Goal: Task Accomplishment & Management: Manage account settings

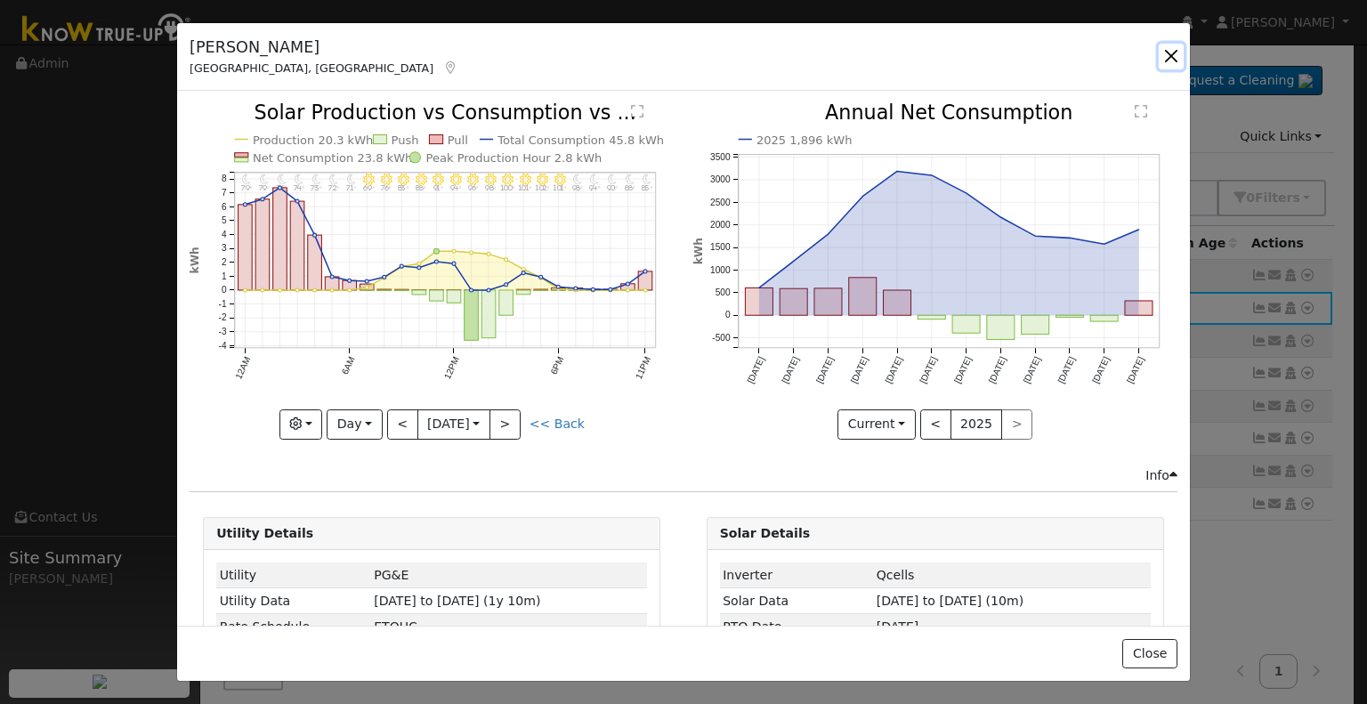
click at [1168, 56] on button "button" at bounding box center [1171, 56] width 25 height 25
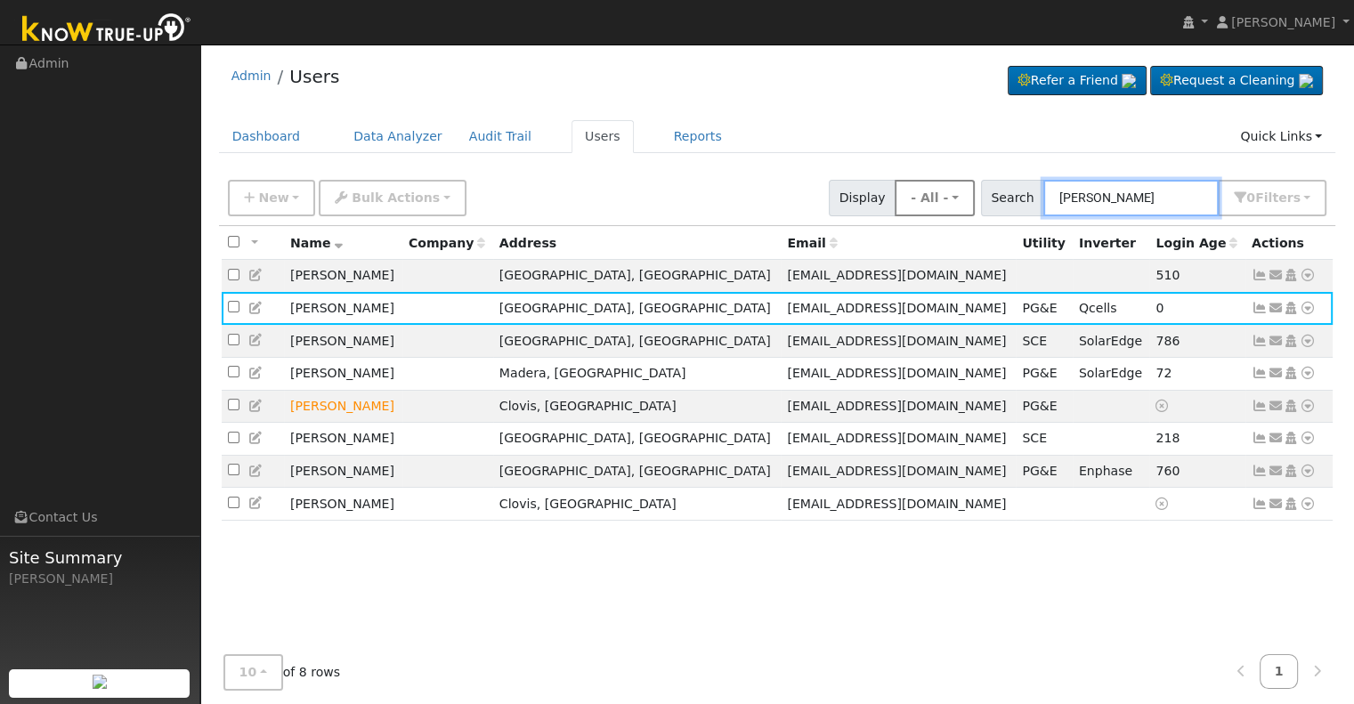
drag, startPoint x: 1168, startPoint y: 195, endPoint x: 988, endPoint y: 182, distance: 180.3
click at [988, 182] on div "New Add User Quick Add Quick Connect Quick Convert Lead Bulk Actions Send Email…" at bounding box center [777, 195] width 1106 height 43
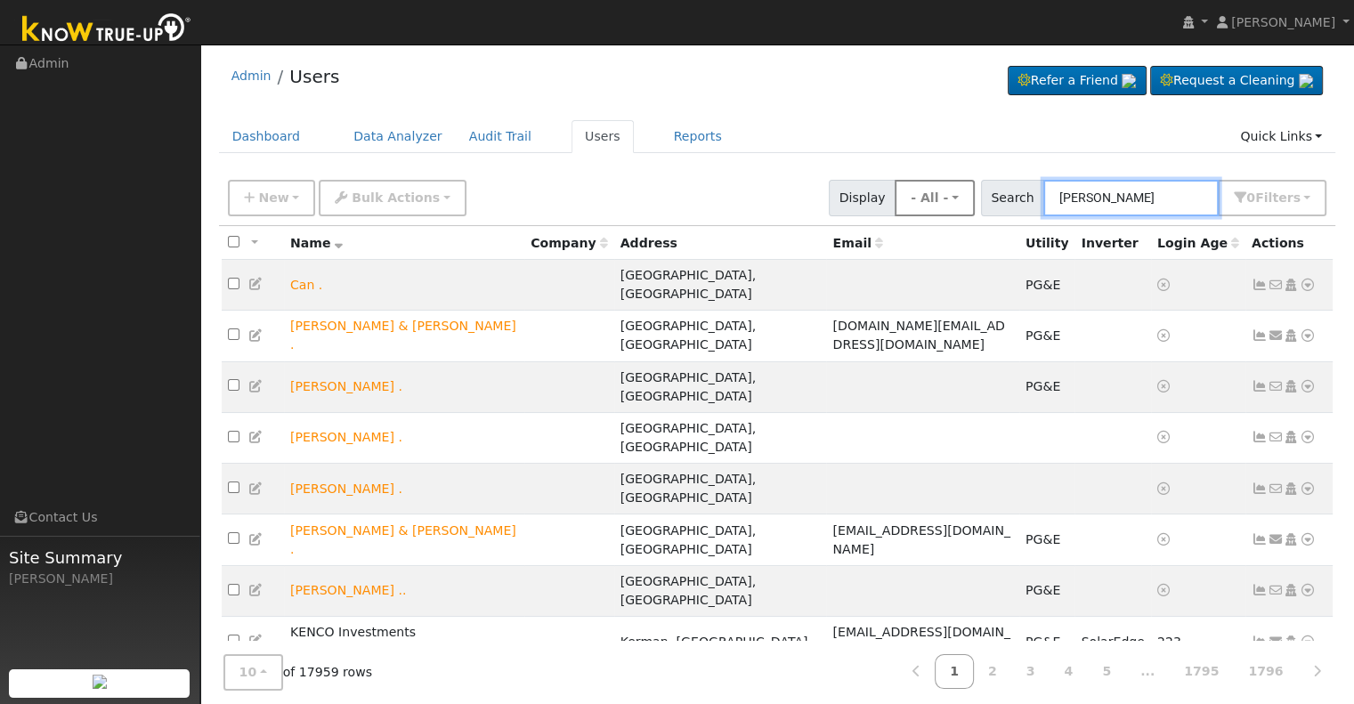
type input "[PERSON_NAME]"
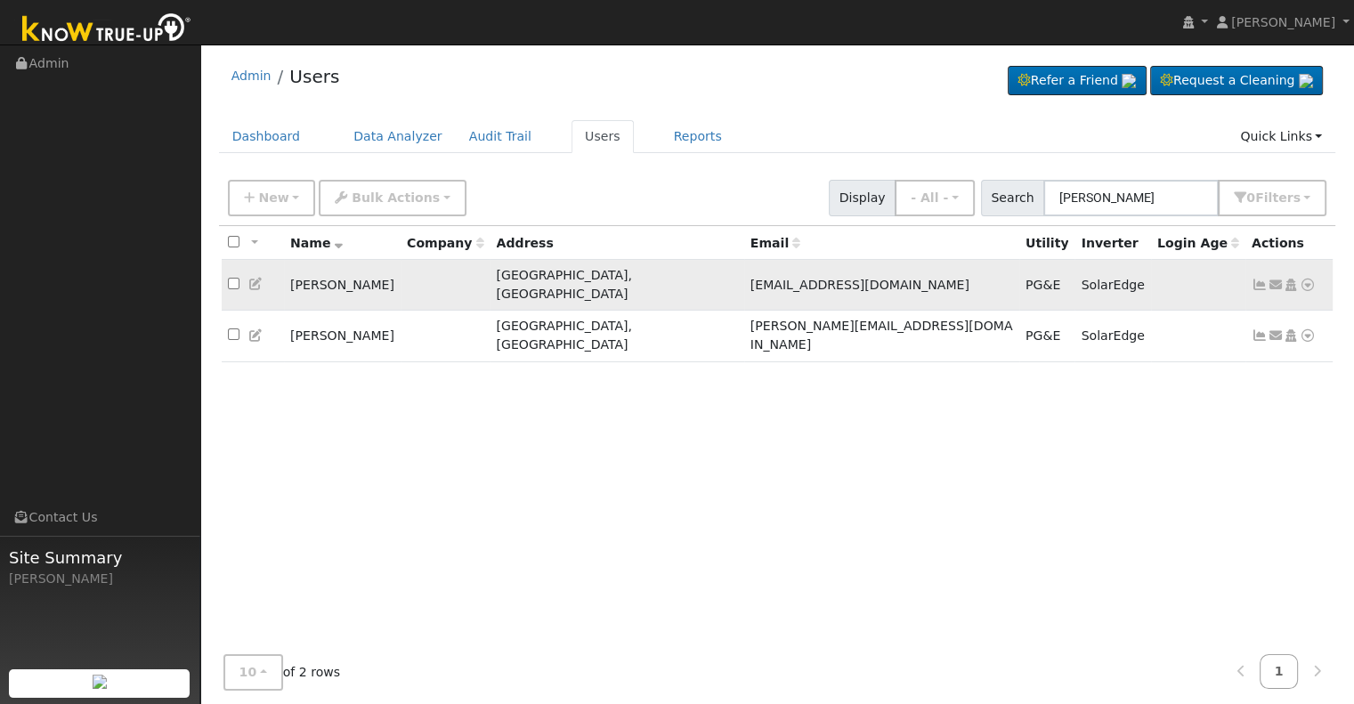
click at [1259, 279] on icon at bounding box center [1260, 285] width 16 height 12
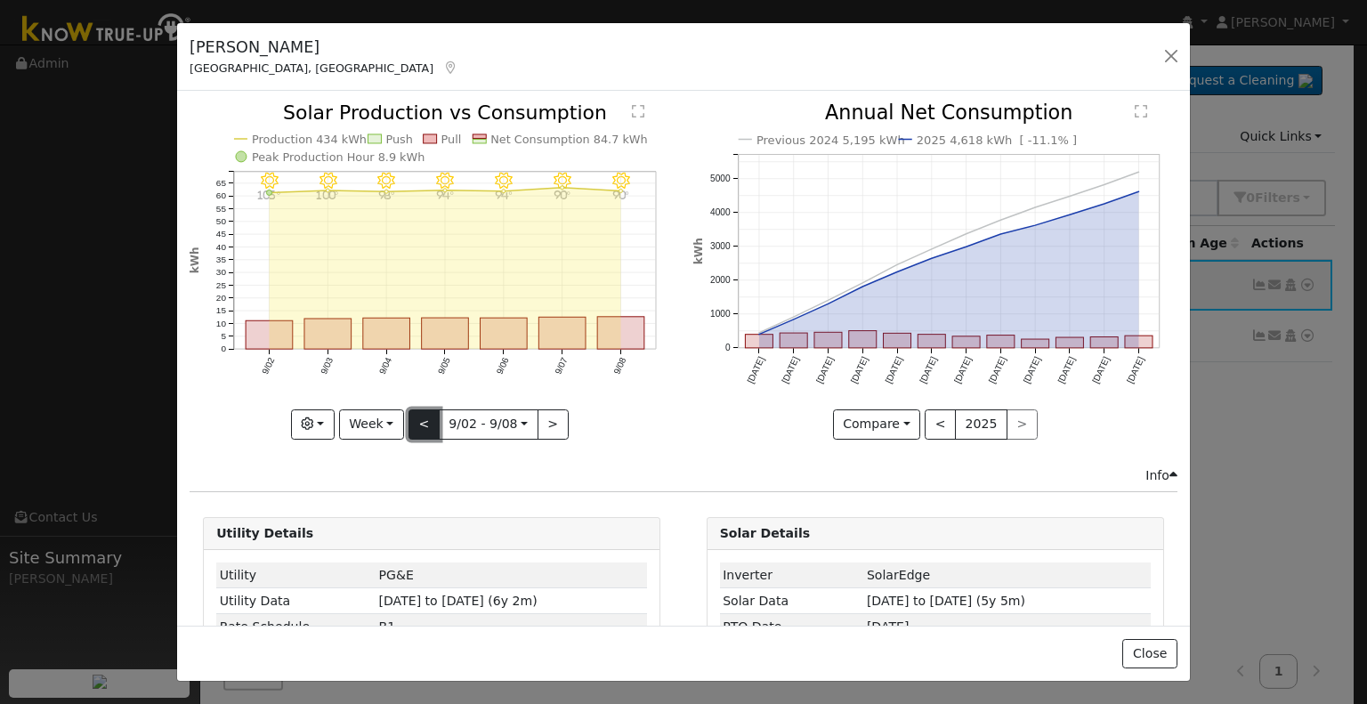
click at [419, 418] on button "<" at bounding box center [424, 424] width 31 height 30
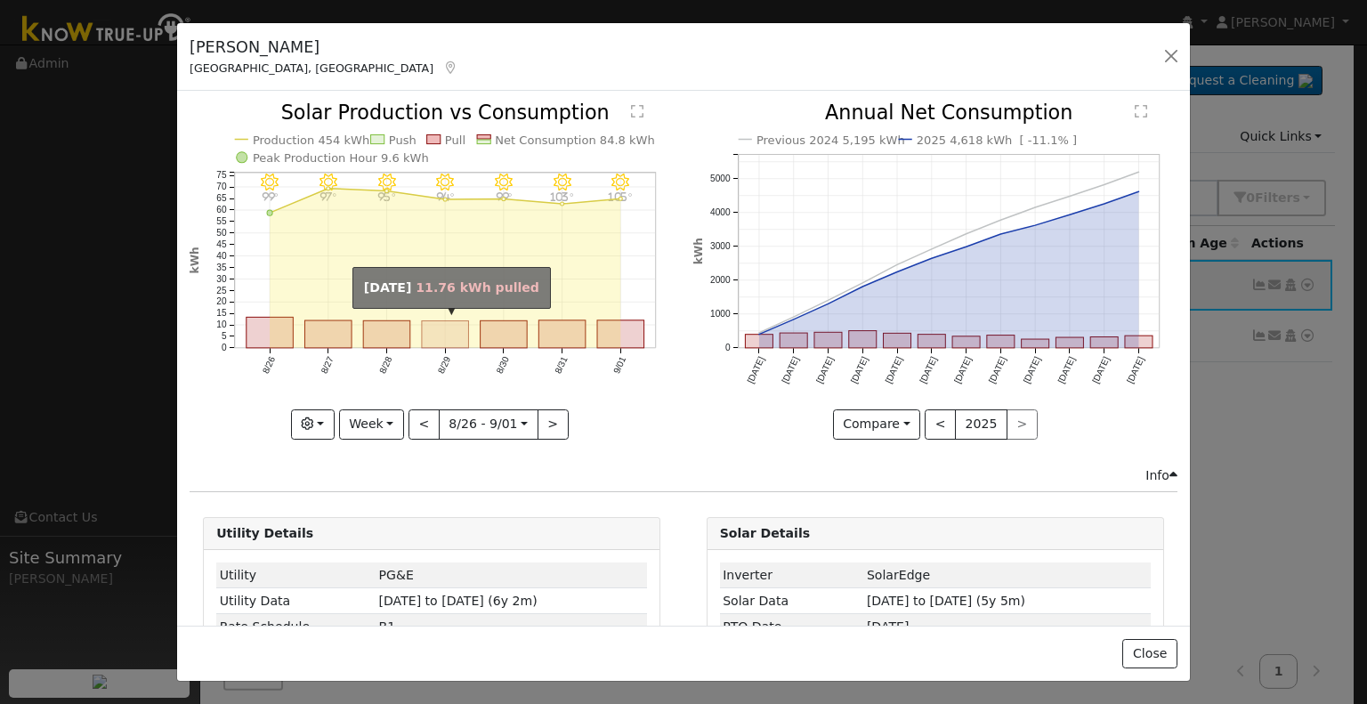
click at [442, 337] on rect "onclick=""" at bounding box center [445, 334] width 47 height 27
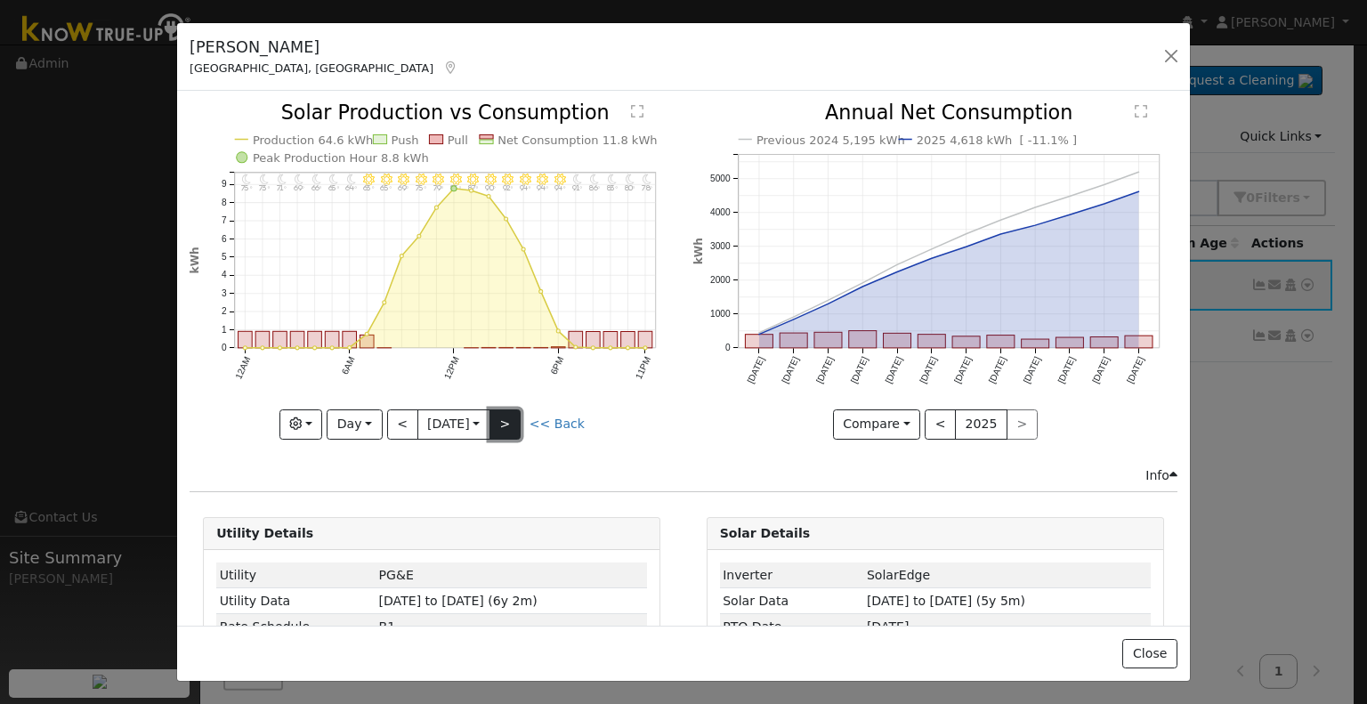
click at [505, 421] on button ">" at bounding box center [505, 424] width 31 height 30
type input "[DATE]"
click at [1166, 53] on button "button" at bounding box center [1171, 56] width 25 height 25
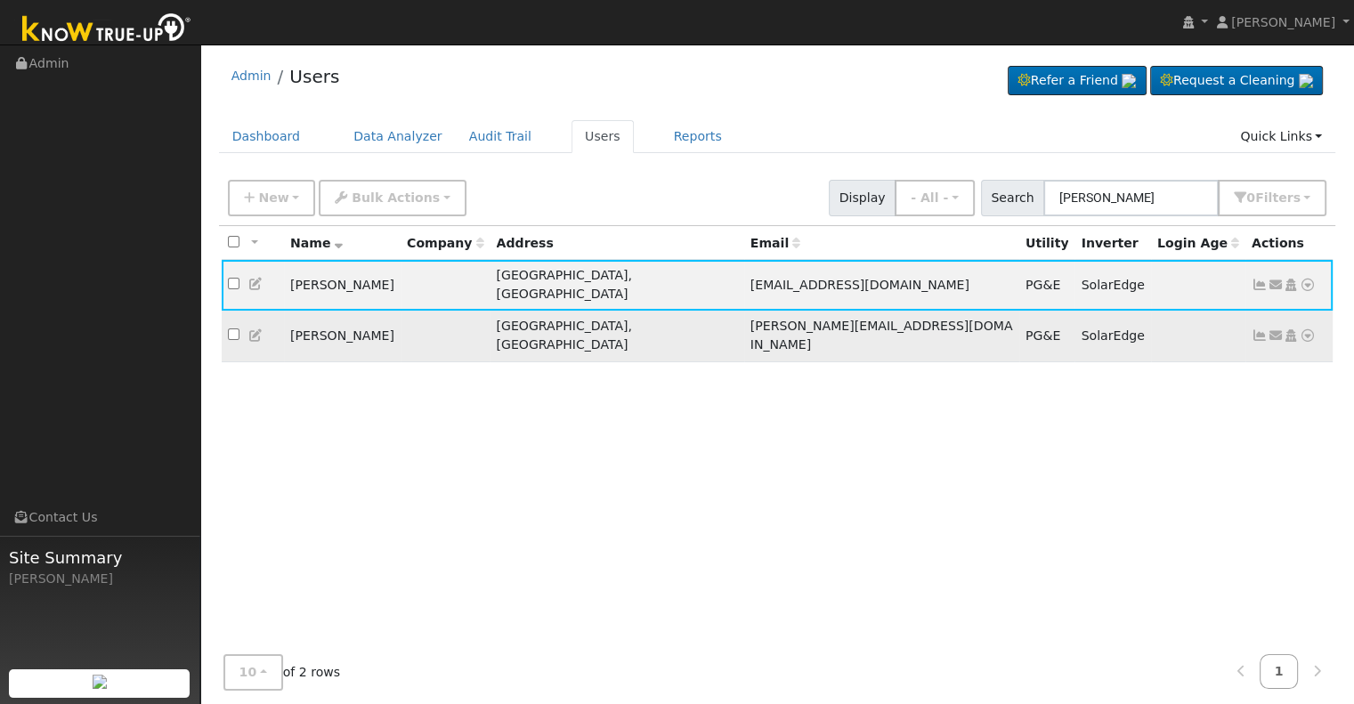
click at [1260, 329] on icon at bounding box center [1260, 335] width 16 height 12
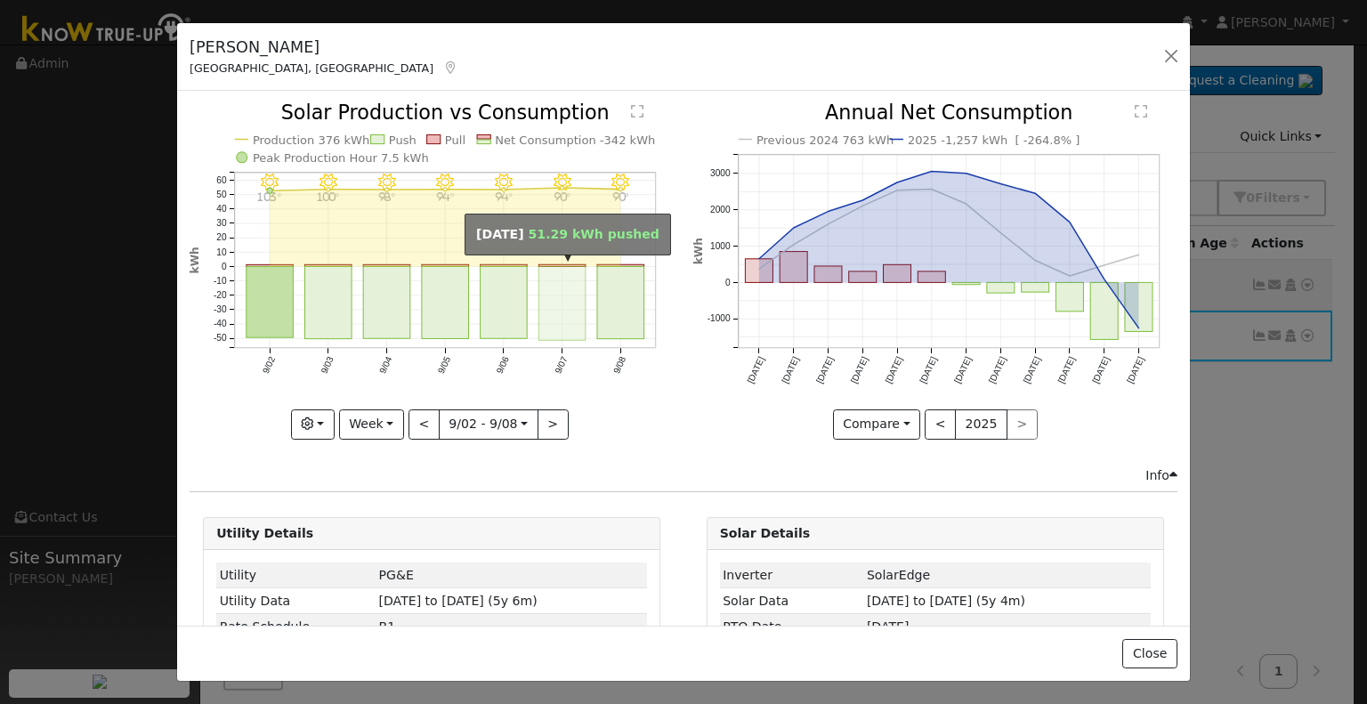
click at [550, 298] on rect "onclick=""" at bounding box center [562, 304] width 47 height 74
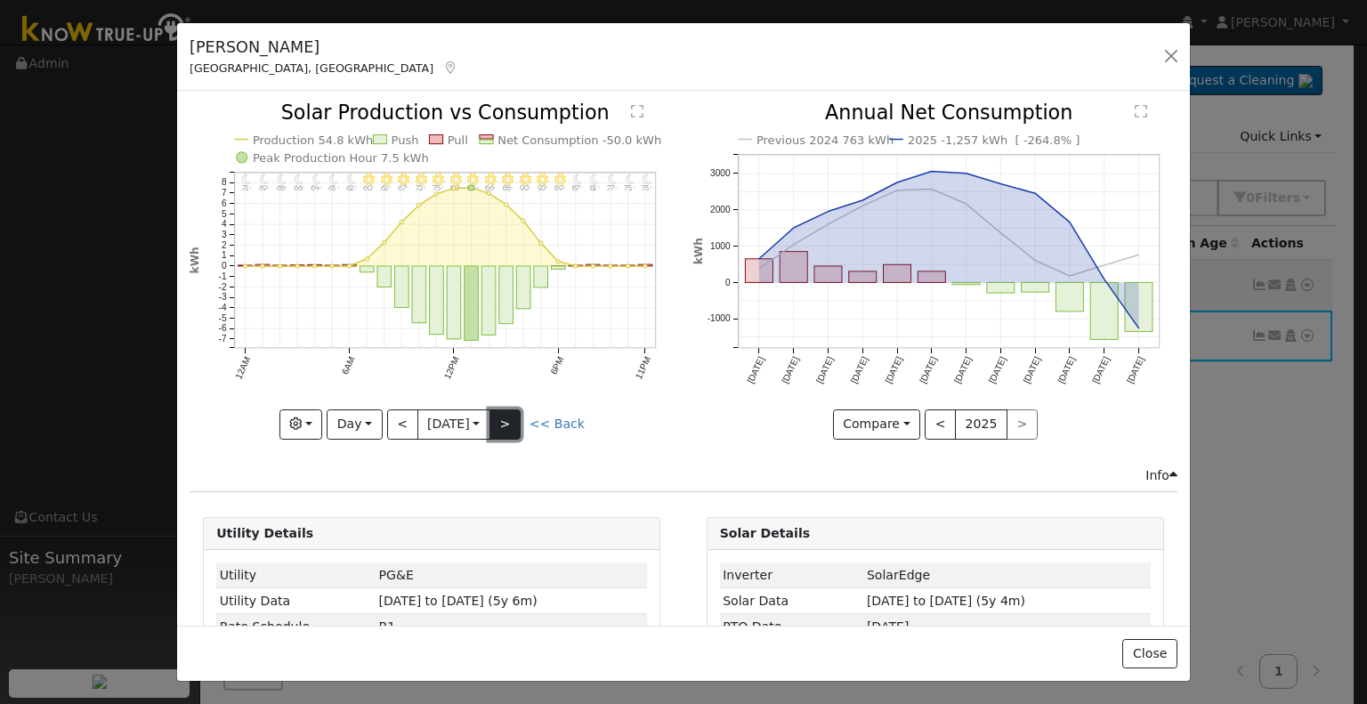
click at [509, 417] on button ">" at bounding box center [505, 424] width 31 height 30
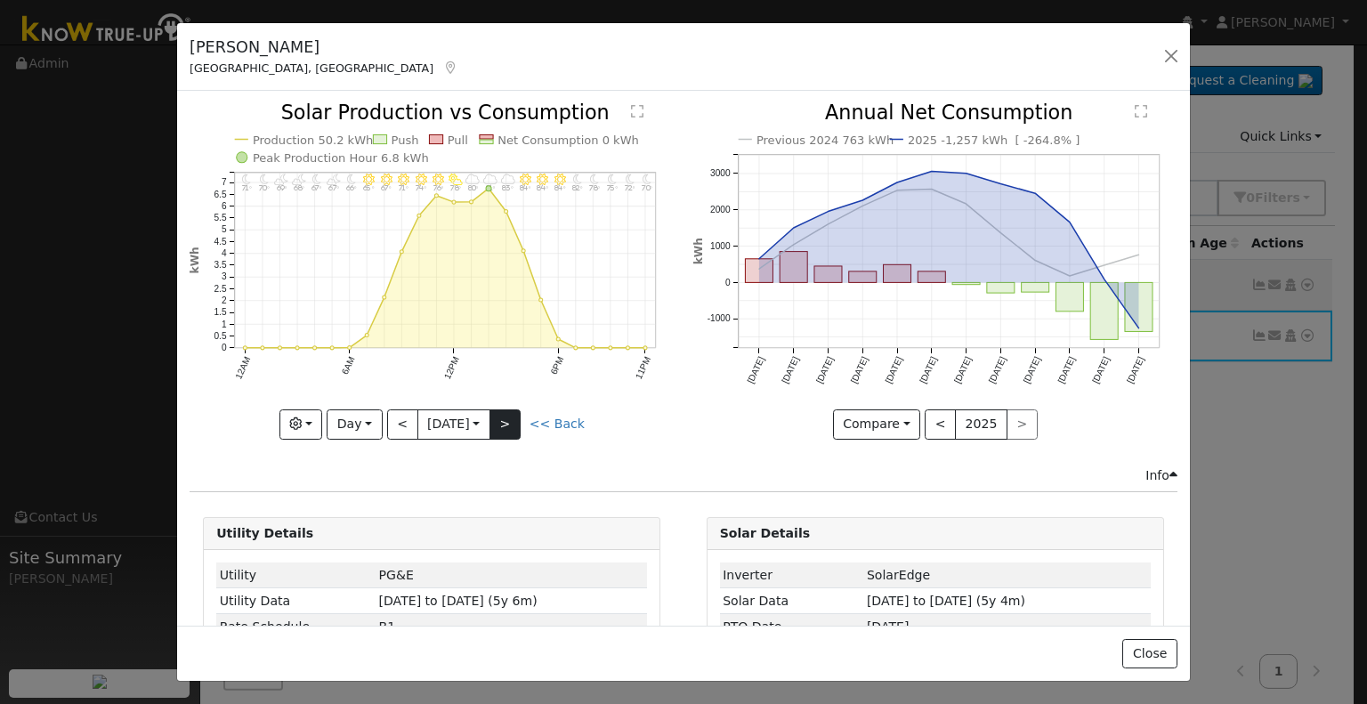
click at [509, 417] on div at bounding box center [432, 271] width 484 height 336
click at [395, 422] on button "<" at bounding box center [402, 424] width 31 height 30
type input "[DATE]"
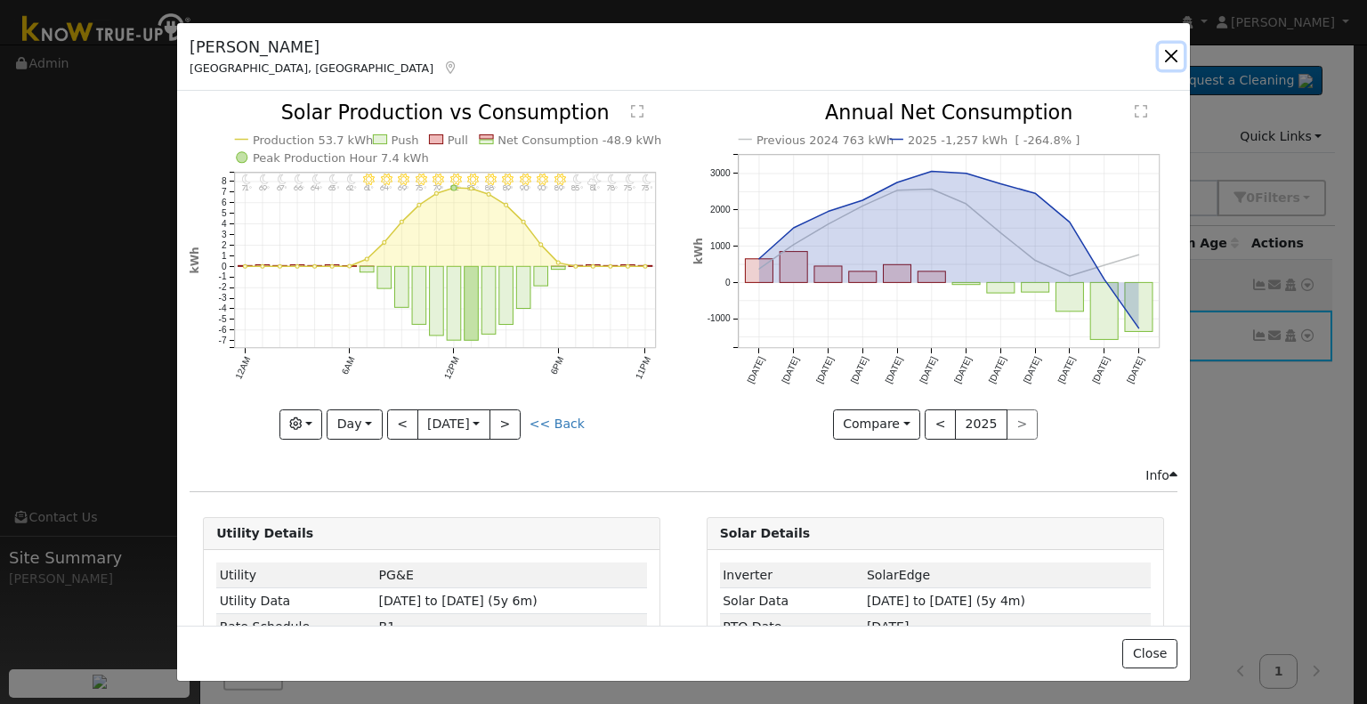
click at [1172, 61] on button "button" at bounding box center [1171, 56] width 25 height 25
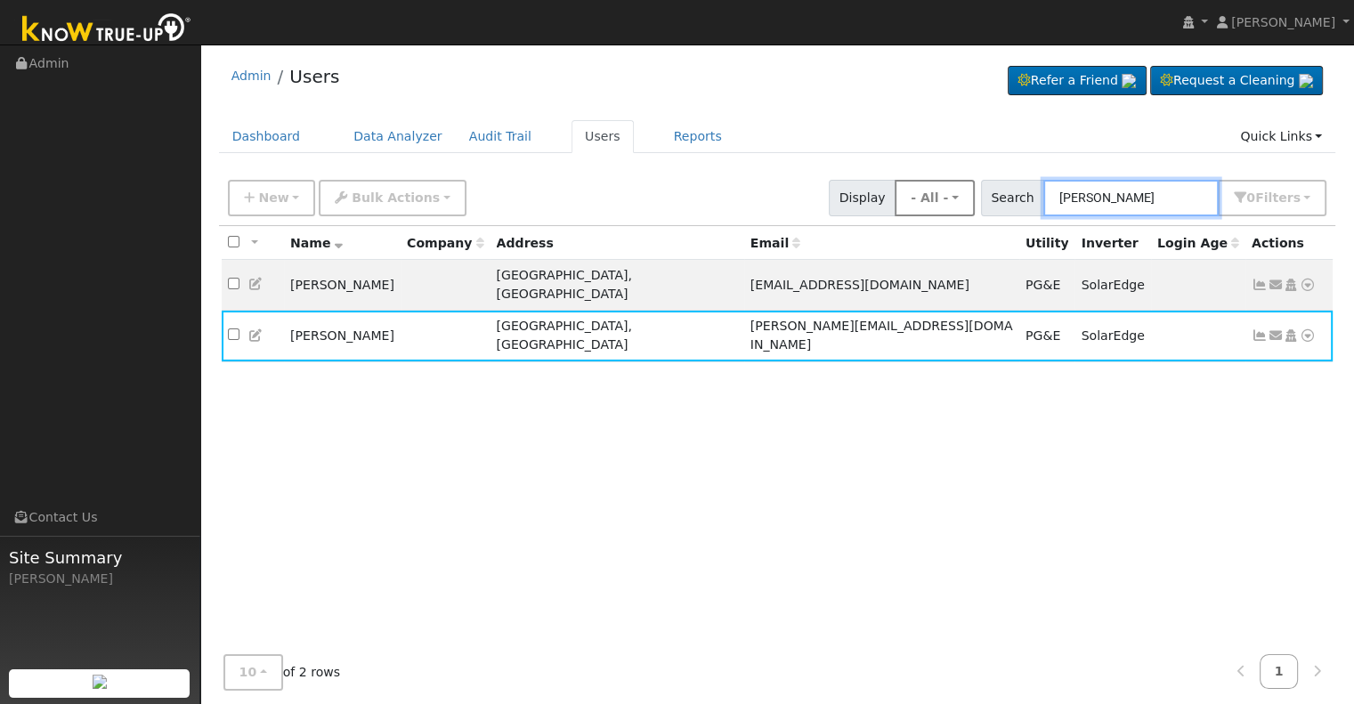
drag, startPoint x: 1149, startPoint y: 191, endPoint x: 952, endPoint y: 200, distance: 197.8
click at [952, 200] on div "New Add User Quick Add Quick Connect Quick Convert Lead Bulk Actions Send Email…" at bounding box center [777, 195] width 1106 height 43
paste input "[PERSON_NAME]"
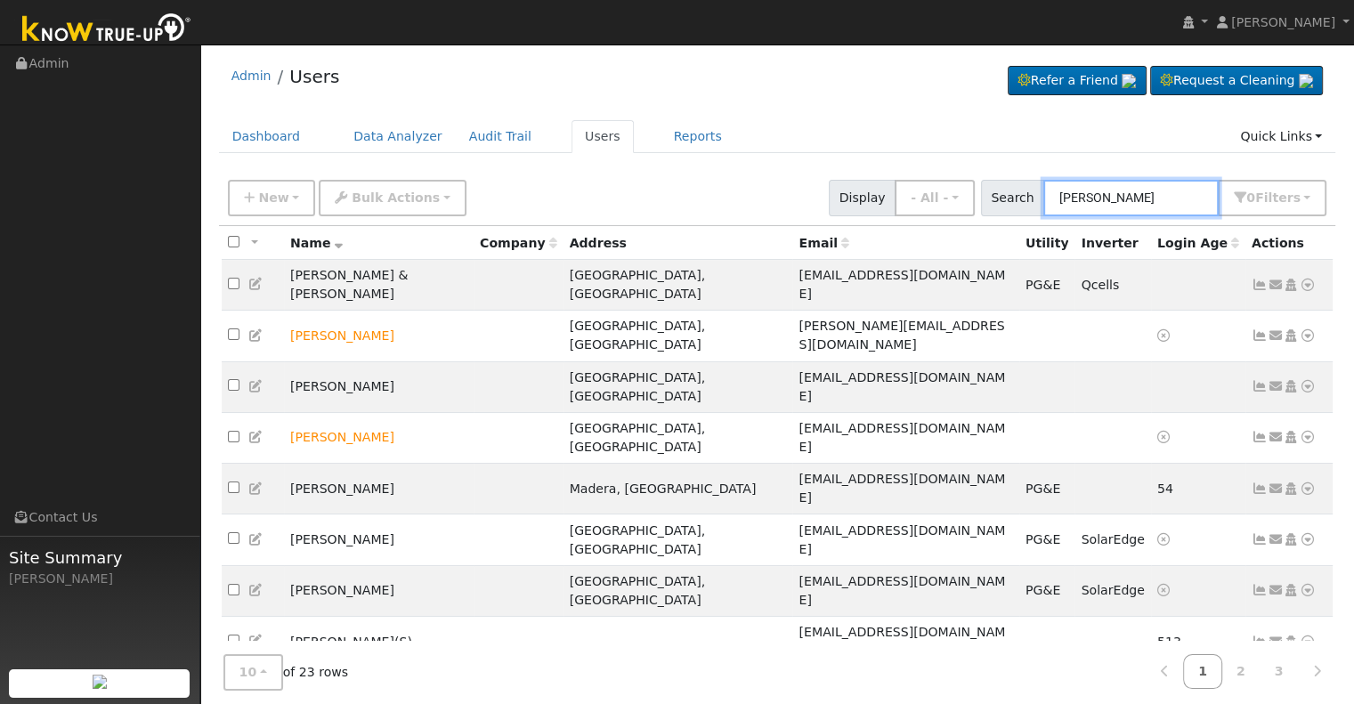
type input "[PERSON_NAME]"
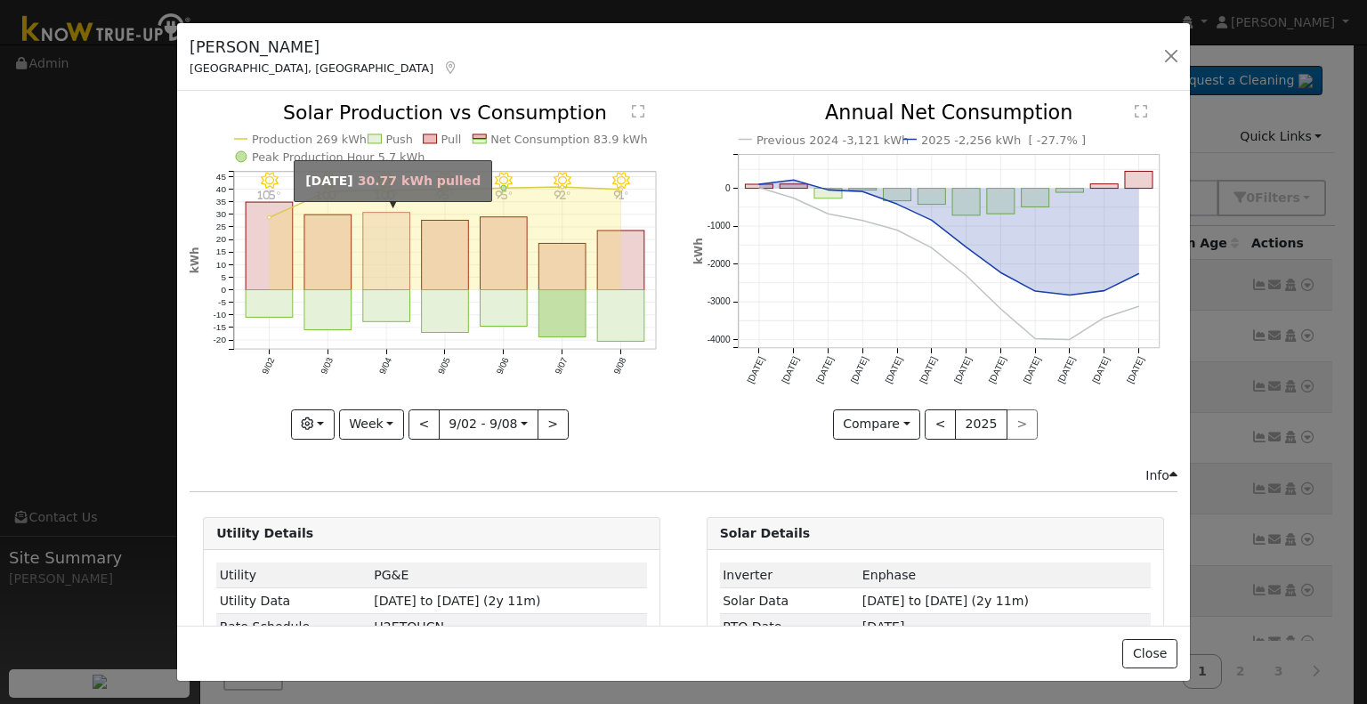
click at [372, 271] on rect "onclick=""" at bounding box center [386, 251] width 47 height 77
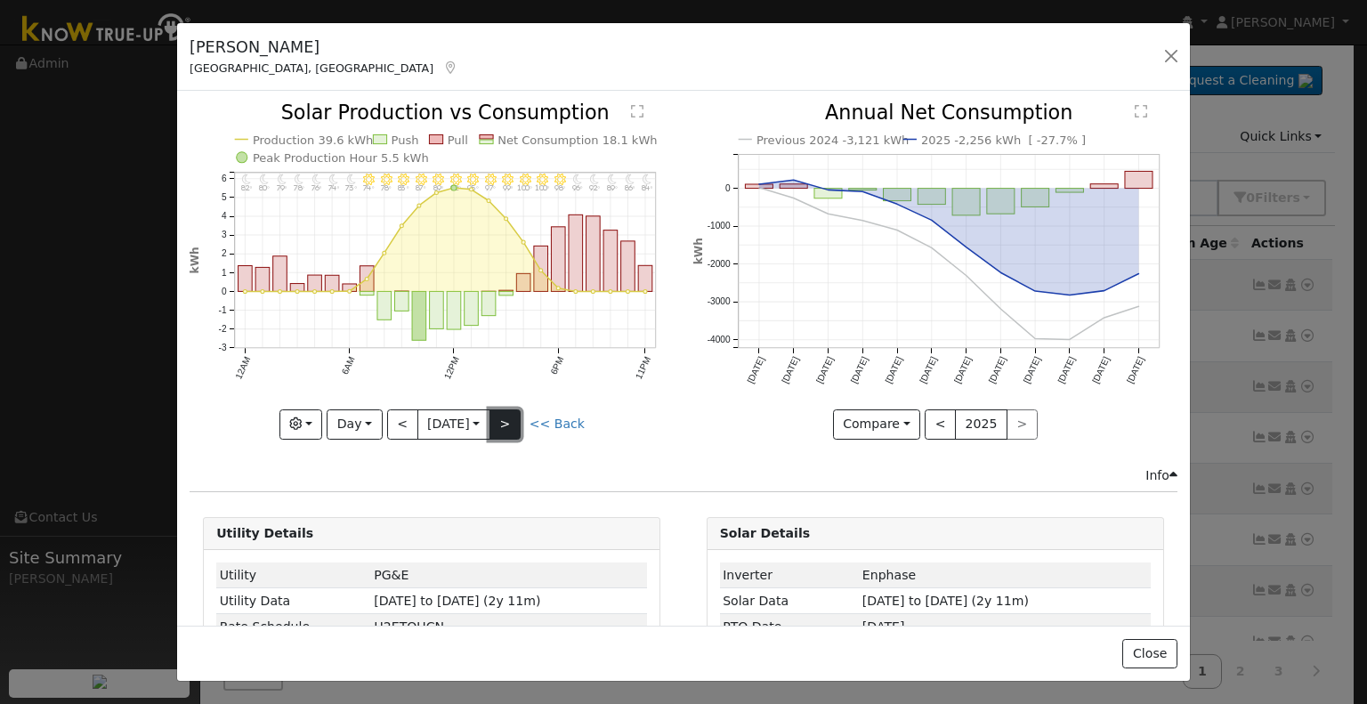
click at [510, 419] on button ">" at bounding box center [505, 424] width 31 height 30
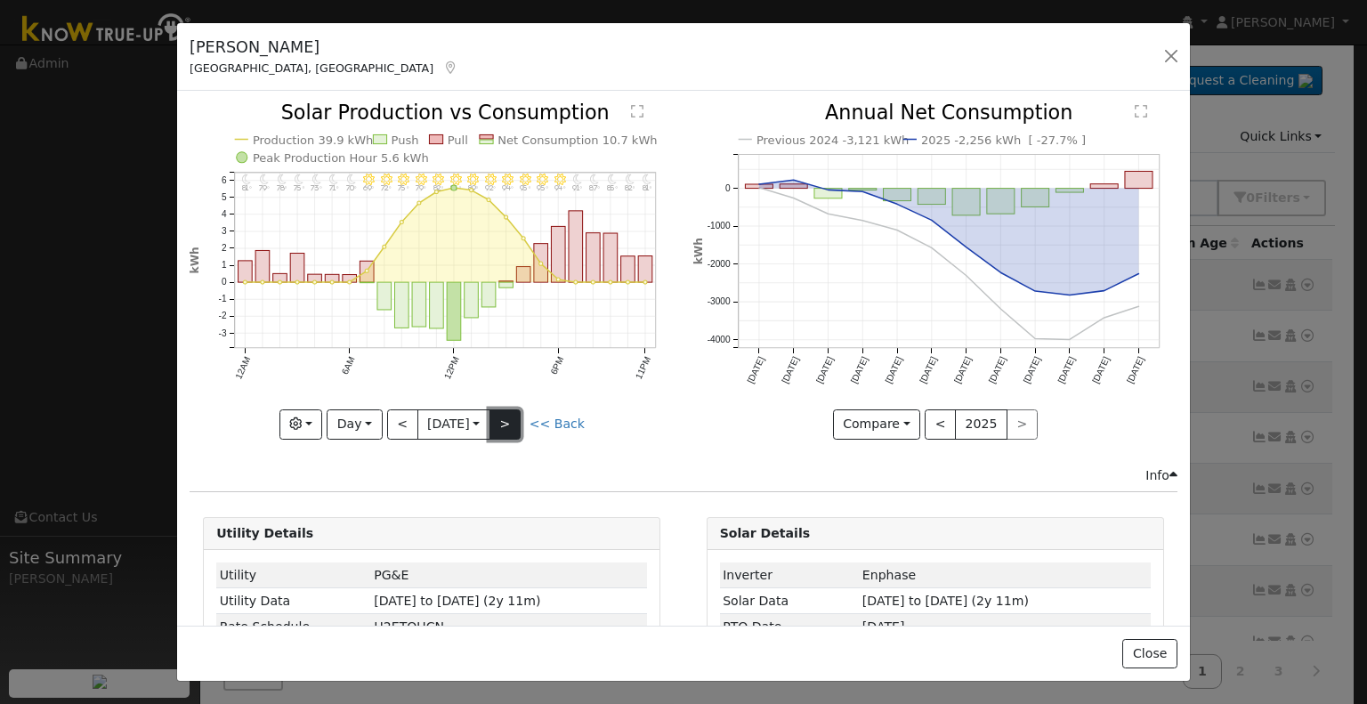
click at [510, 419] on button ">" at bounding box center [505, 424] width 31 height 30
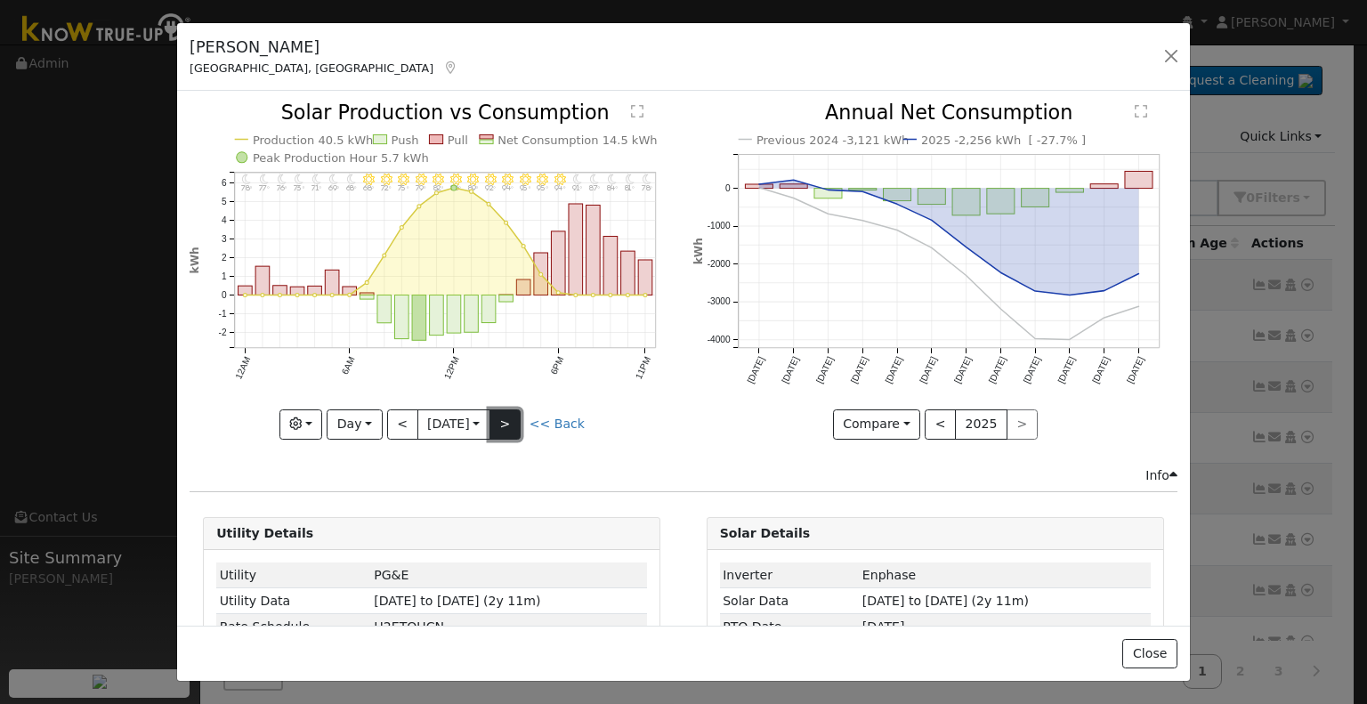
click at [510, 419] on button ">" at bounding box center [505, 424] width 31 height 30
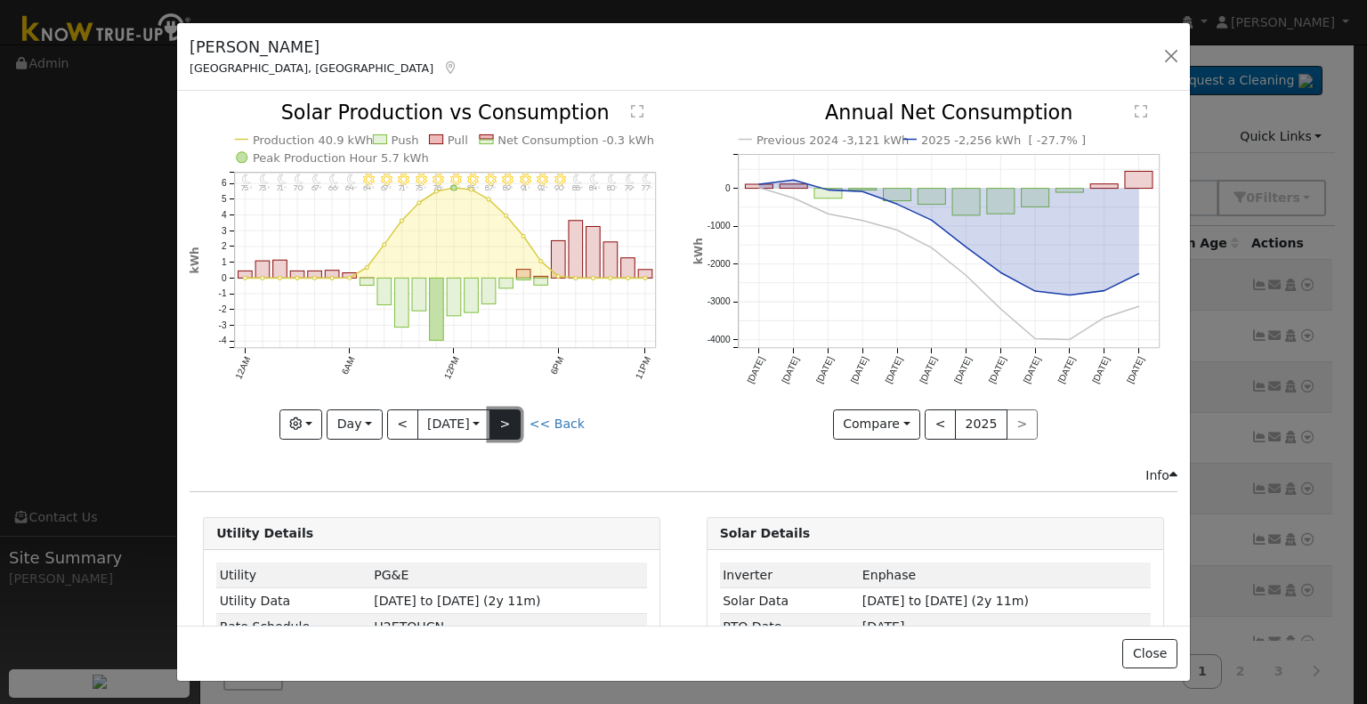
click at [510, 419] on button ">" at bounding box center [505, 424] width 31 height 30
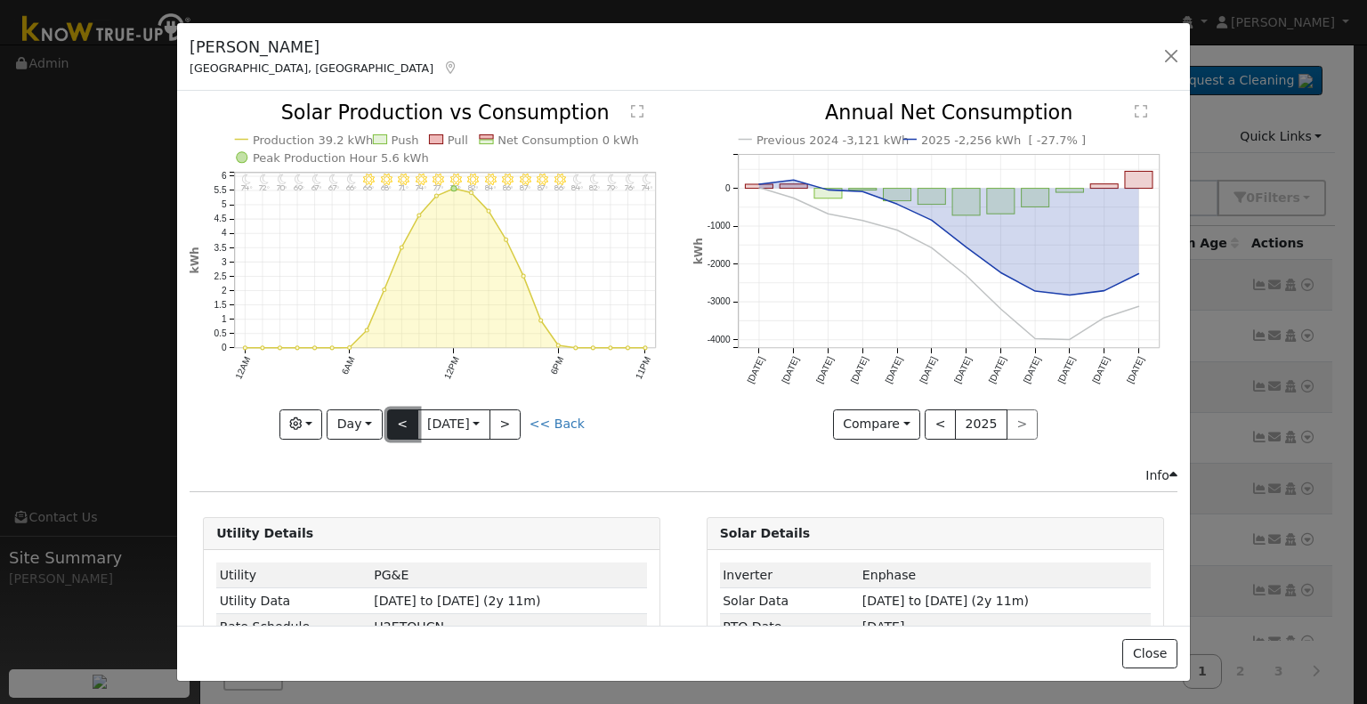
click at [396, 417] on button "<" at bounding box center [402, 424] width 31 height 30
type input "[DATE]"
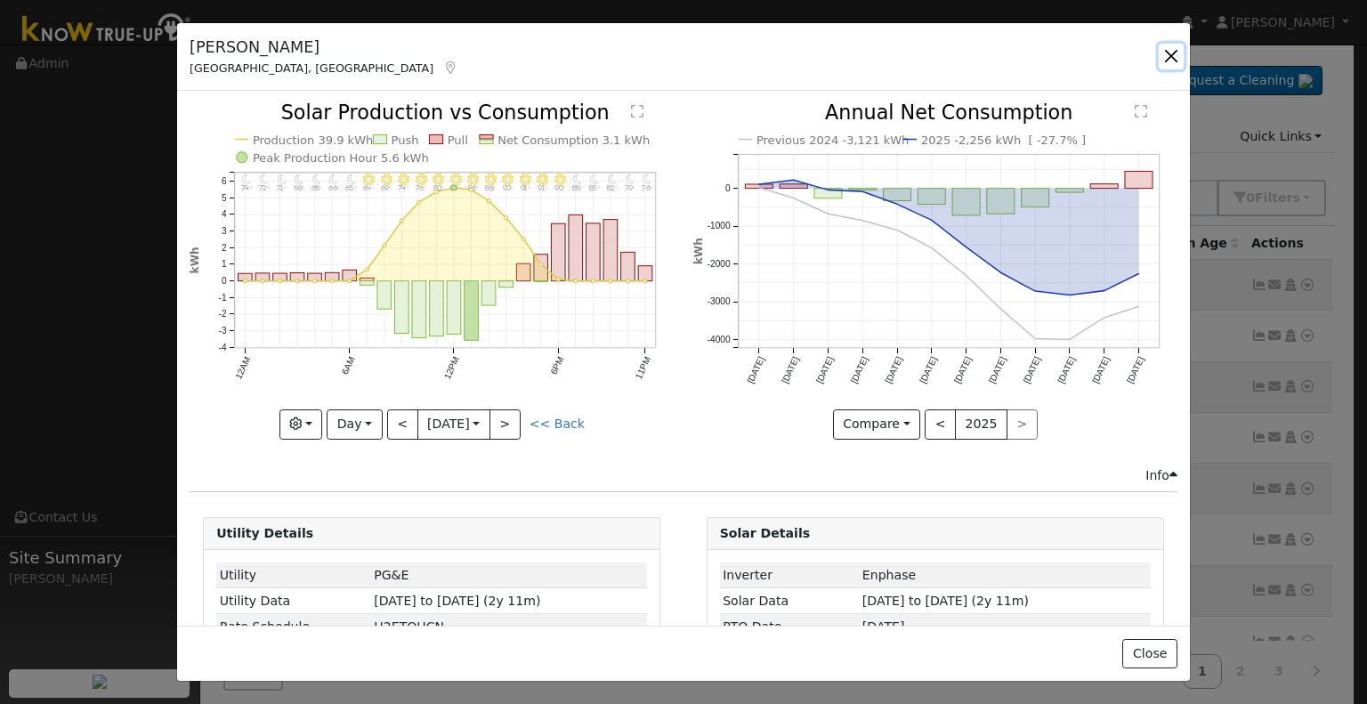
click at [1170, 65] on button "button" at bounding box center [1171, 56] width 25 height 25
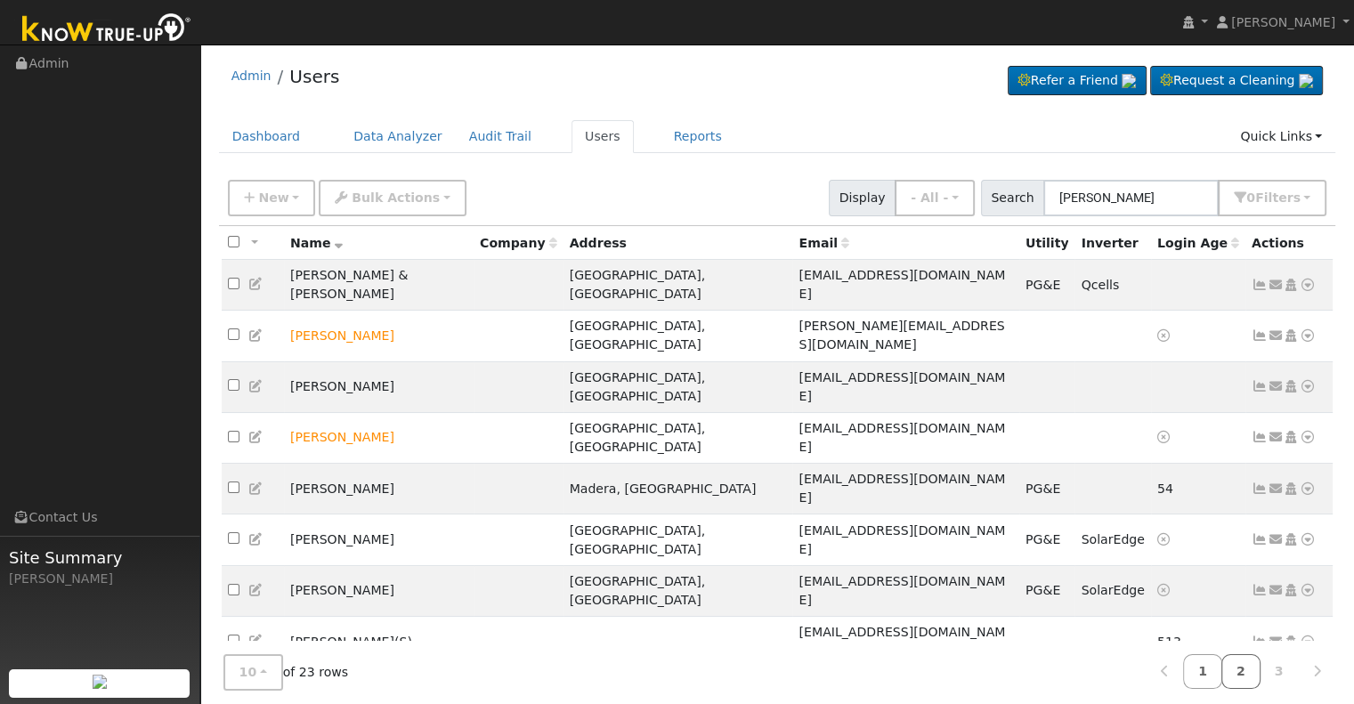
click at [1239, 674] on link "2" at bounding box center [1240, 671] width 39 height 35
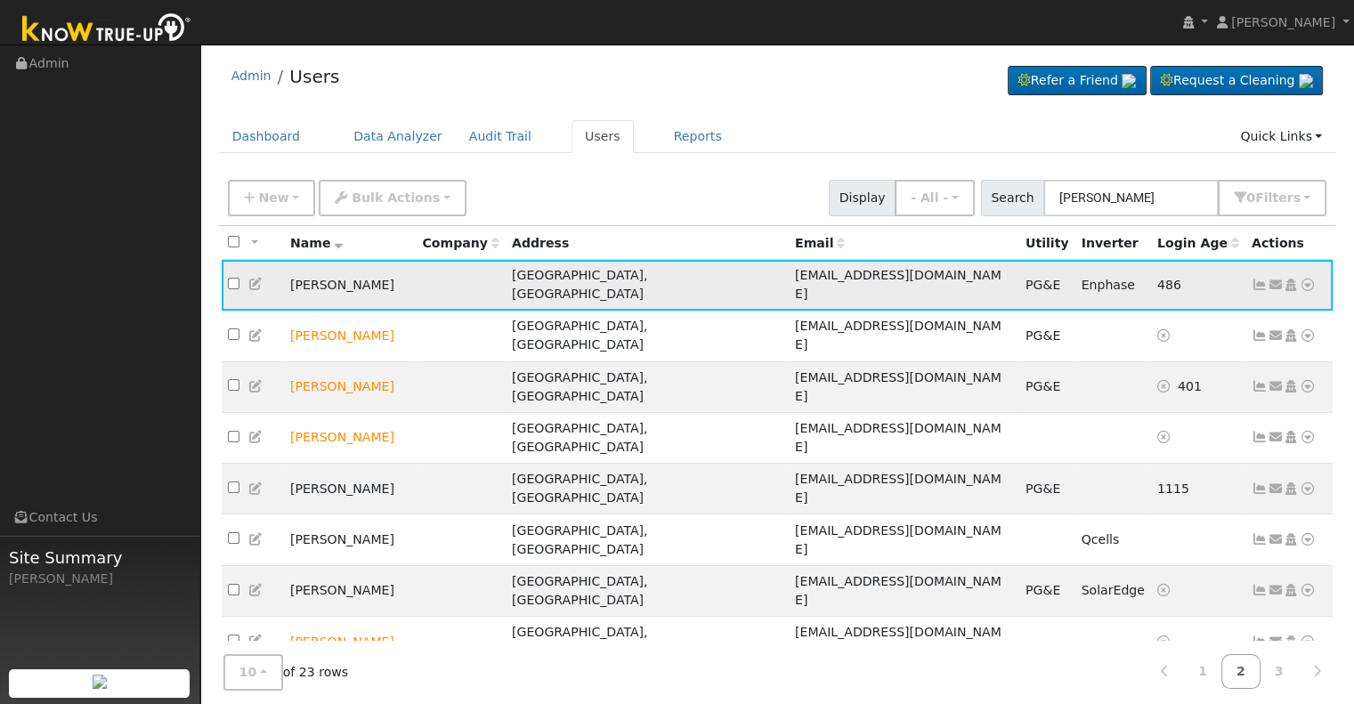
click at [1257, 279] on icon at bounding box center [1260, 285] width 16 height 12
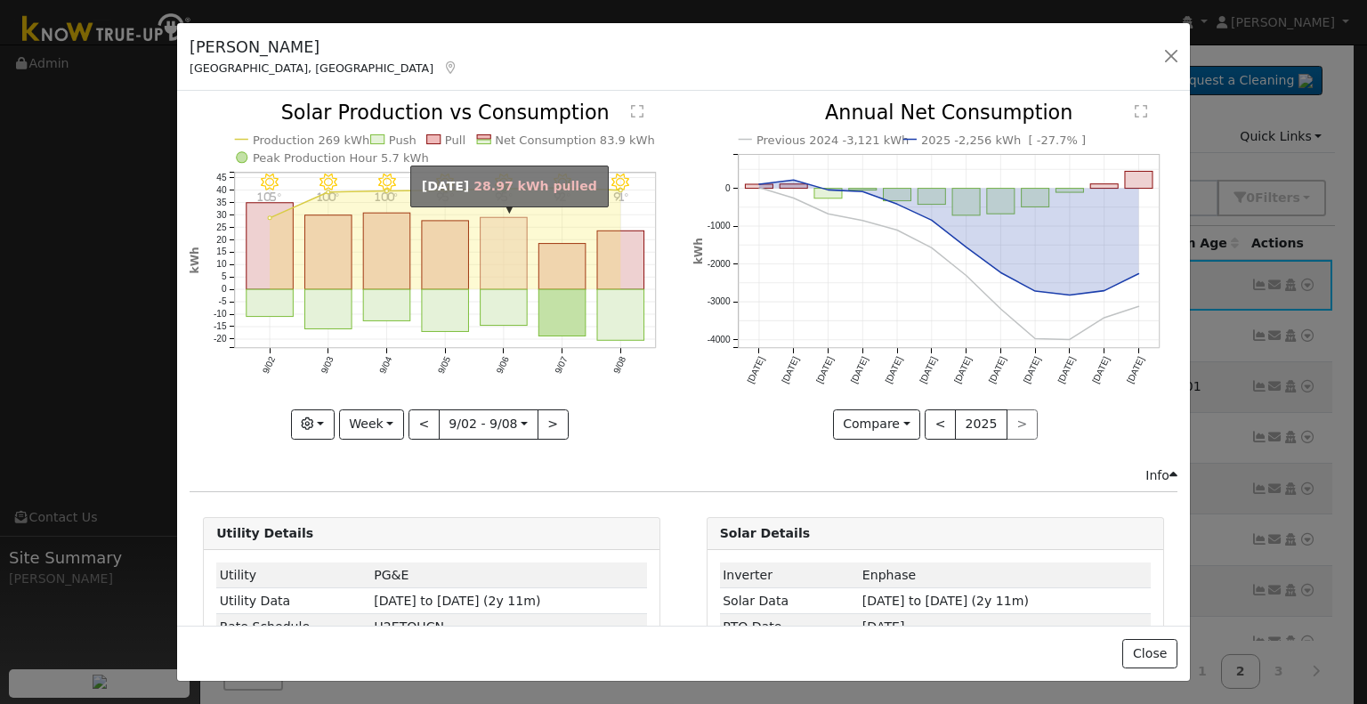
click at [497, 250] on rect "onclick=""" at bounding box center [504, 254] width 47 height 72
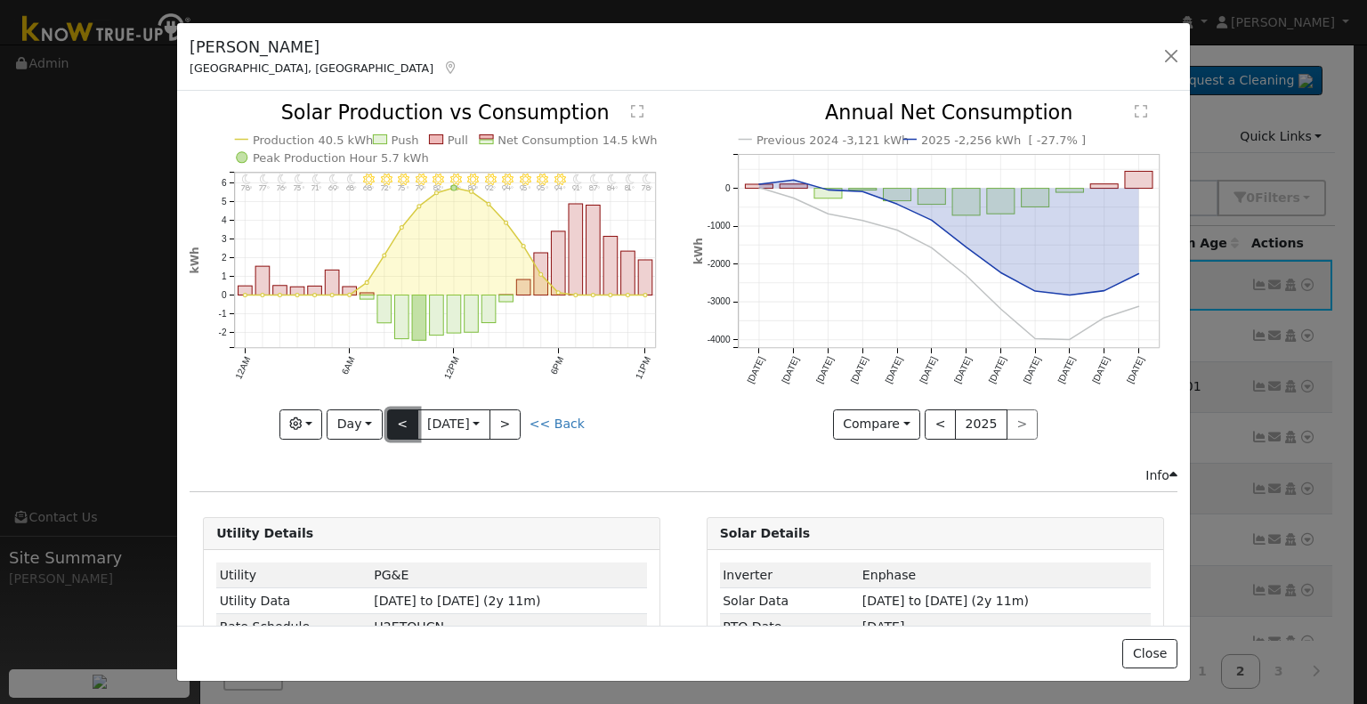
click at [401, 416] on button "<" at bounding box center [402, 424] width 31 height 30
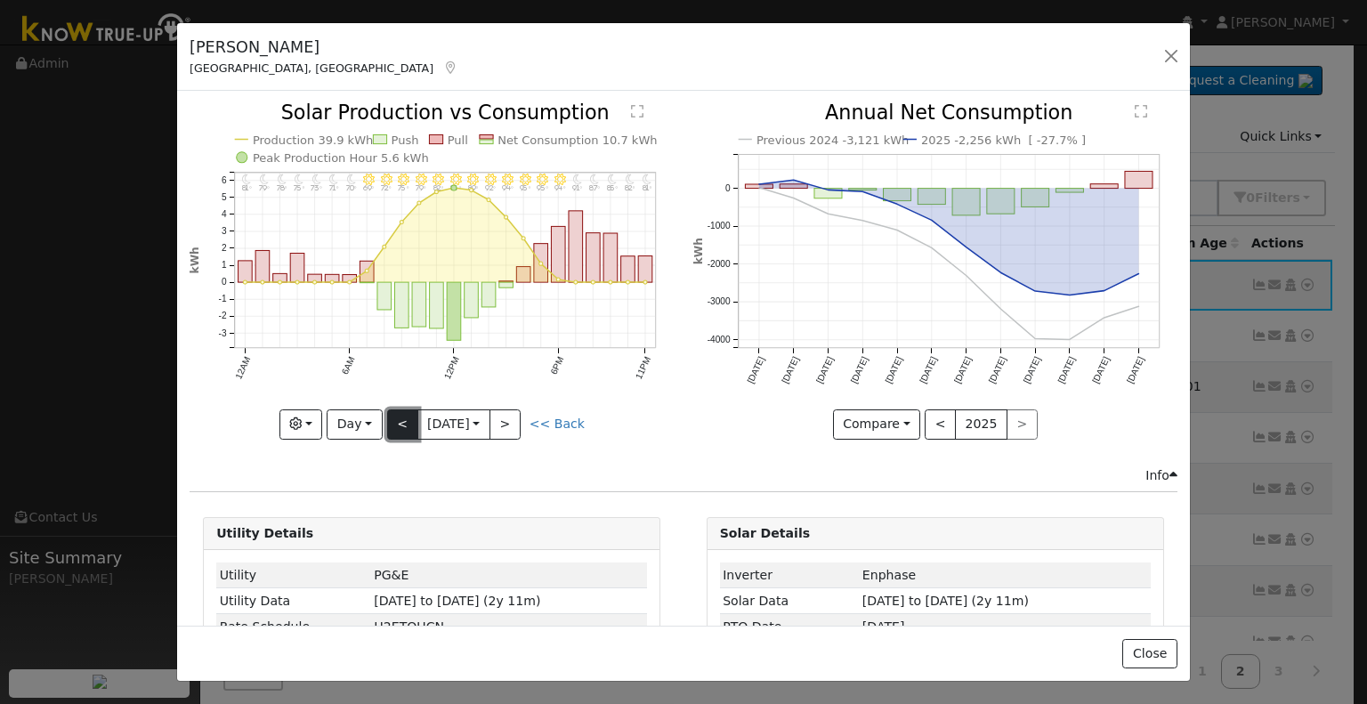
click at [400, 417] on button "<" at bounding box center [402, 424] width 31 height 30
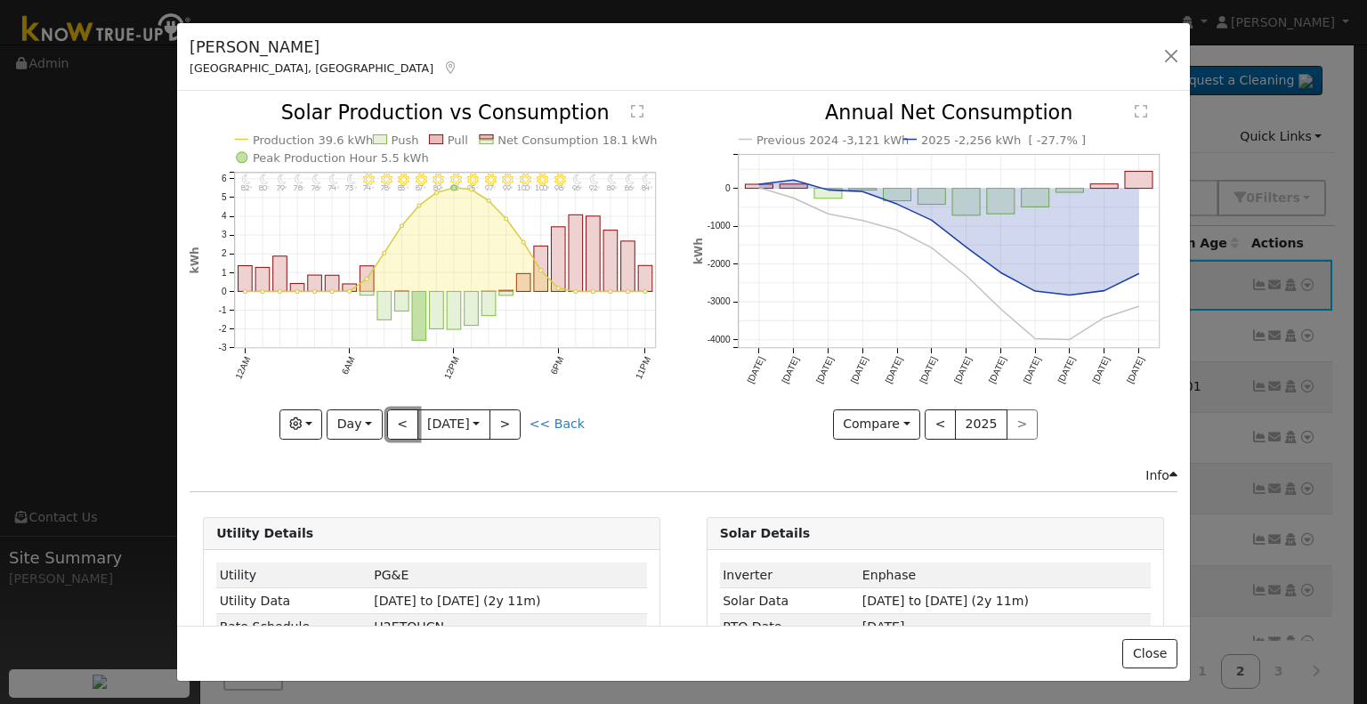
click at [399, 418] on button "<" at bounding box center [402, 424] width 31 height 30
type input "[DATE]"
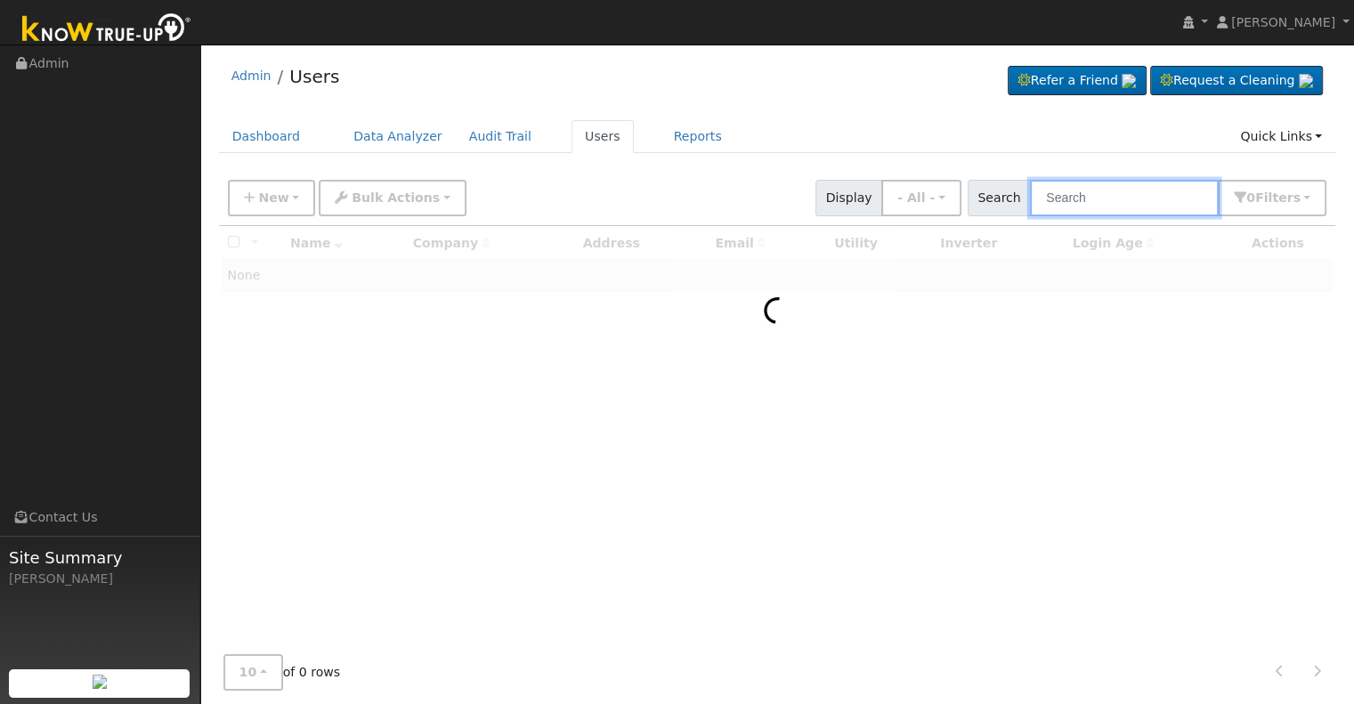
click at [1083, 199] on input "text" at bounding box center [1124, 198] width 189 height 36
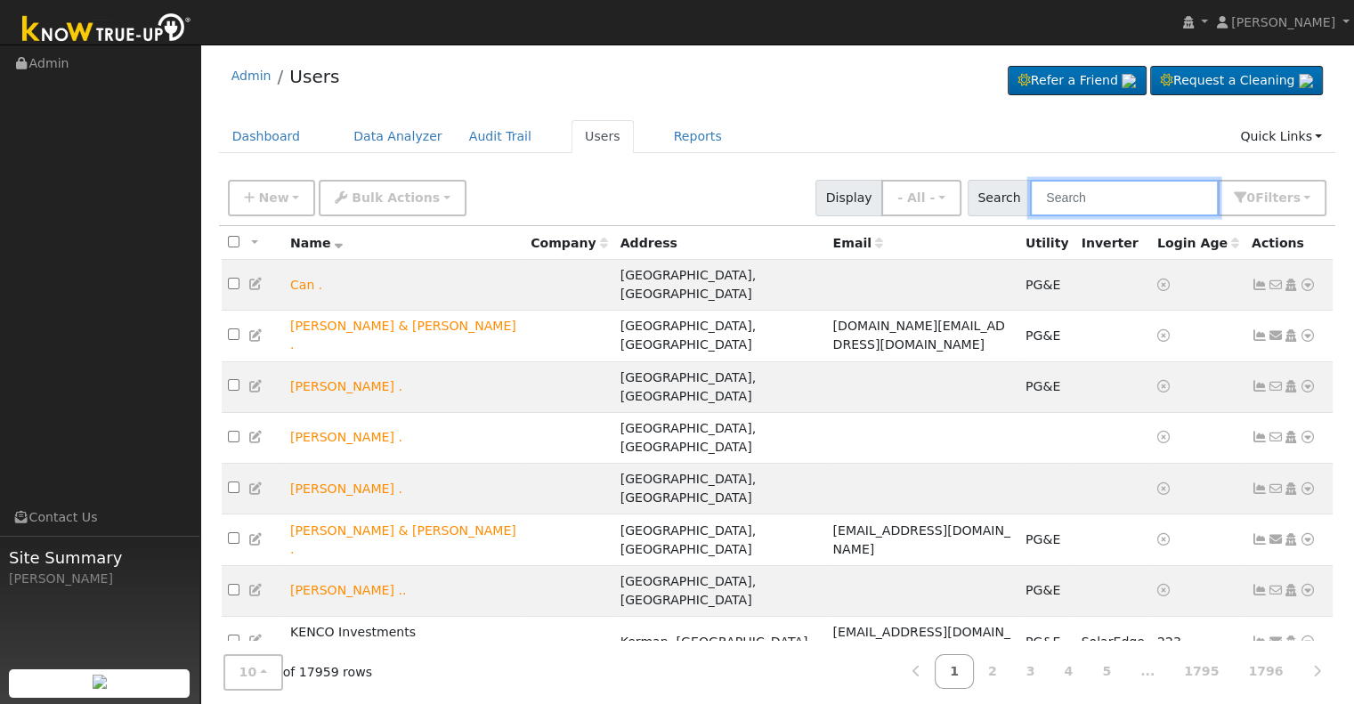
paste input "Christine Borba"
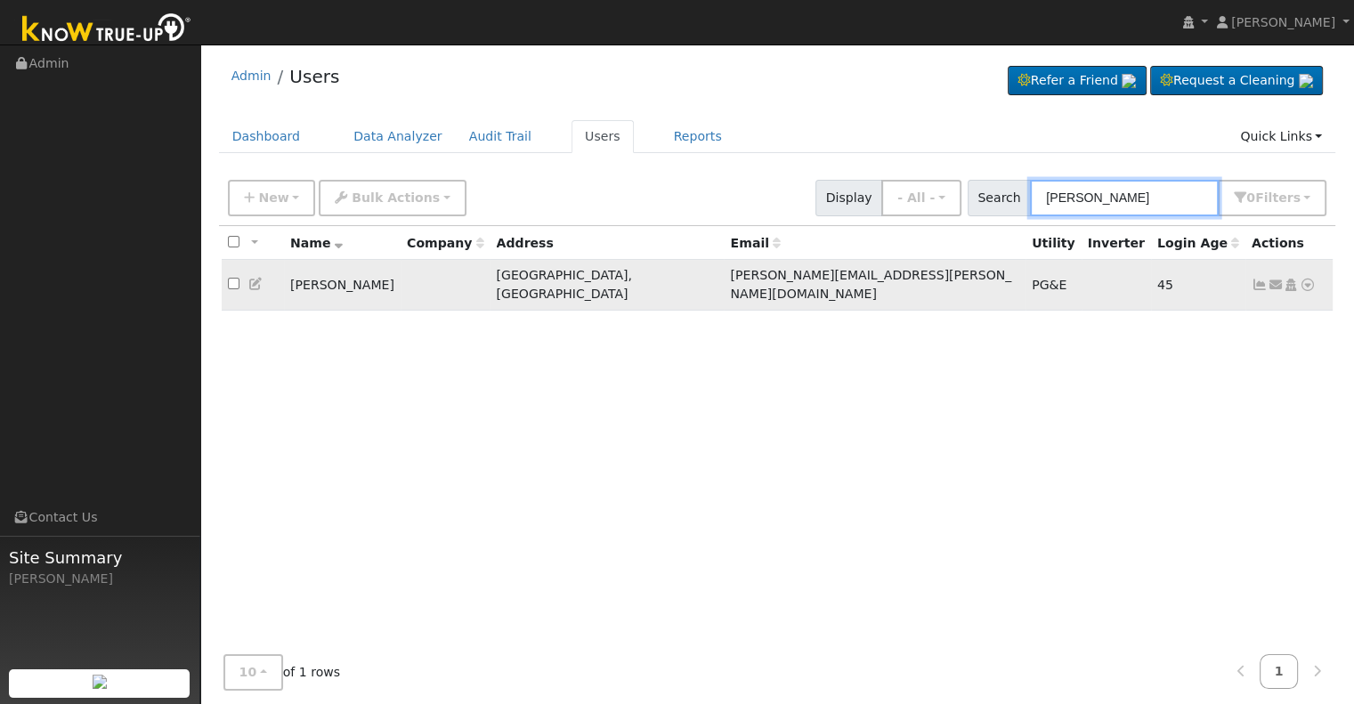
type input "Christine Borba"
click at [1261, 279] on icon at bounding box center [1260, 285] width 16 height 12
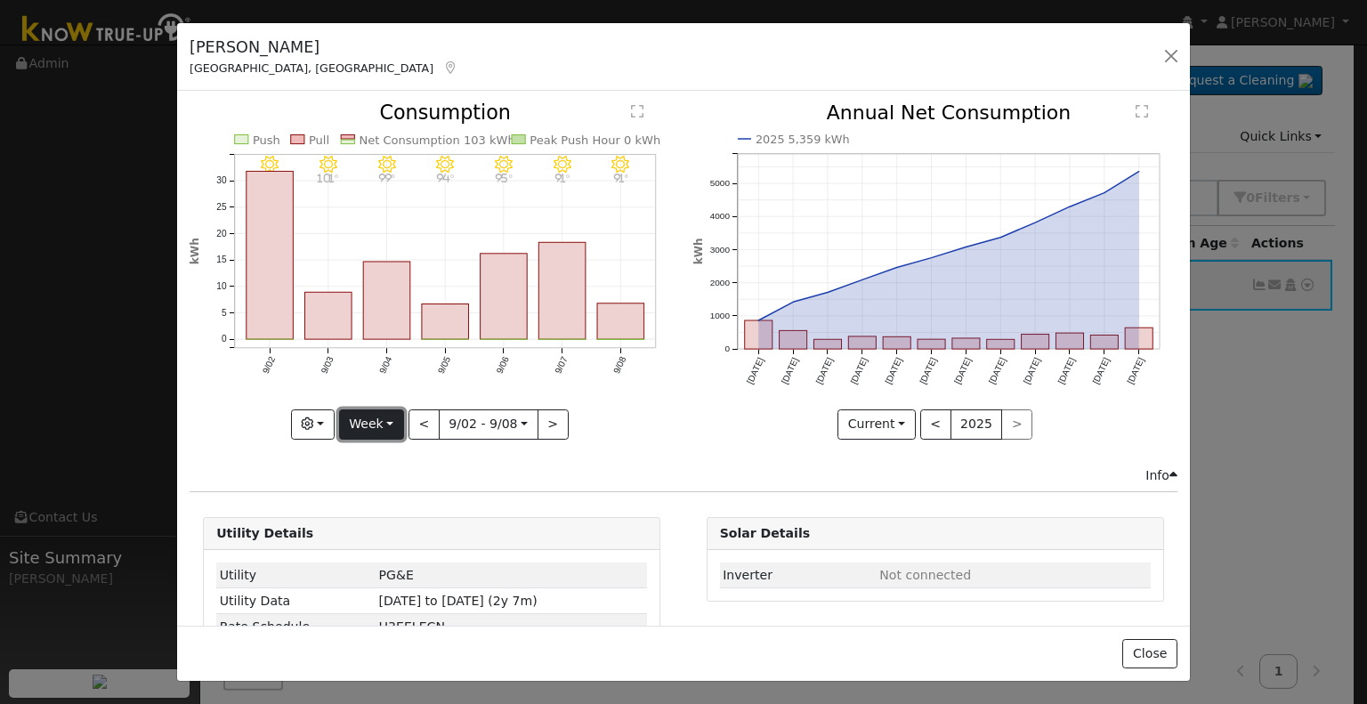
click at [381, 424] on button "Week" at bounding box center [371, 424] width 65 height 30
click at [384, 505] on link "Month" at bounding box center [402, 510] width 124 height 25
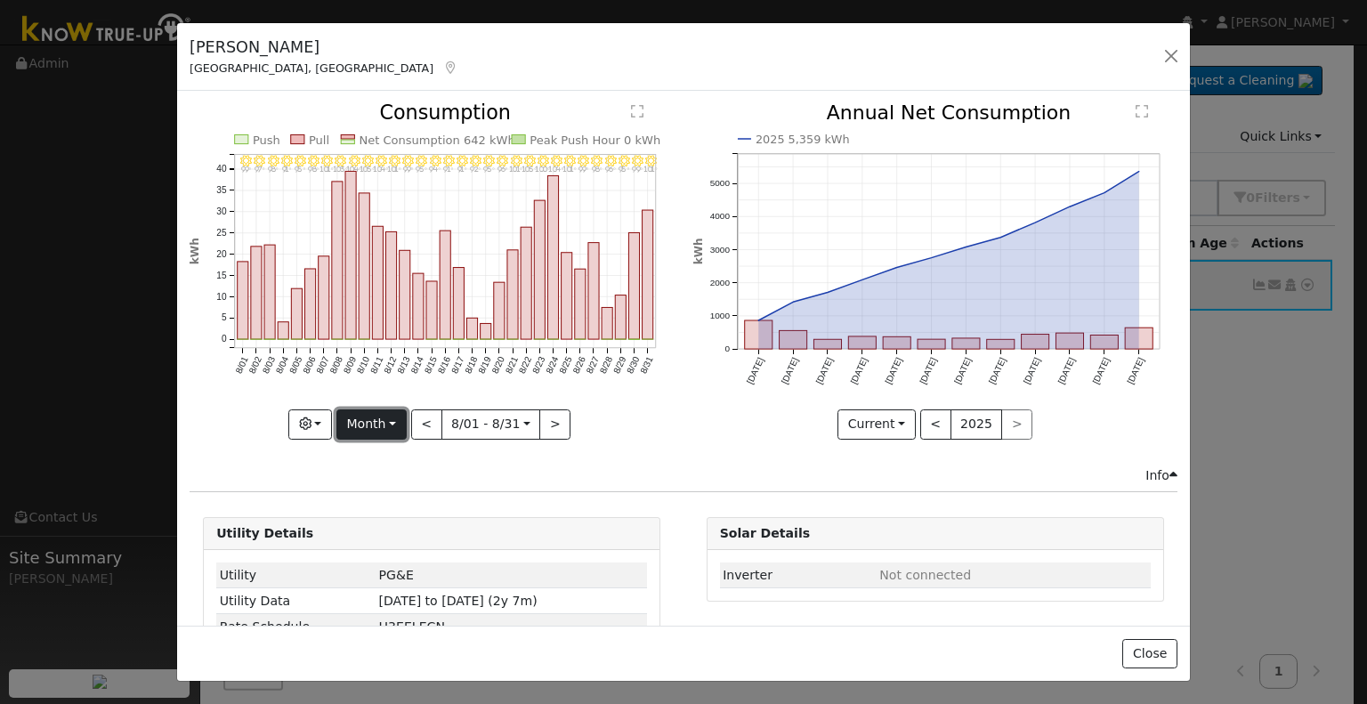
click at [388, 419] on button "Month" at bounding box center [371, 424] width 70 height 30
click at [377, 533] on link "Year" at bounding box center [399, 535] width 124 height 25
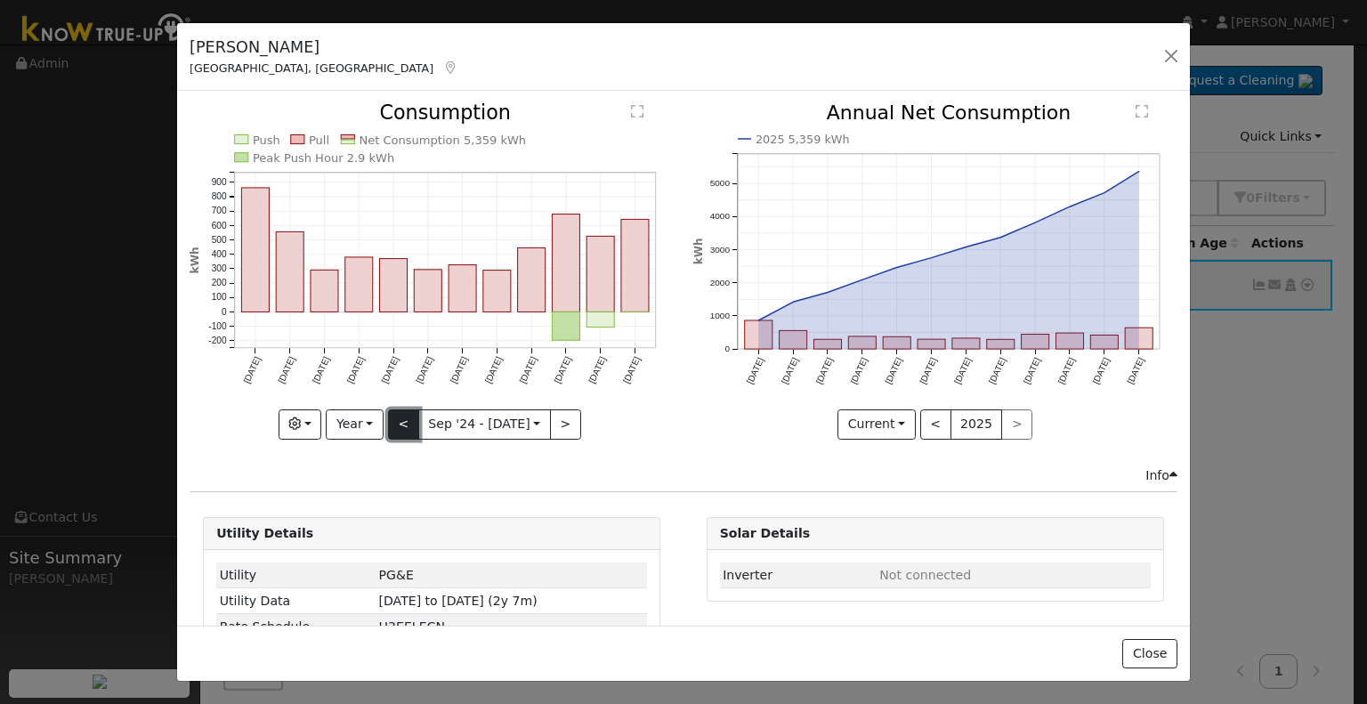
click at [400, 419] on button "<" at bounding box center [403, 424] width 31 height 30
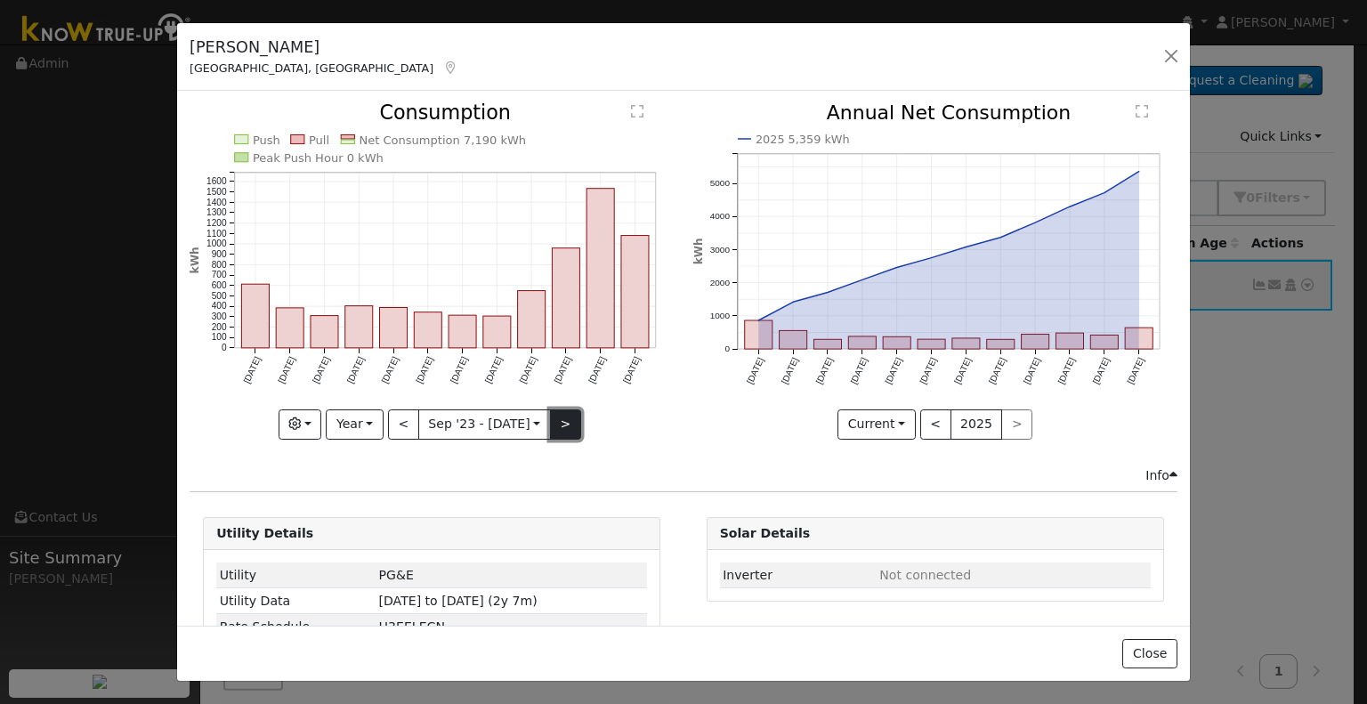
click at [555, 414] on button ">" at bounding box center [565, 424] width 31 height 30
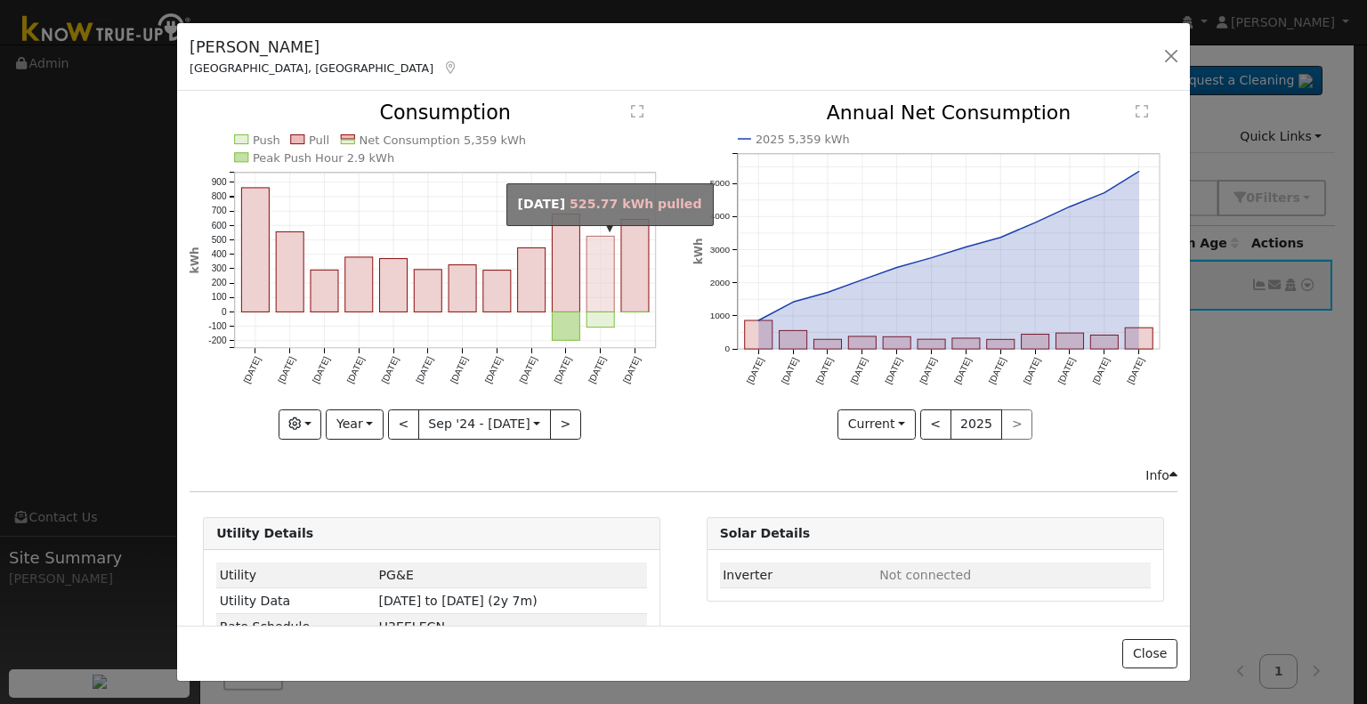
click at [605, 277] on rect "onclick=""" at bounding box center [602, 275] width 28 height 76
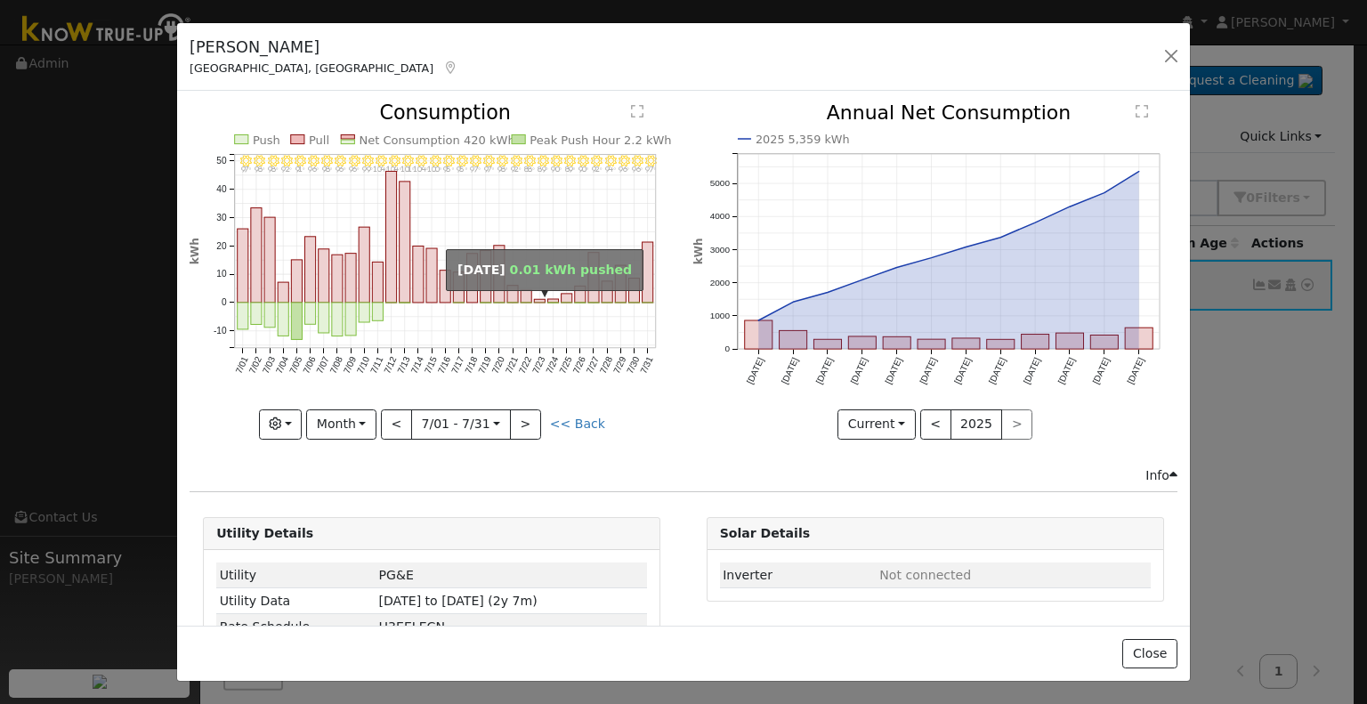
click at [538, 303] on rect "onclick=""" at bounding box center [540, 303] width 11 height 0
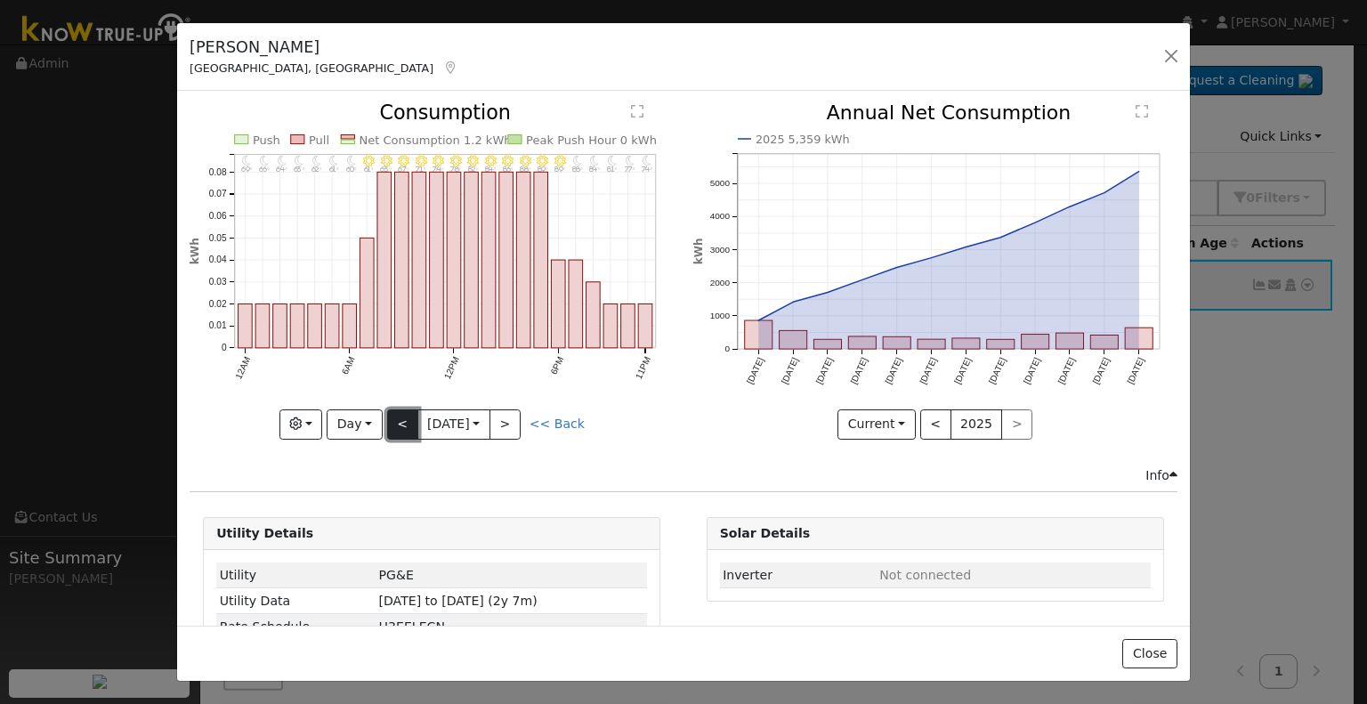
click at [399, 416] on button "<" at bounding box center [402, 424] width 31 height 30
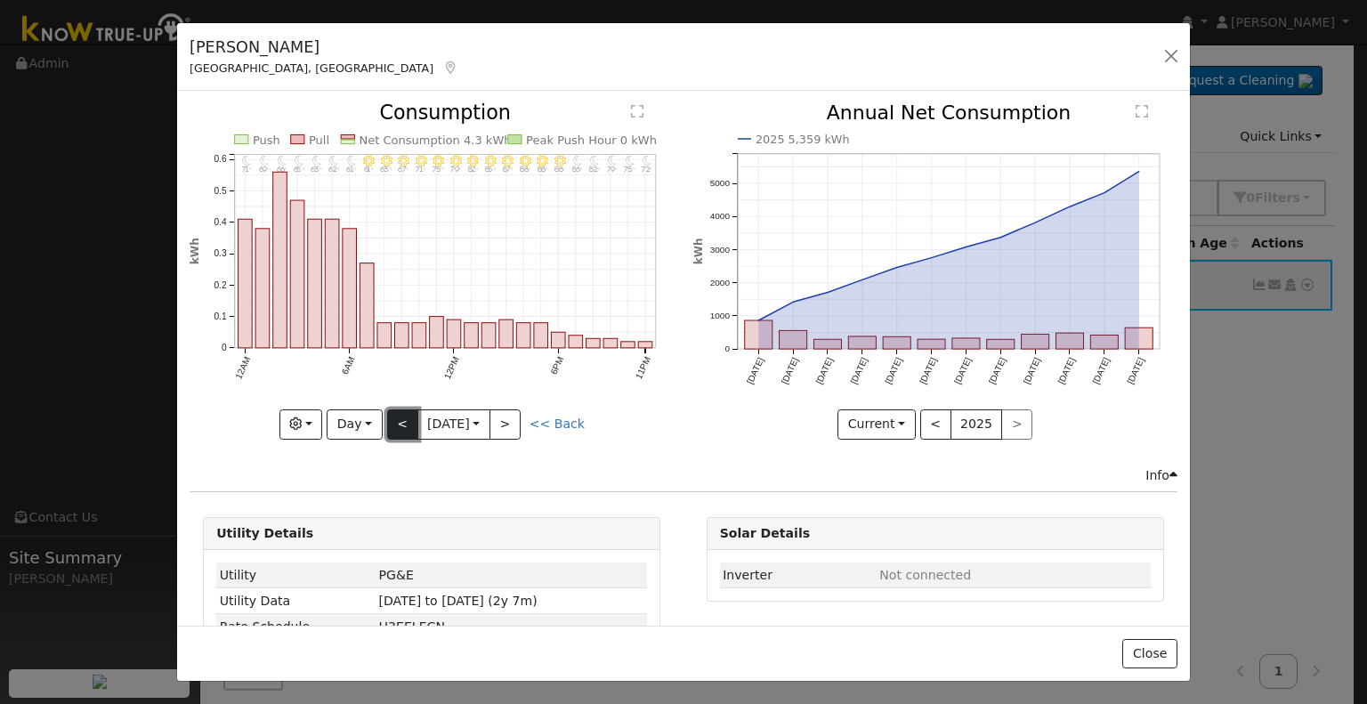
click at [399, 416] on button "<" at bounding box center [402, 424] width 31 height 30
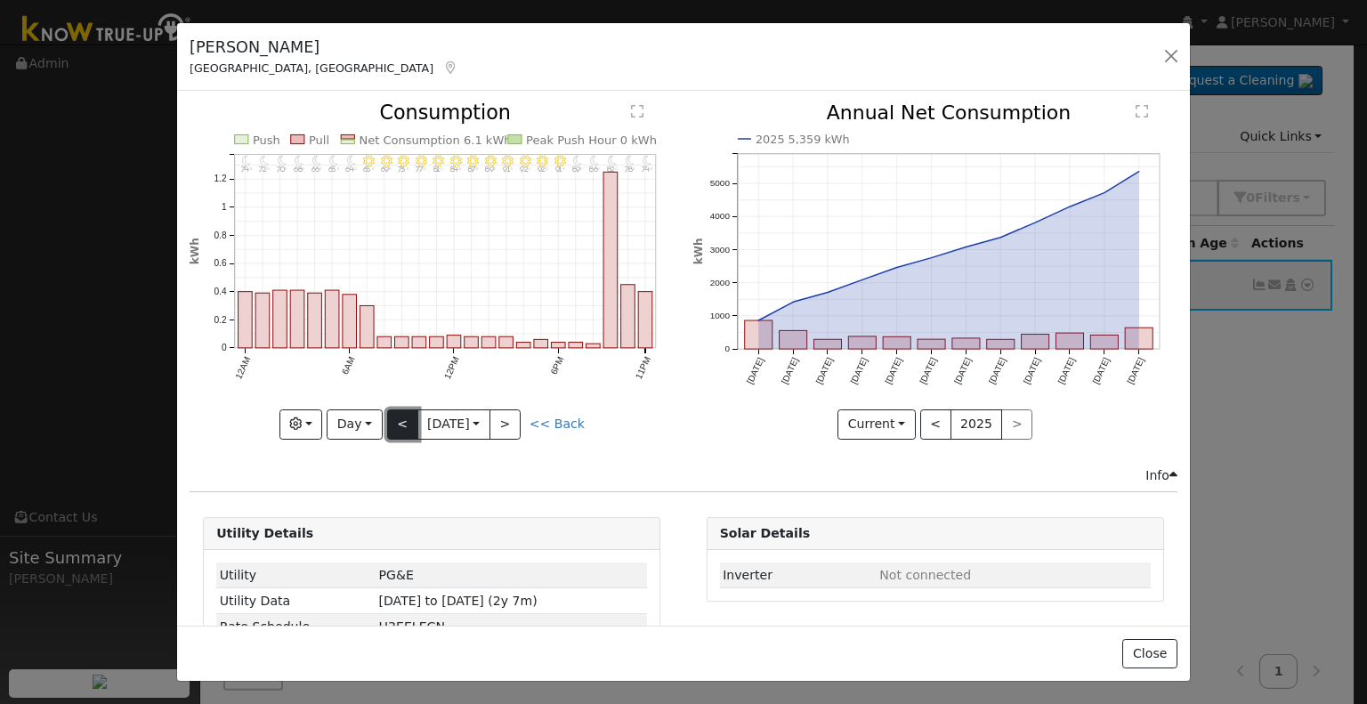
click at [400, 413] on button "<" at bounding box center [402, 424] width 31 height 30
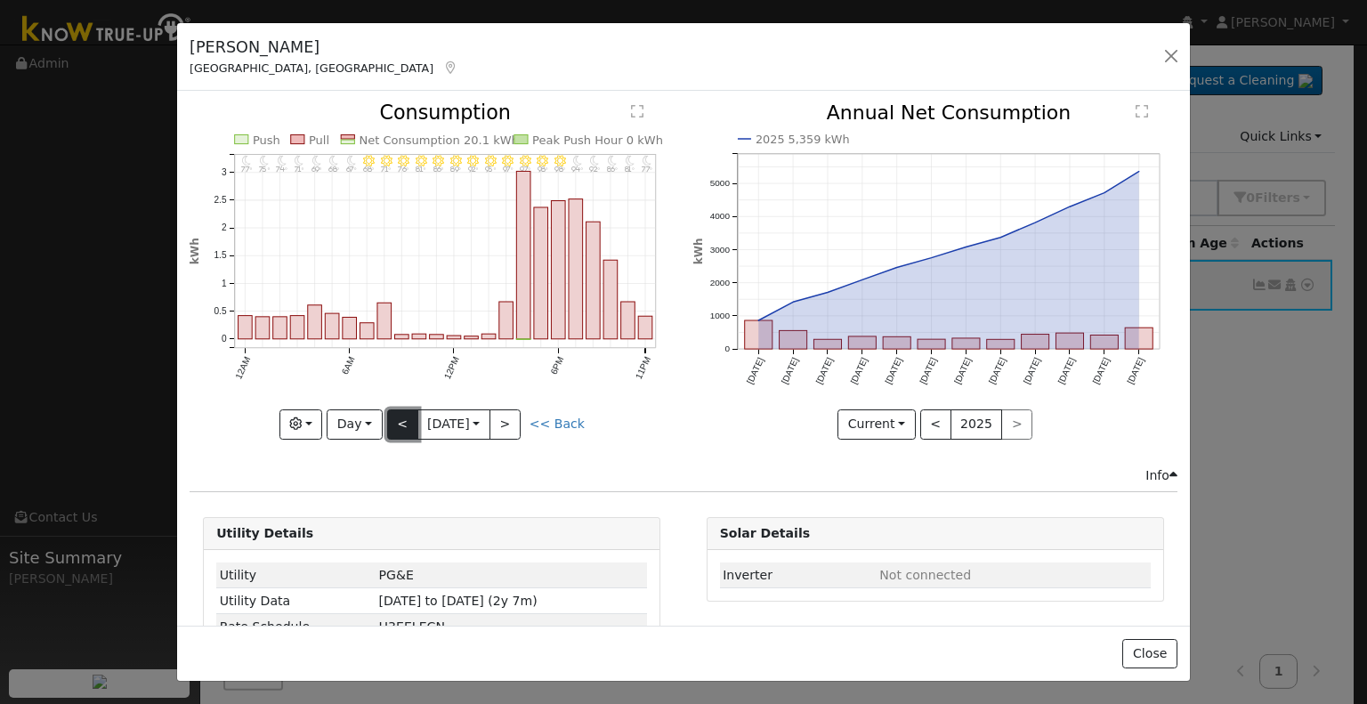
click at [400, 413] on button "<" at bounding box center [402, 424] width 31 height 30
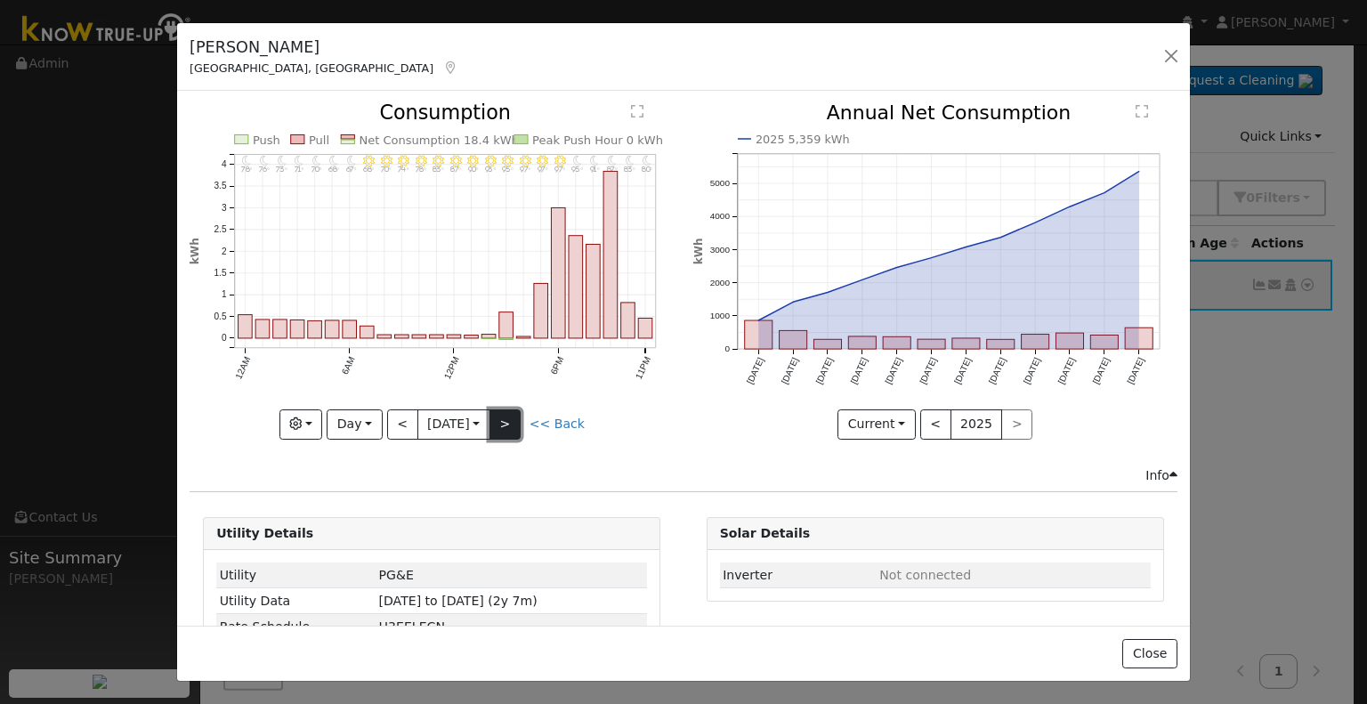
click at [510, 416] on button ">" at bounding box center [505, 424] width 31 height 30
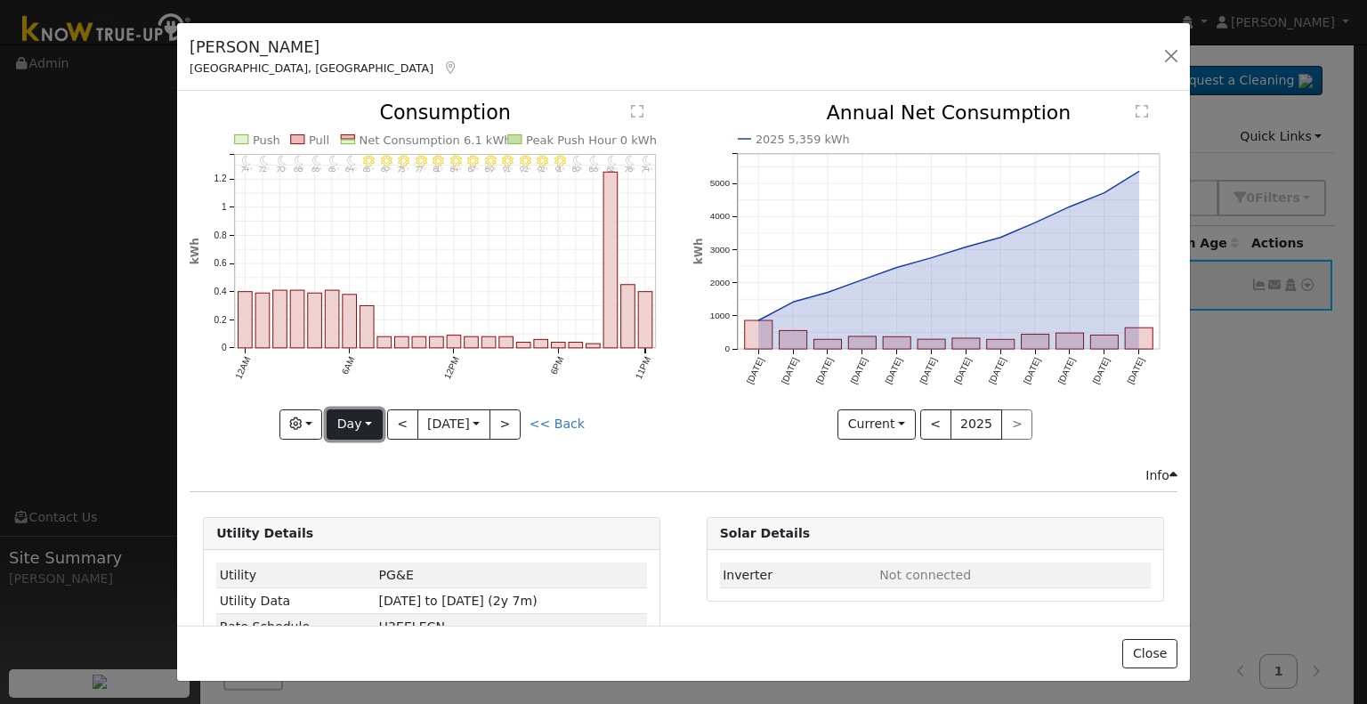
click at [358, 419] on button "Day" at bounding box center [354, 424] width 55 height 30
click at [388, 501] on link "Month" at bounding box center [390, 510] width 124 height 25
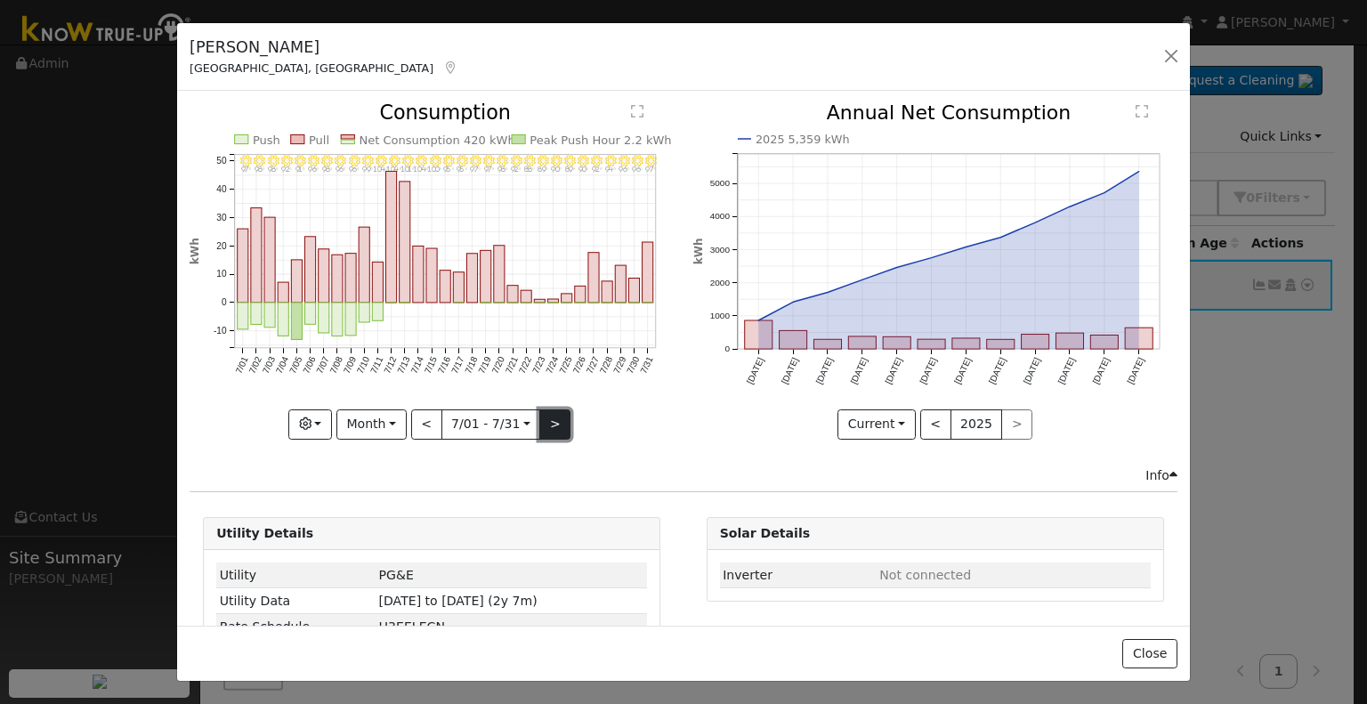
click at [547, 422] on button ">" at bounding box center [554, 424] width 31 height 30
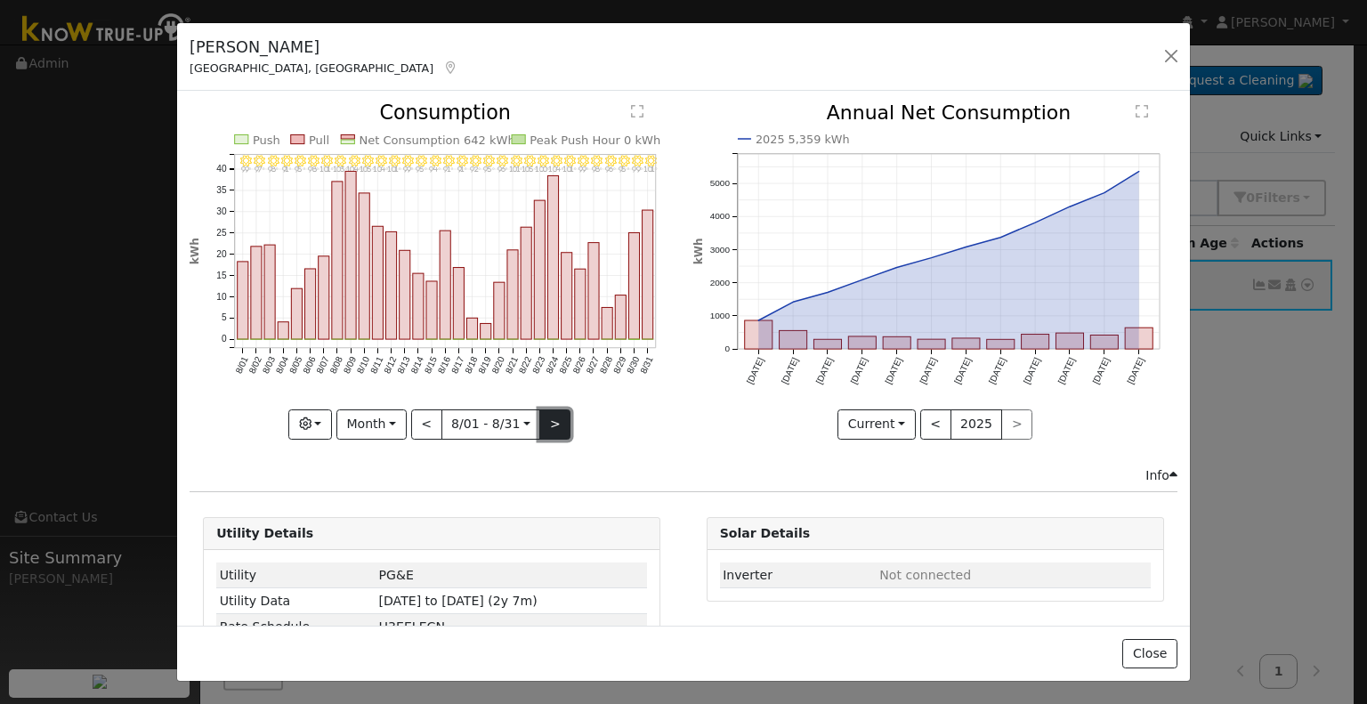
click at [547, 422] on button ">" at bounding box center [554, 424] width 31 height 30
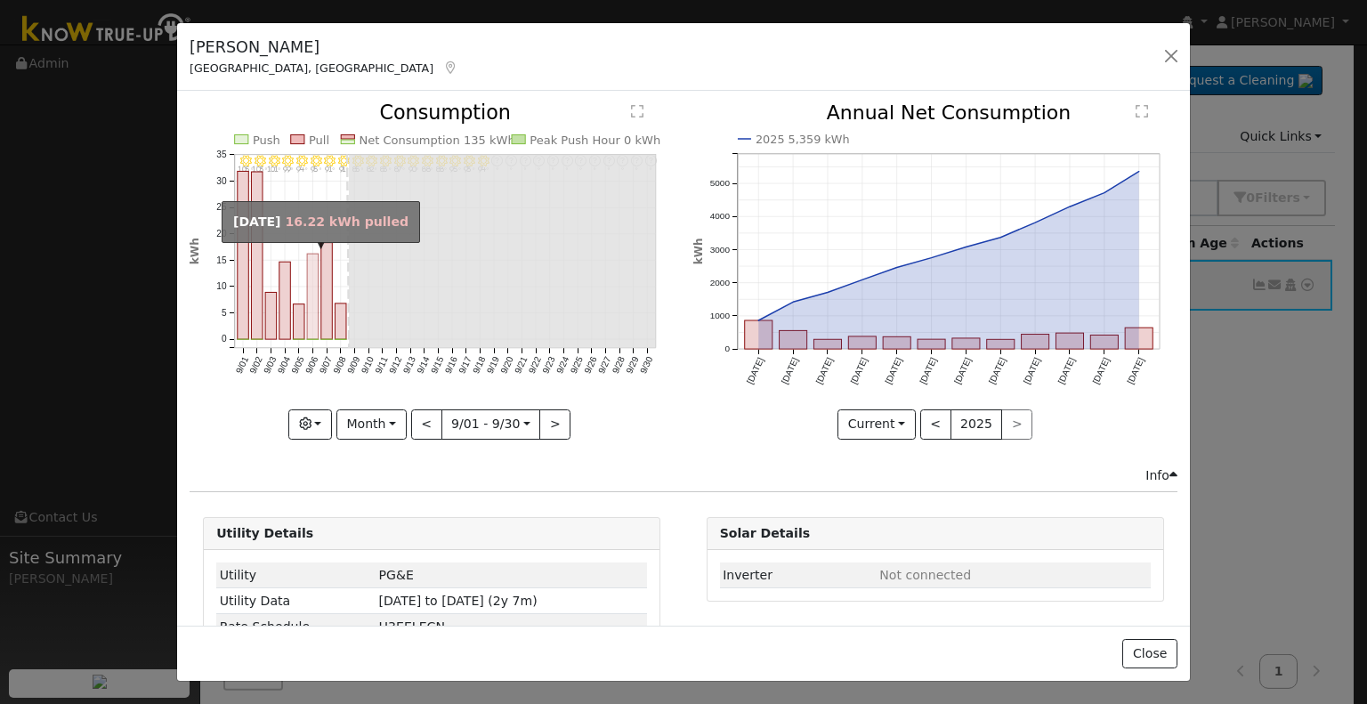
click at [313, 323] on rect "onclick=""" at bounding box center [313, 297] width 12 height 85
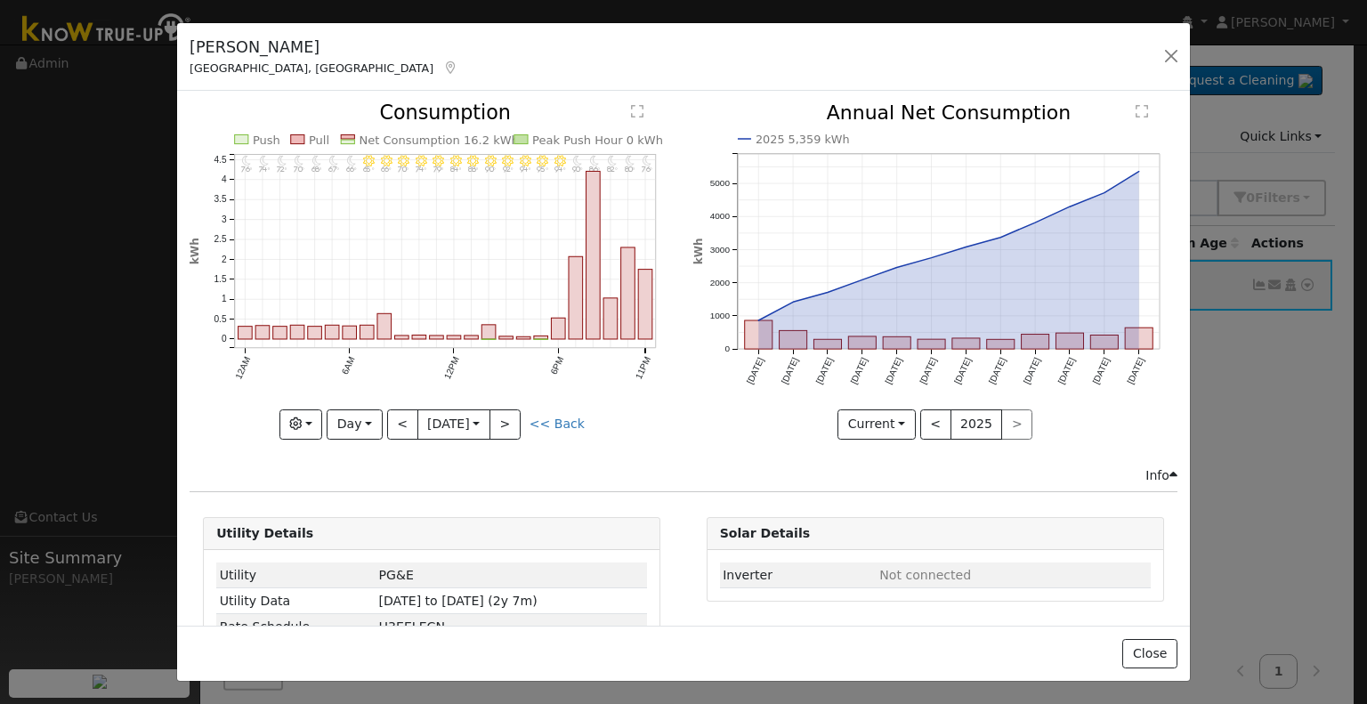
click at [442, 66] on icon at bounding box center [450, 67] width 16 height 12
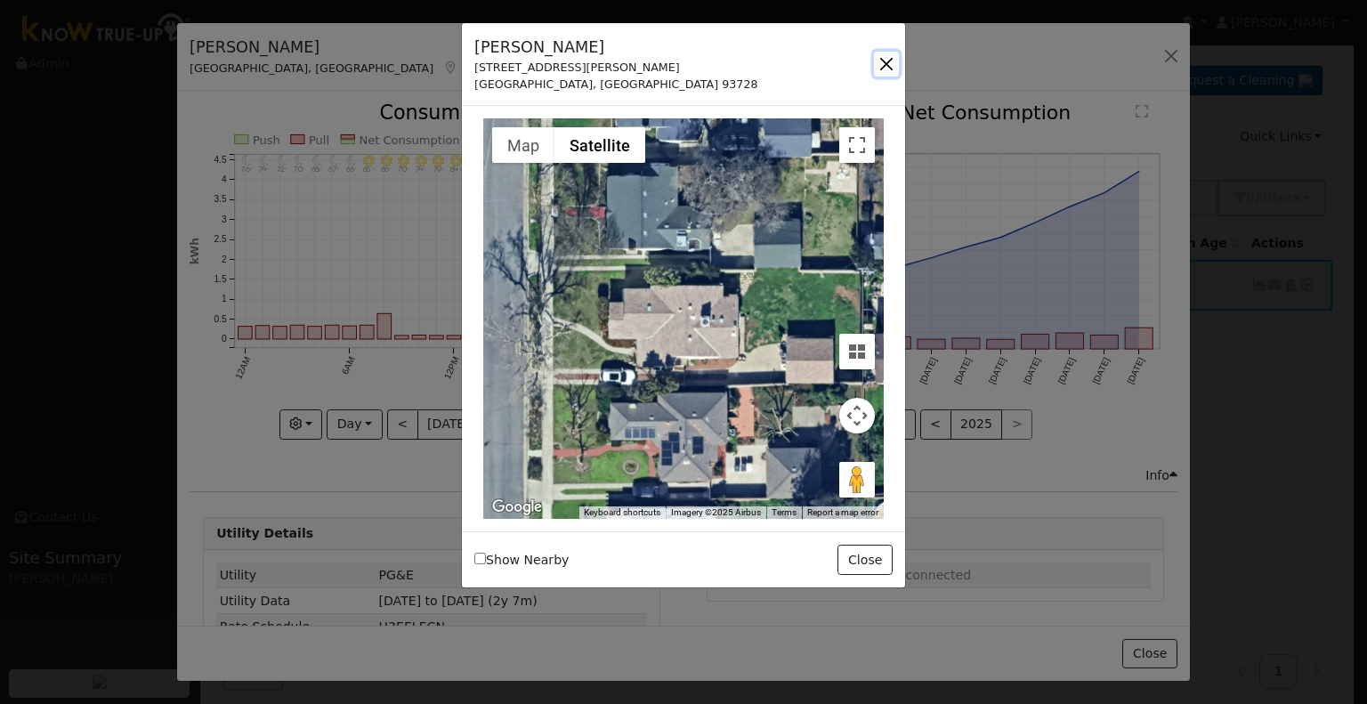
click at [885, 63] on button "button" at bounding box center [886, 64] width 25 height 25
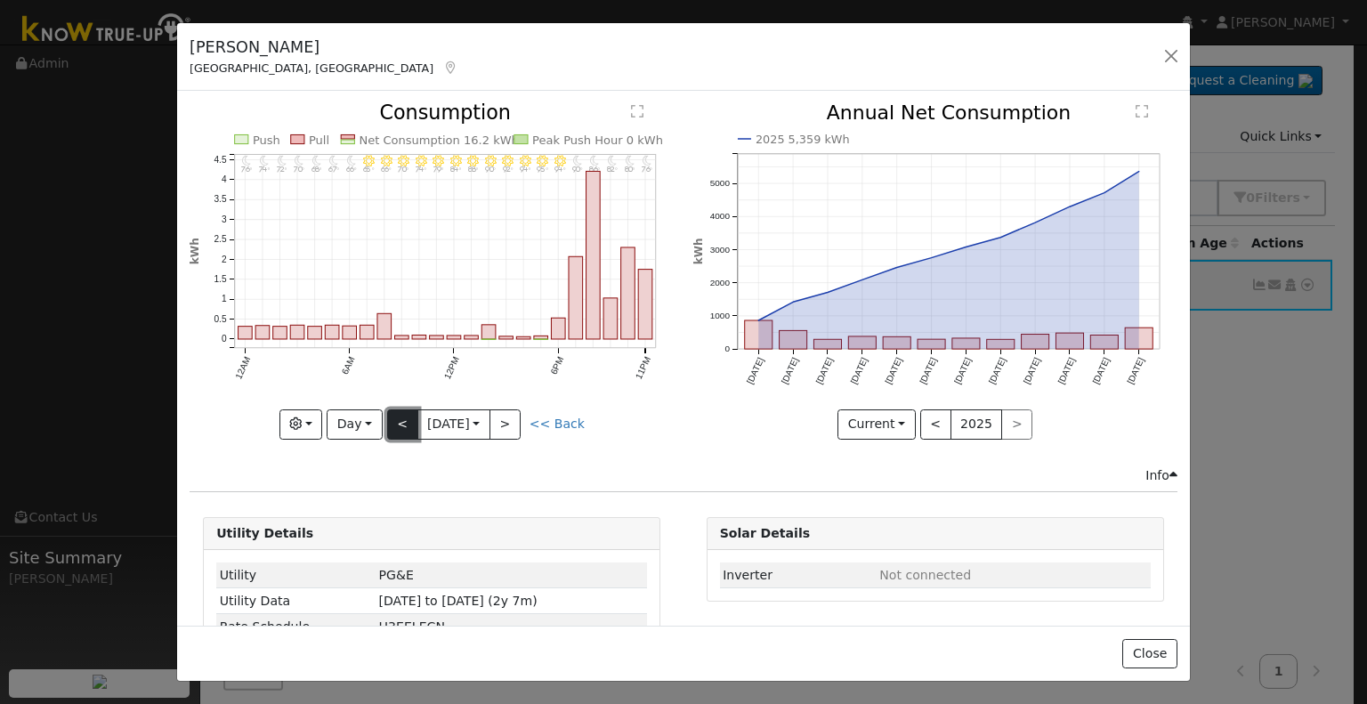
click at [393, 413] on button "<" at bounding box center [402, 424] width 31 height 30
type input "[DATE]"
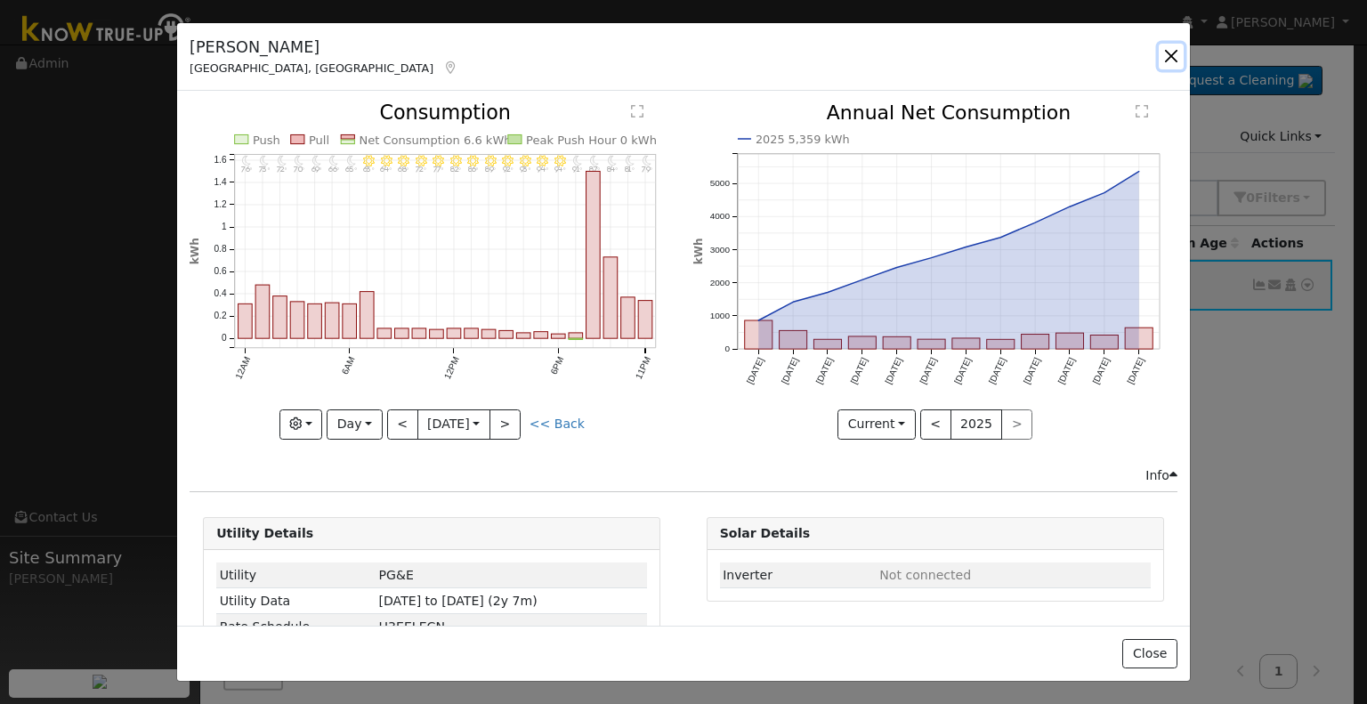
click at [1171, 54] on button "button" at bounding box center [1171, 56] width 25 height 25
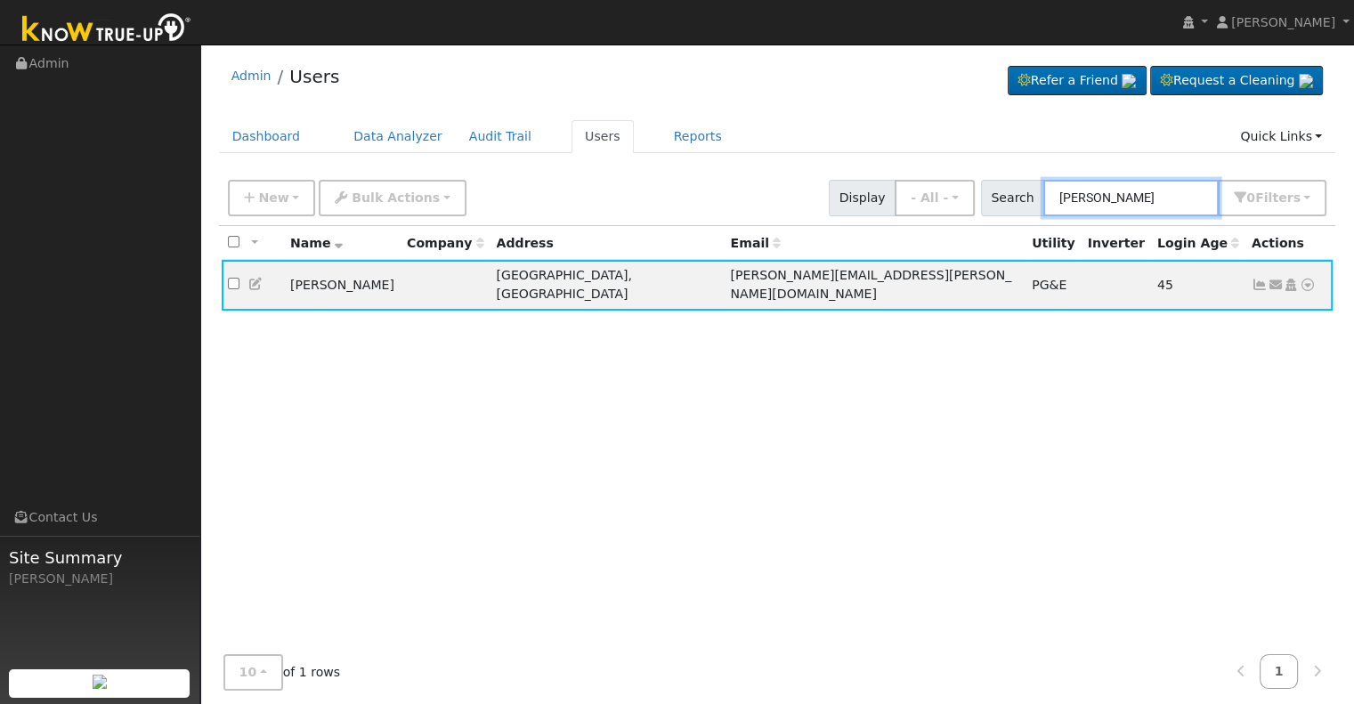
drag, startPoint x: 1164, startPoint y: 199, endPoint x: 1025, endPoint y: 193, distance: 139.0
click at [1025, 193] on div "Search Christine Borba 0 Filter s Role Show - All - Show Leads Admin Billing Ad…" at bounding box center [1154, 198] width 346 height 36
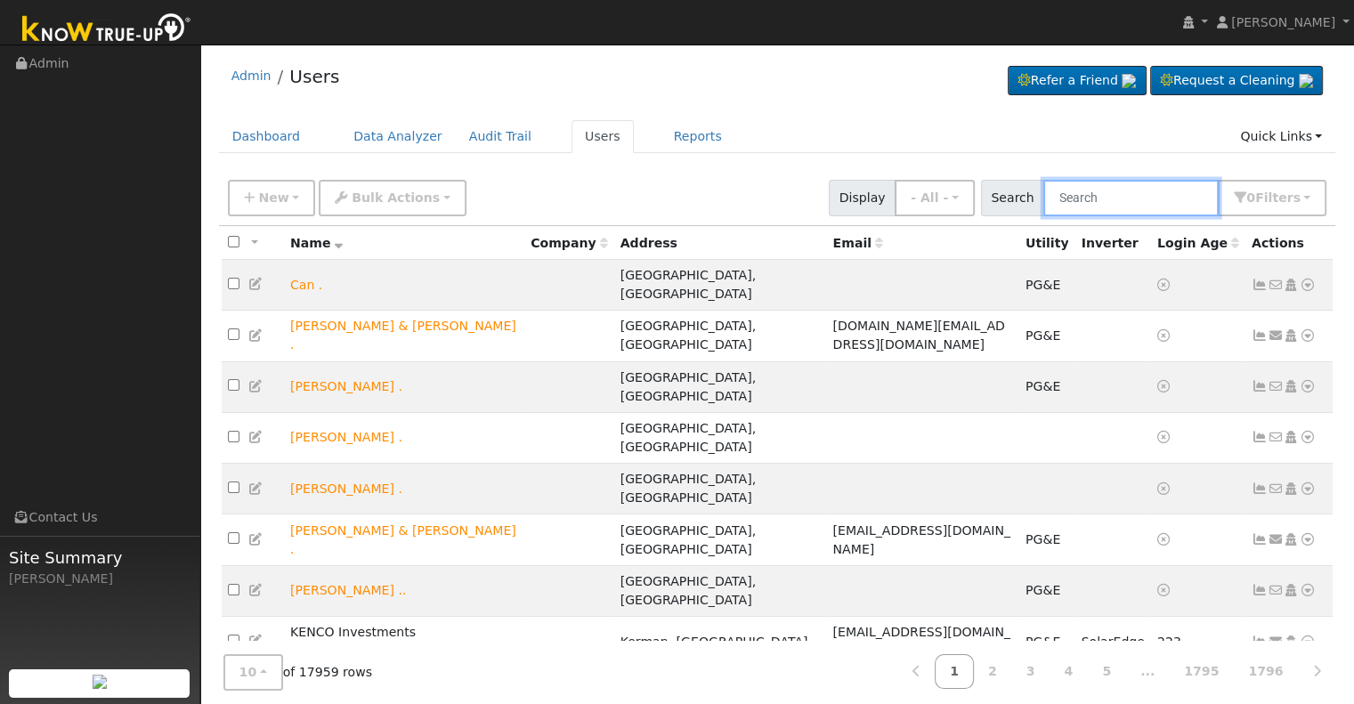
click at [1112, 191] on input "text" at bounding box center [1130, 198] width 175 height 36
paste input "Christine Borba"
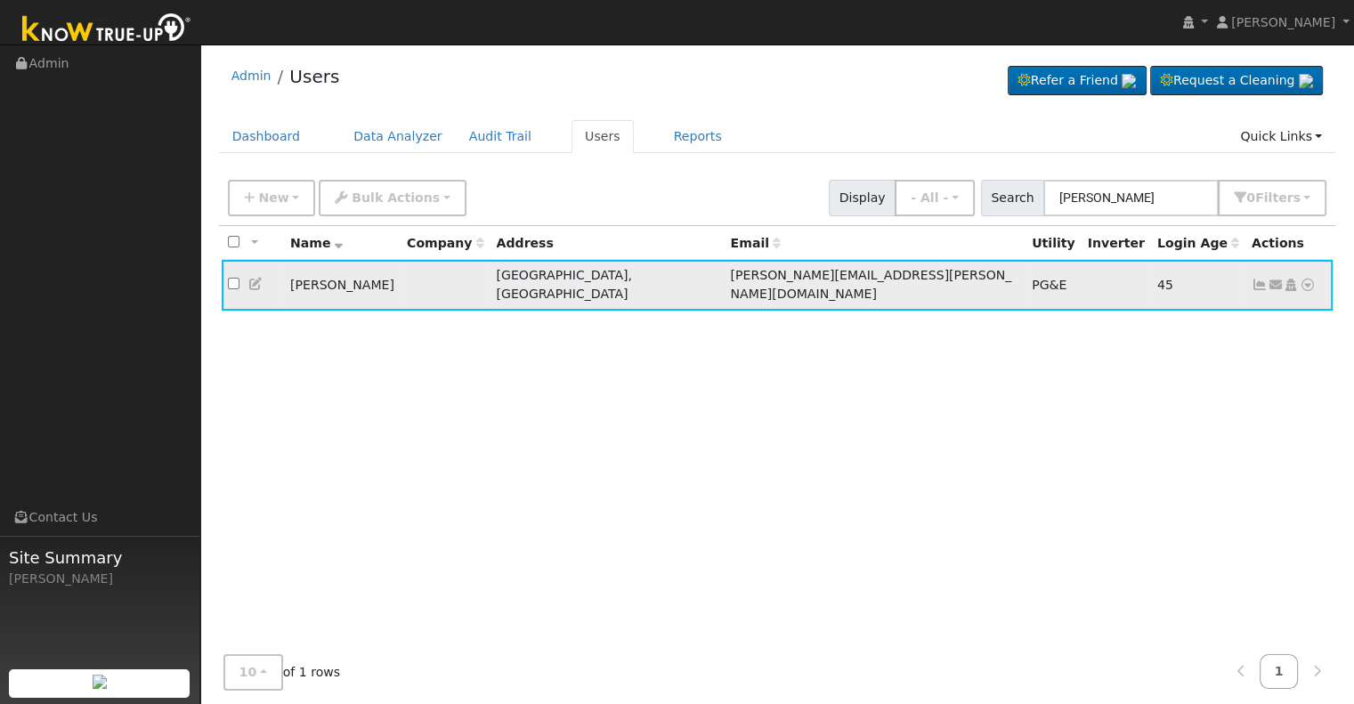
click at [1257, 279] on icon at bounding box center [1260, 285] width 16 height 12
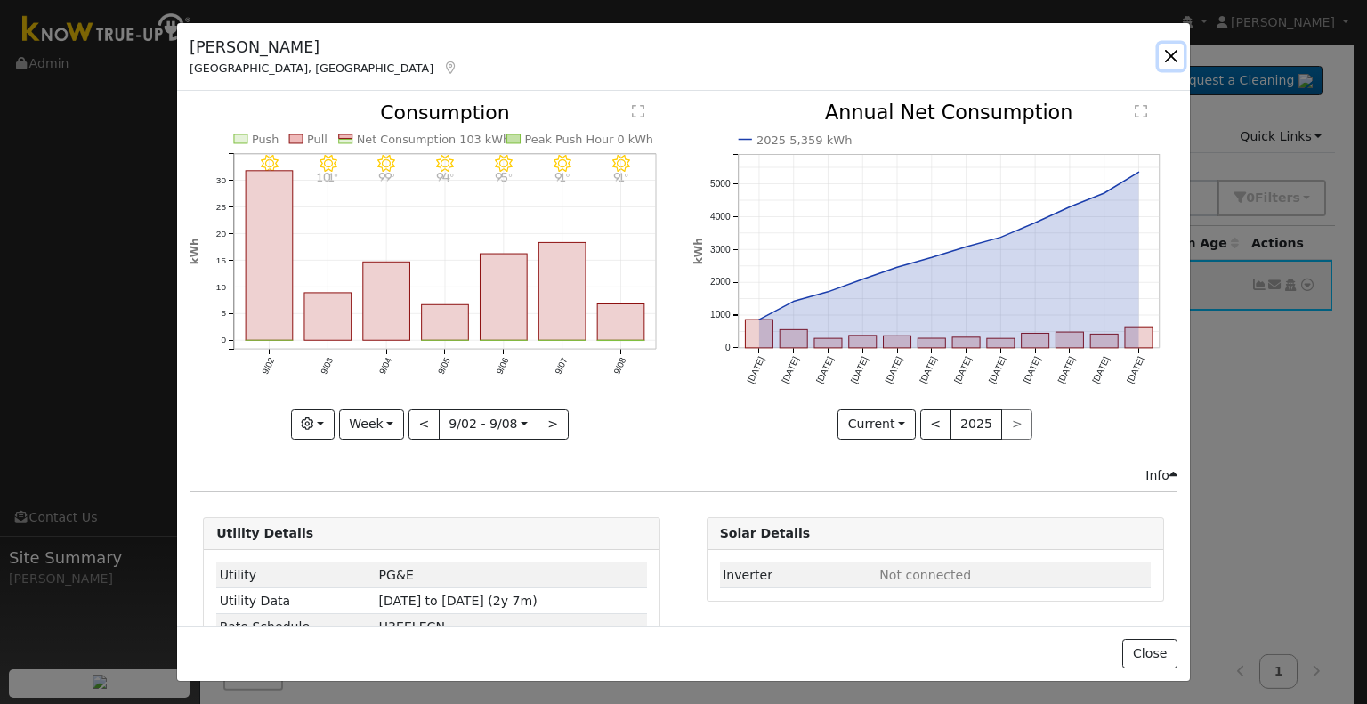
click at [1171, 58] on button "button" at bounding box center [1171, 56] width 25 height 25
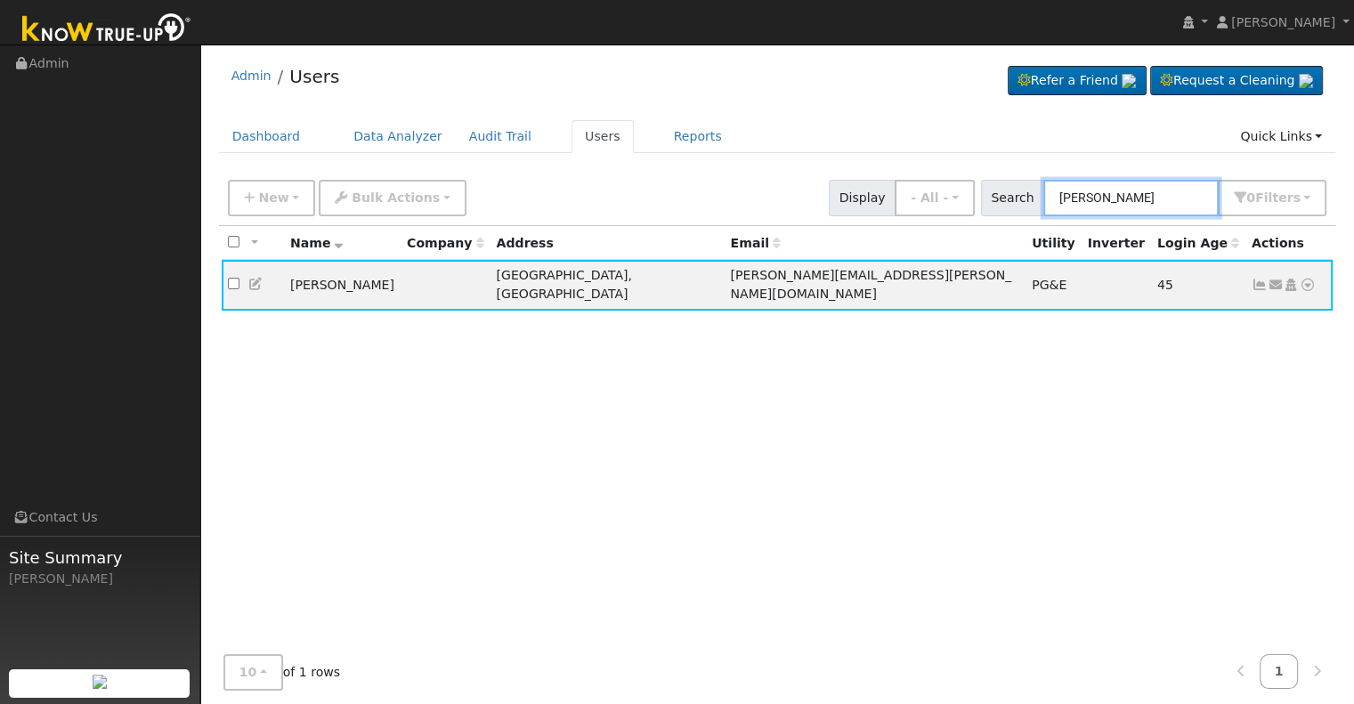
drag, startPoint x: 1164, startPoint y: 194, endPoint x: 1005, endPoint y: 199, distance: 159.4
click at [1005, 199] on div "Search Christine Borba 0 Filter s Role Show - All - Show Leads Admin Billing Ad…" at bounding box center [1154, 198] width 346 height 36
paste input "Pamintuan, Meldiari"
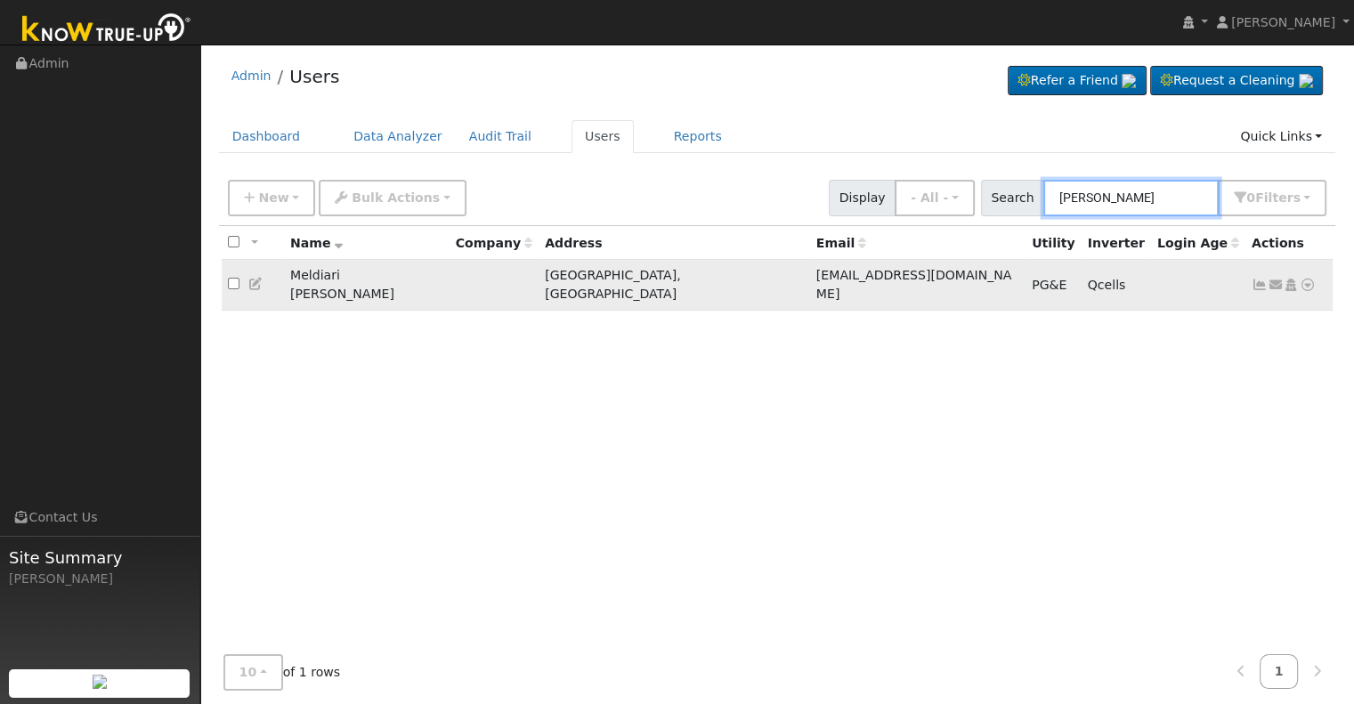
type input "Pamintuan"
click at [1257, 279] on icon at bounding box center [1260, 285] width 16 height 12
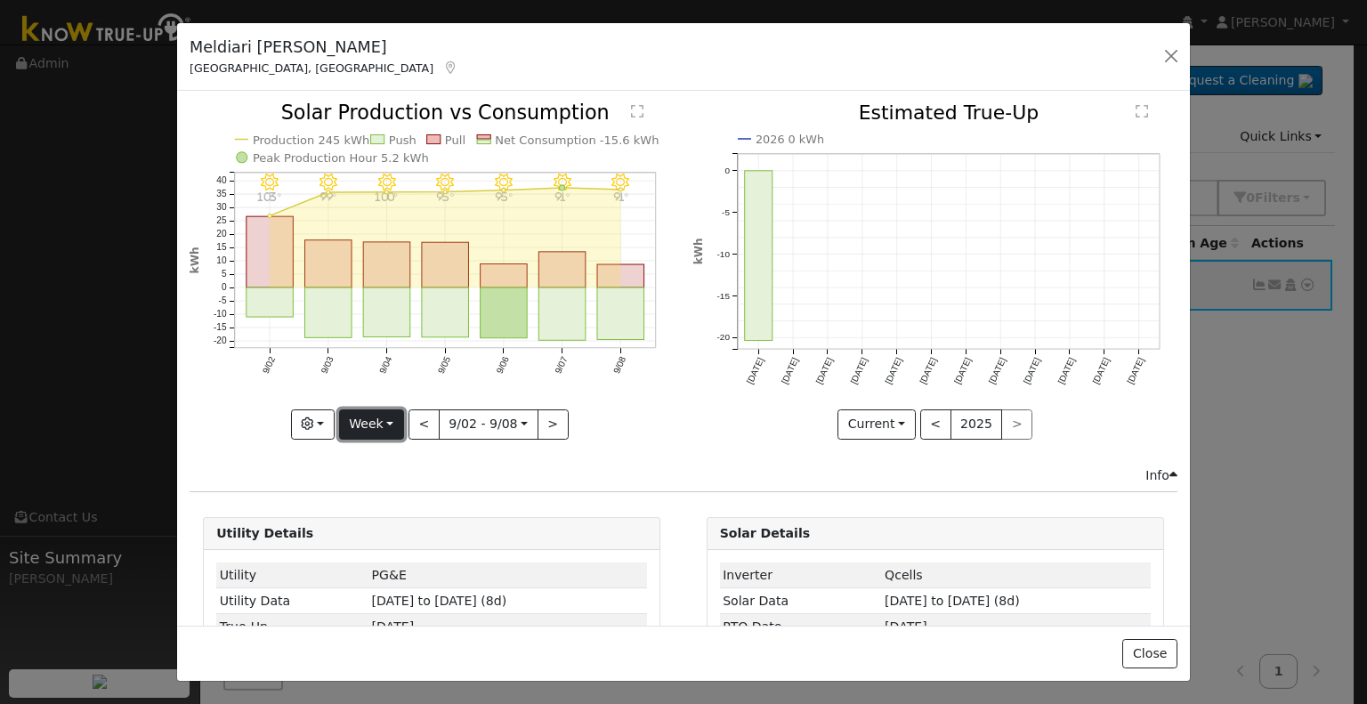
click at [391, 421] on button "Week" at bounding box center [371, 424] width 65 height 30
click at [356, 532] on link "Year" at bounding box center [402, 535] width 124 height 25
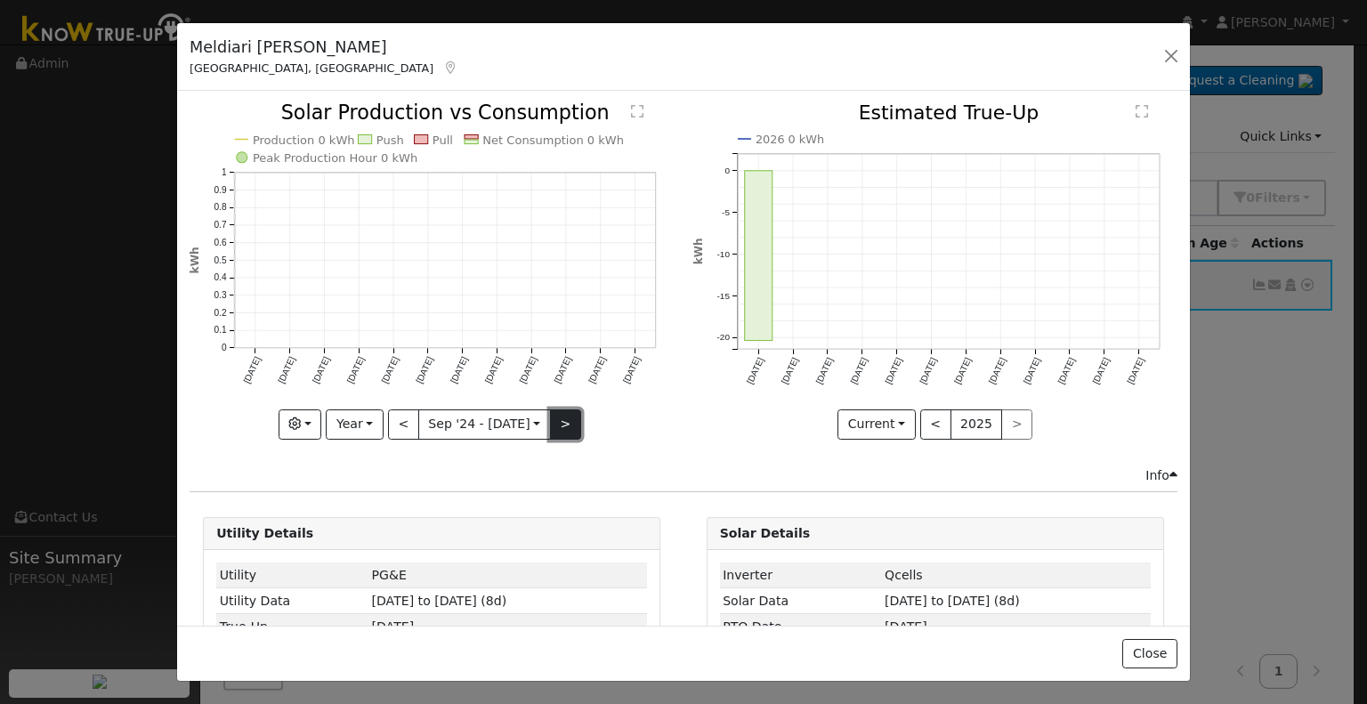
click at [563, 418] on button ">" at bounding box center [565, 424] width 31 height 30
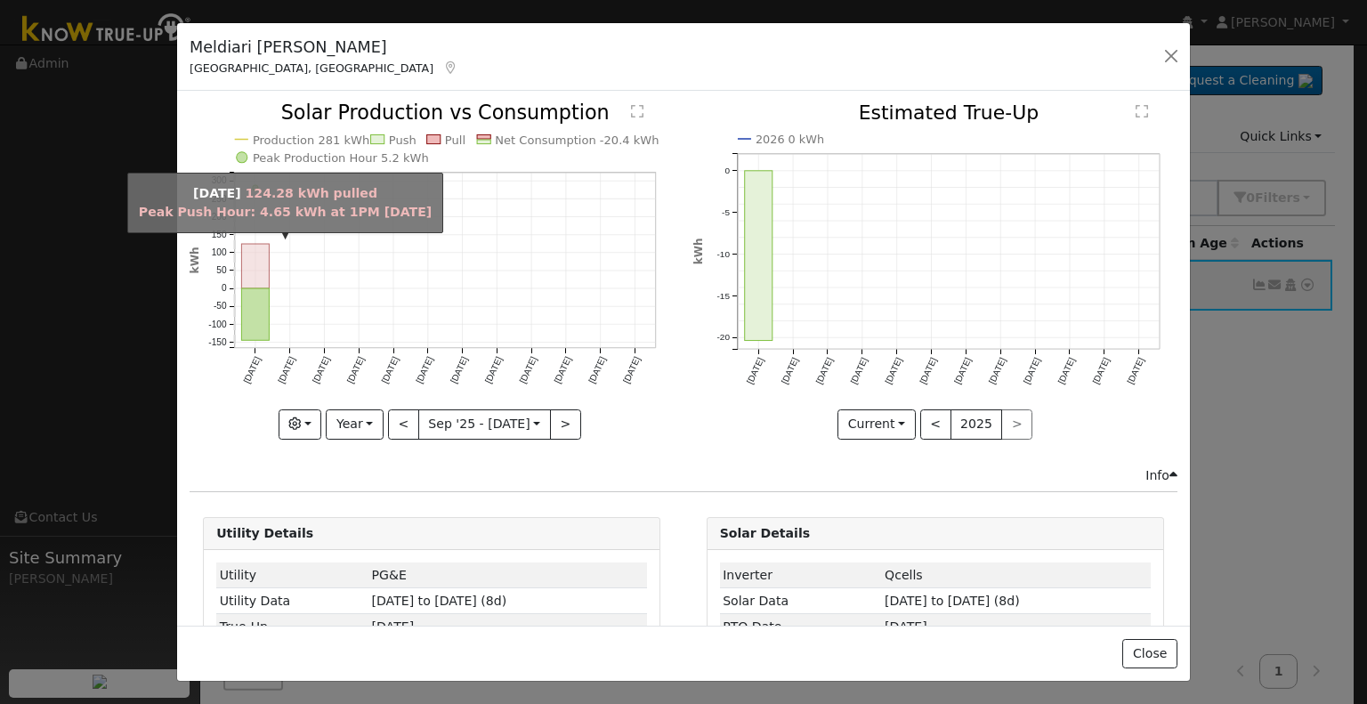
click at [244, 274] on rect "onclick=""" at bounding box center [256, 266] width 28 height 45
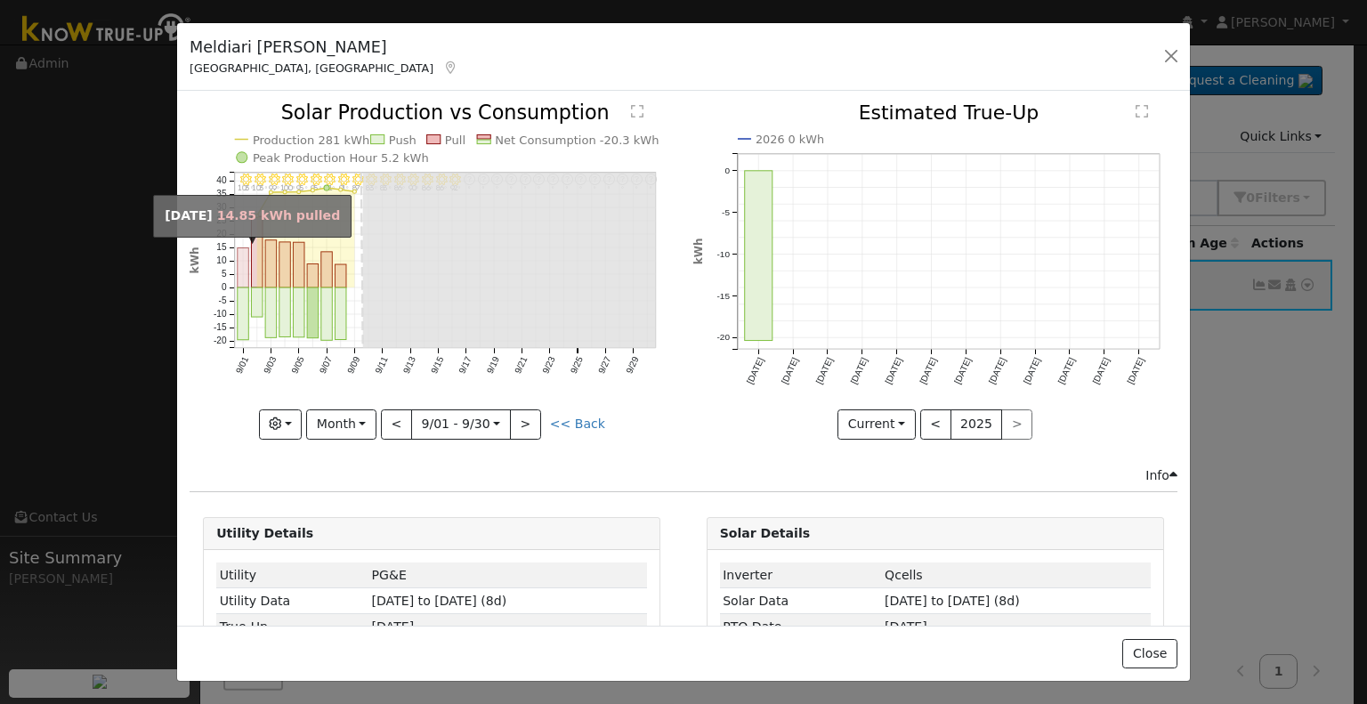
click at [247, 263] on rect "onclick=""" at bounding box center [244, 268] width 12 height 40
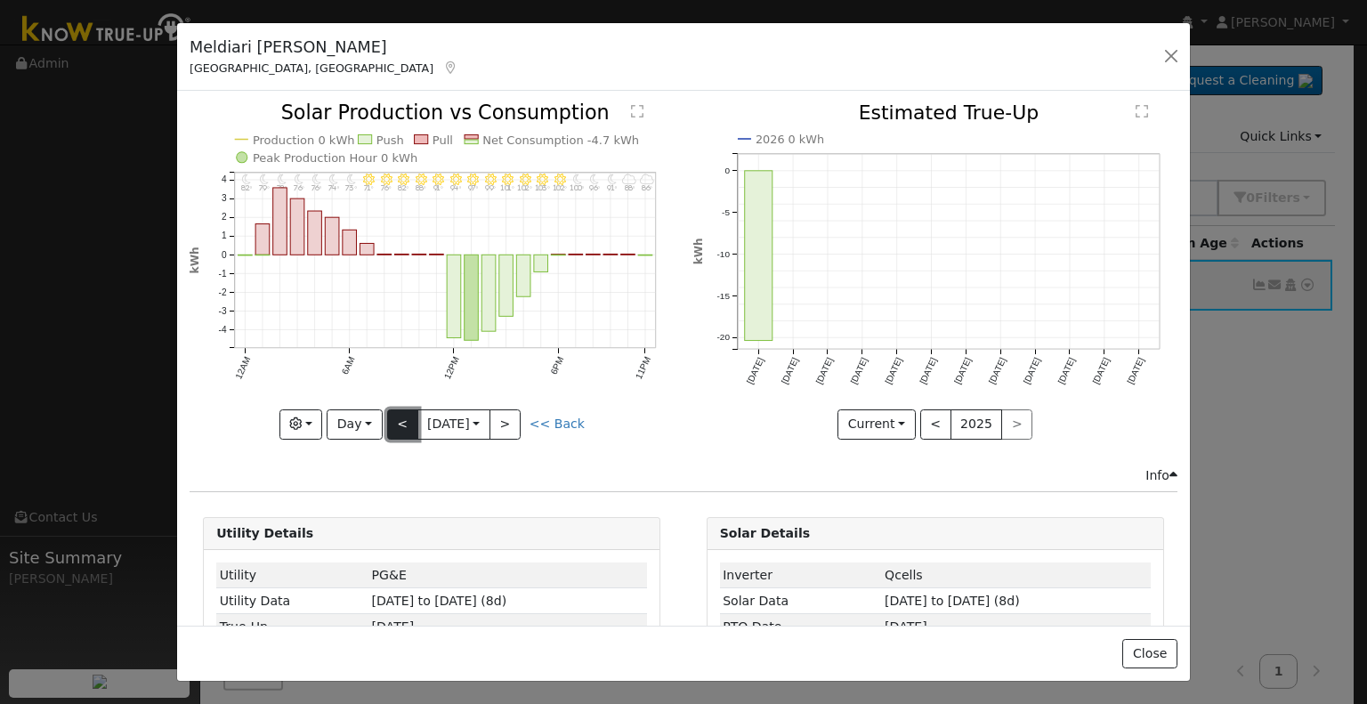
click at [395, 426] on button "<" at bounding box center [402, 424] width 31 height 30
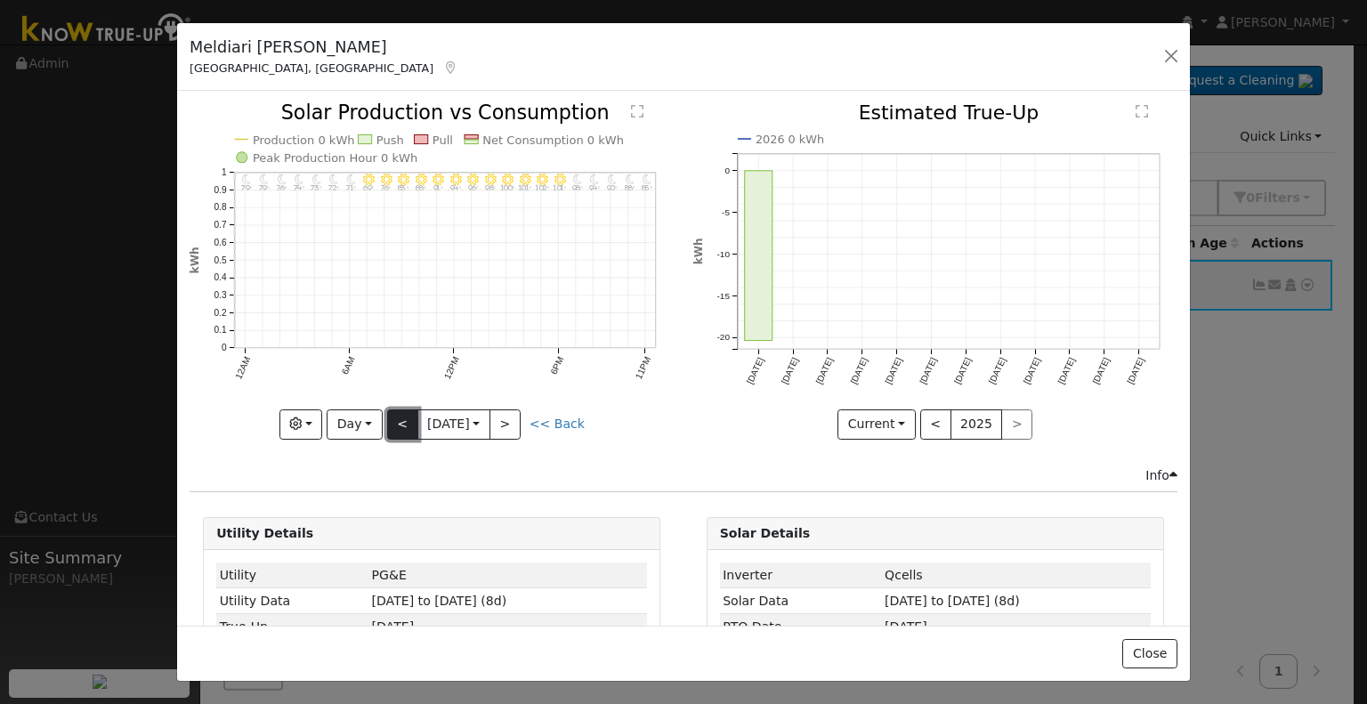
click at [402, 418] on button "<" at bounding box center [402, 424] width 31 height 30
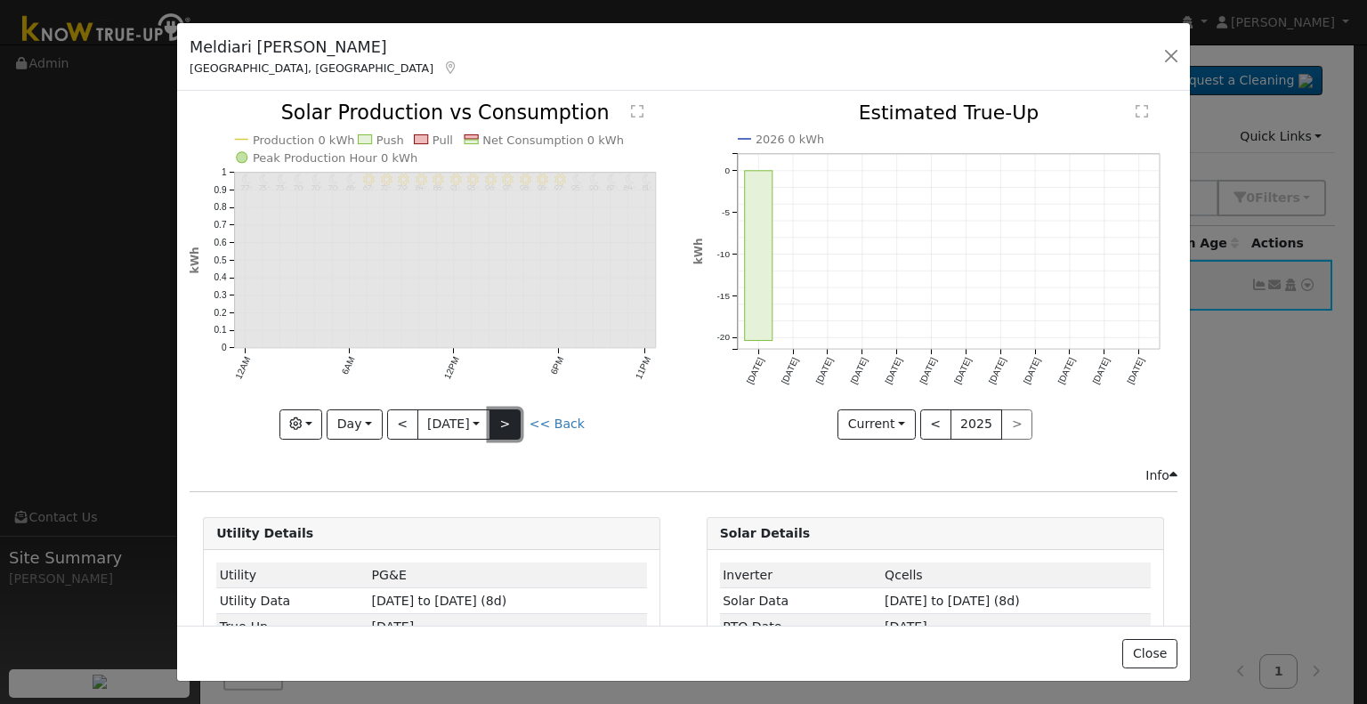
click at [509, 417] on button ">" at bounding box center [505, 424] width 31 height 30
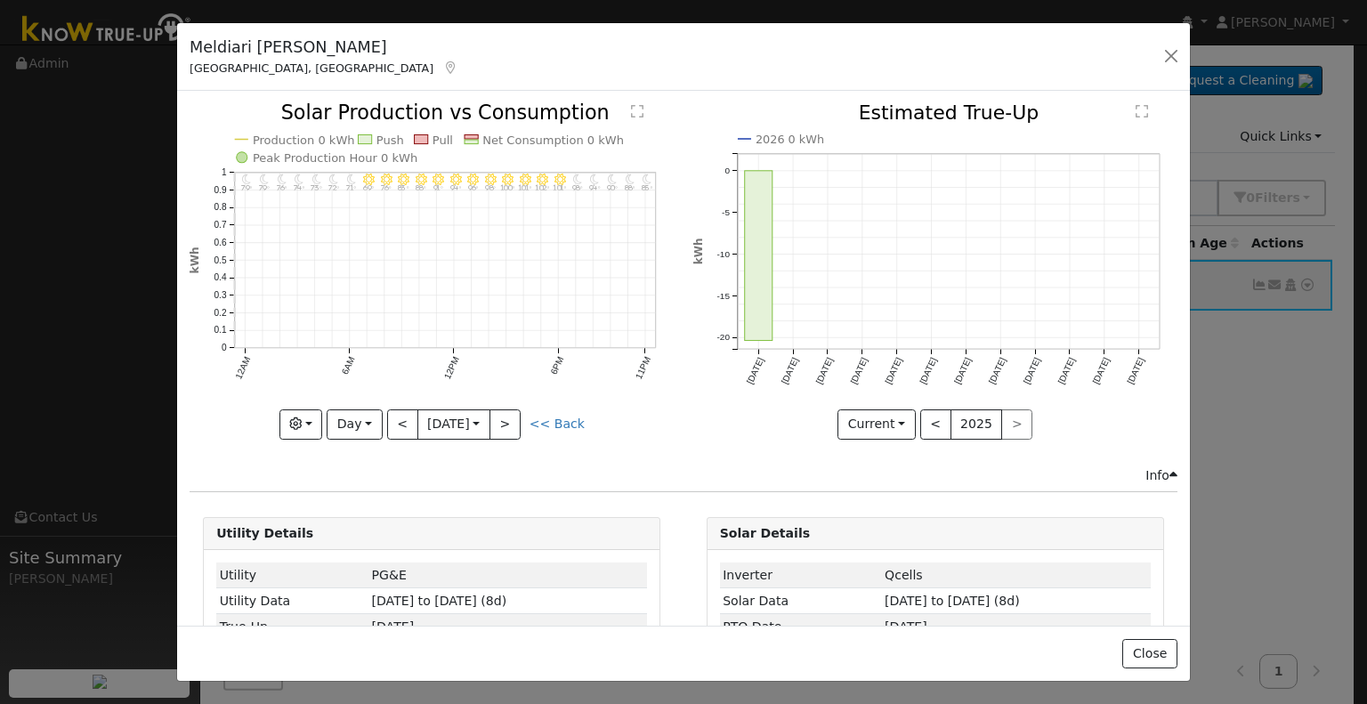
click at [509, 417] on div "11PM - Clear 85° 10PM - Clear 88° 9PM - Clear 90° 8PM - Clear 94° 7PM - Clear 9…" at bounding box center [432, 271] width 484 height 336
click at [509, 417] on button ">" at bounding box center [505, 424] width 31 height 30
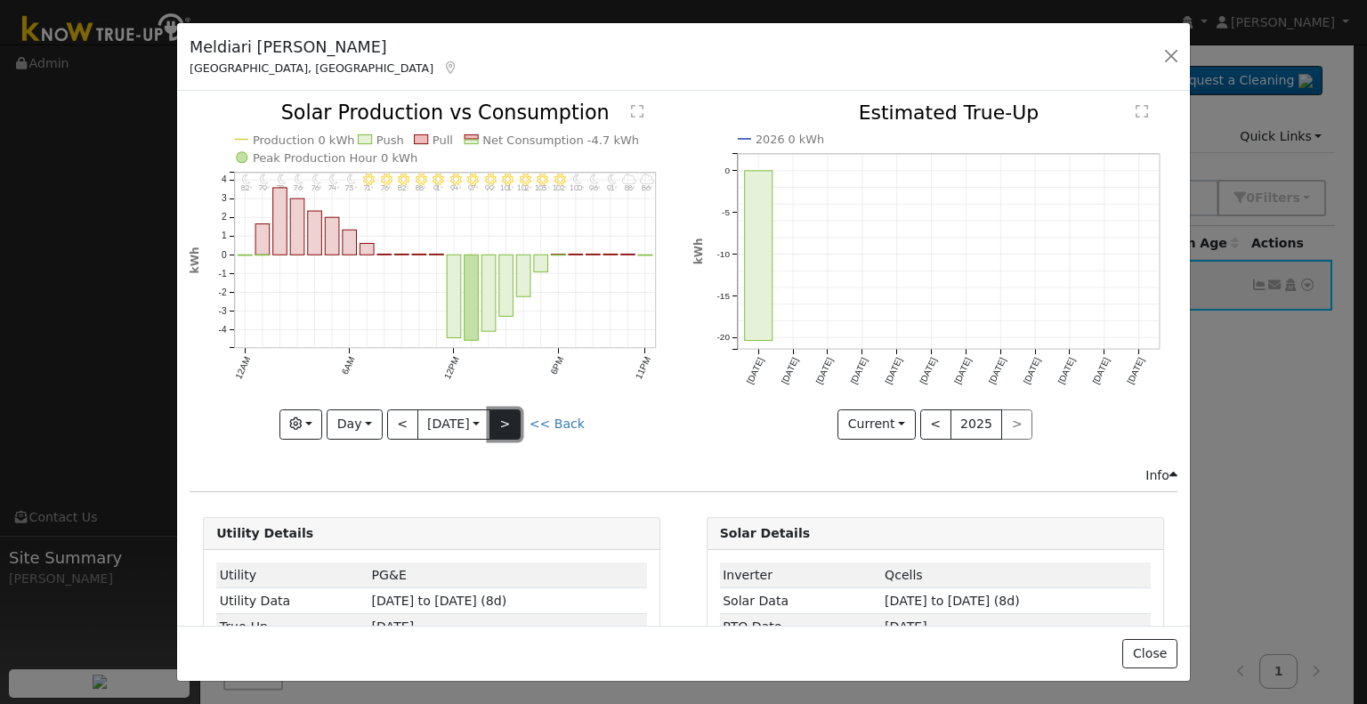
click at [510, 415] on button ">" at bounding box center [505, 424] width 31 height 30
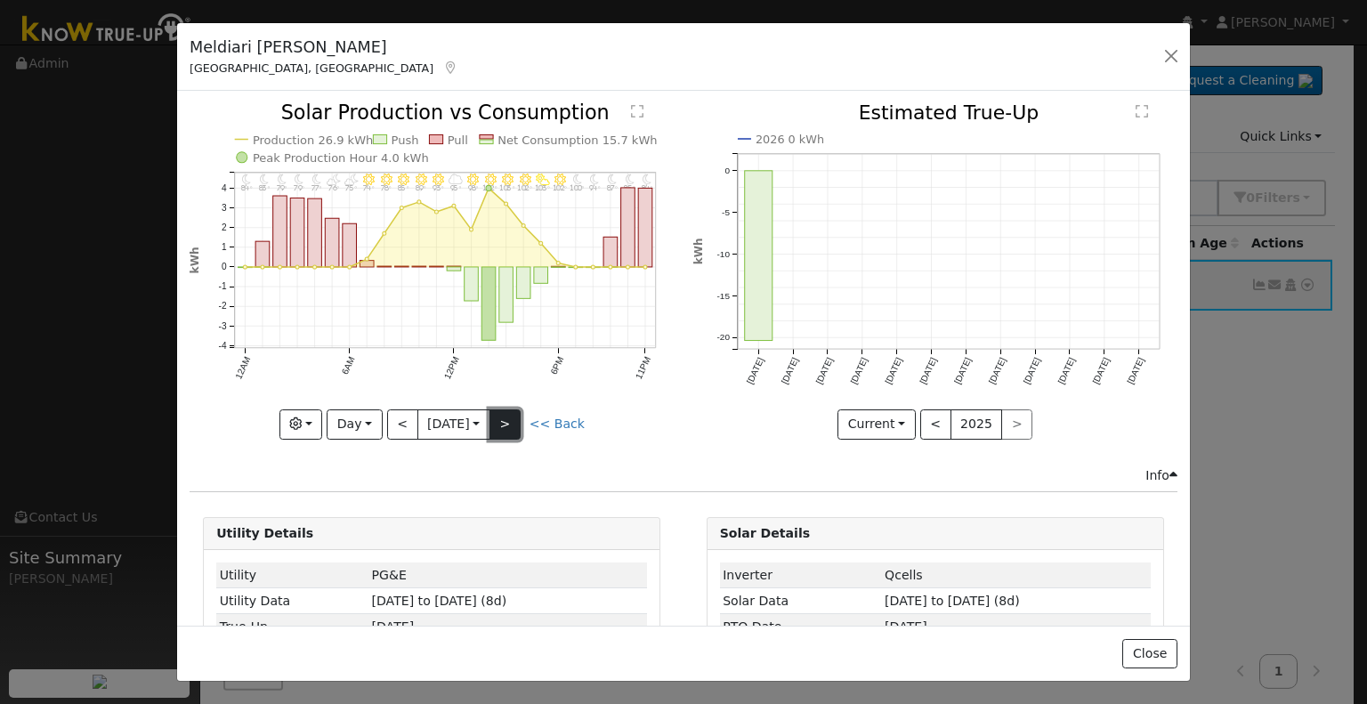
click at [510, 415] on button ">" at bounding box center [505, 424] width 31 height 30
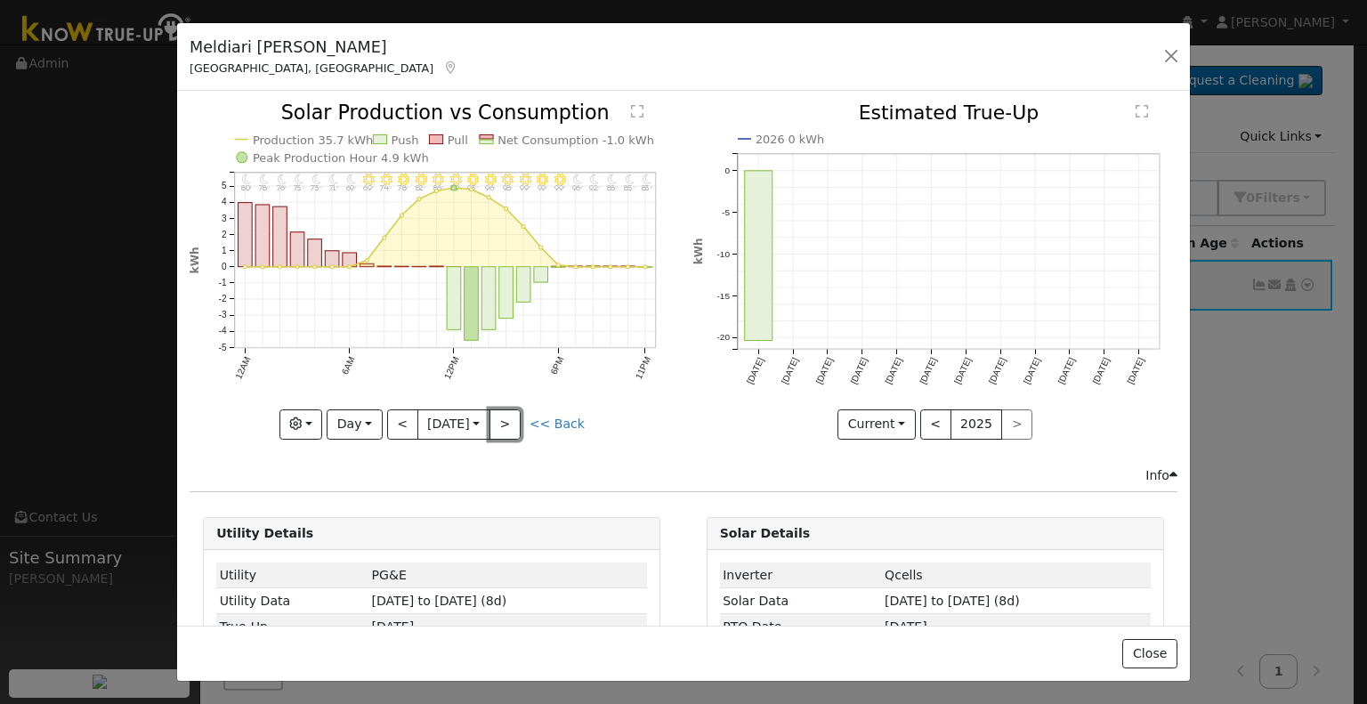
click at [507, 409] on button ">" at bounding box center [505, 424] width 31 height 30
click at [401, 409] on button "<" at bounding box center [402, 424] width 31 height 30
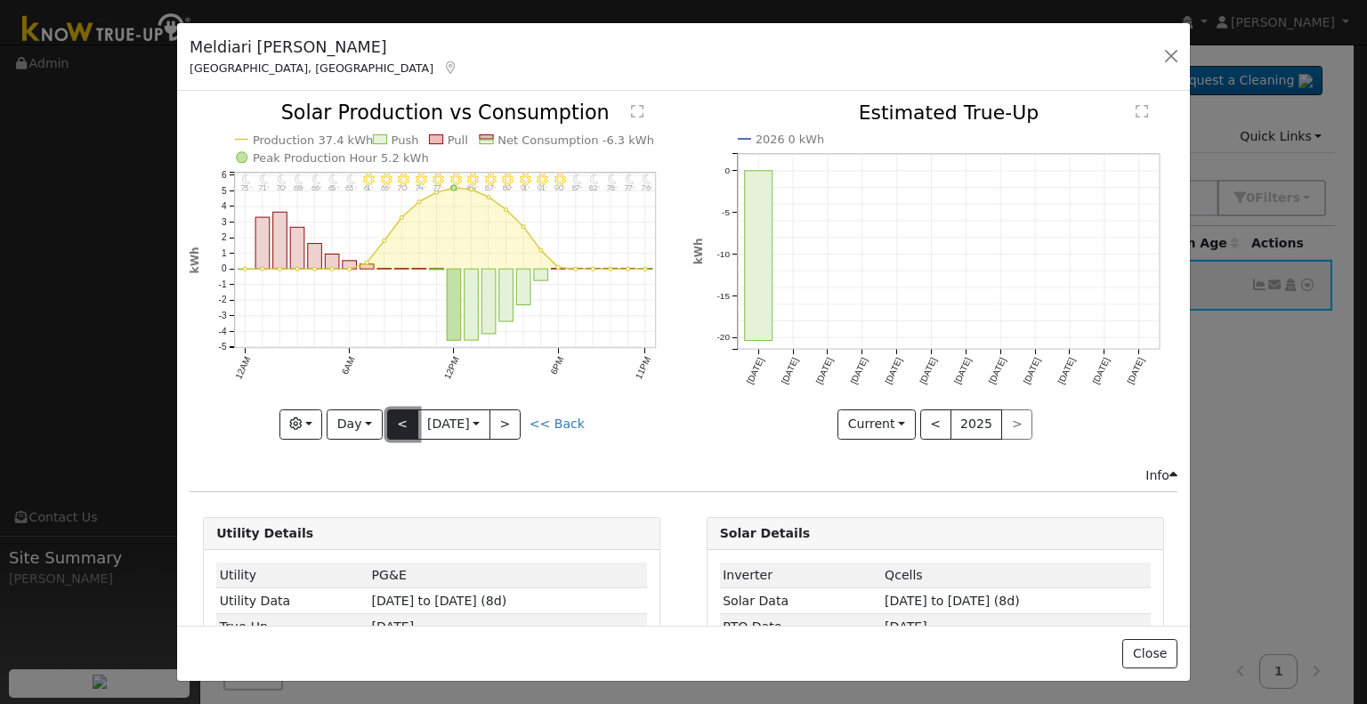
type input "[DATE]"
click at [1227, 442] on div "Meldiari Pamintuan Bakersfield, CA Default Account Default Account 823 White Al…" at bounding box center [683, 352] width 1367 height 704
click at [1171, 56] on button "button" at bounding box center [1171, 56] width 25 height 25
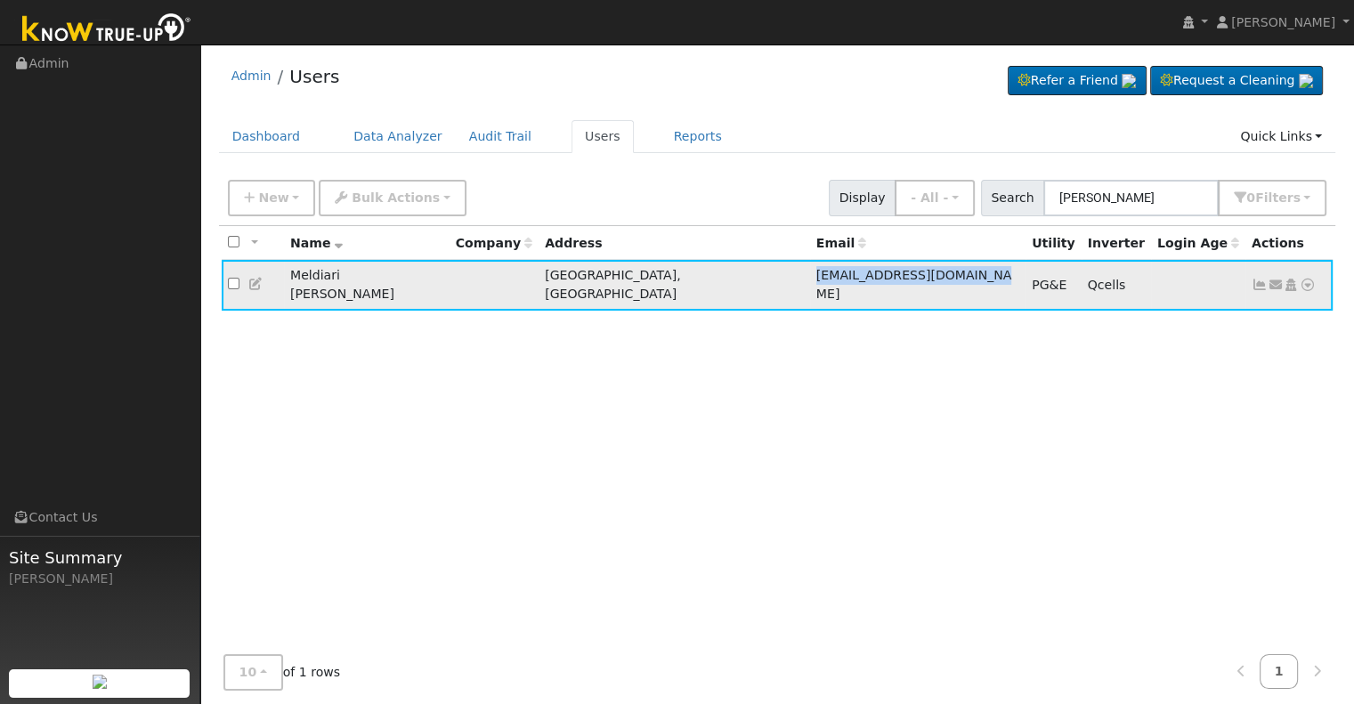
drag, startPoint x: 713, startPoint y: 274, endPoint x: 906, endPoint y: 279, distance: 193.2
click at [906, 279] on td "mgpamintuan1965@gmail.com" at bounding box center [917, 285] width 215 height 51
click at [252, 278] on icon at bounding box center [256, 284] width 16 height 12
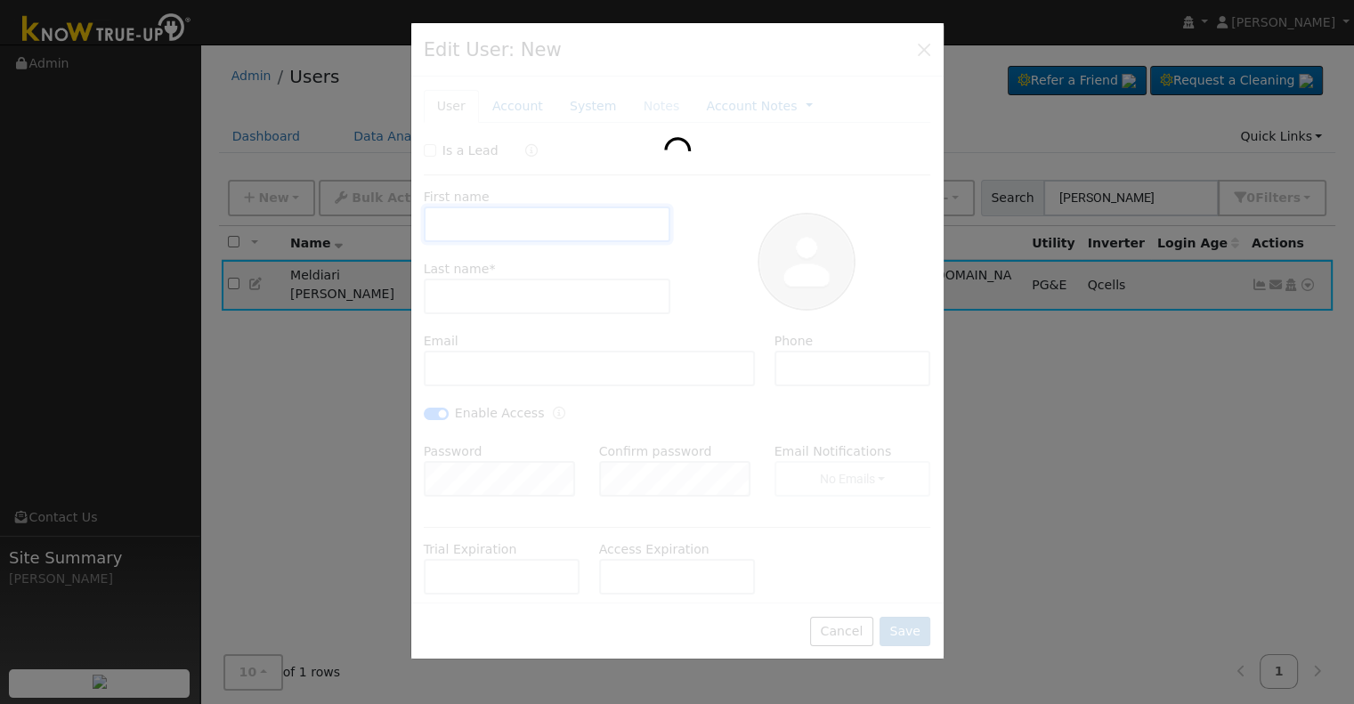
type input "09/02/2030"
type input "Meldiari"
type input "Pamintuan"
type input "mgpamintuan1965@gmail.com"
type input "6618586093"
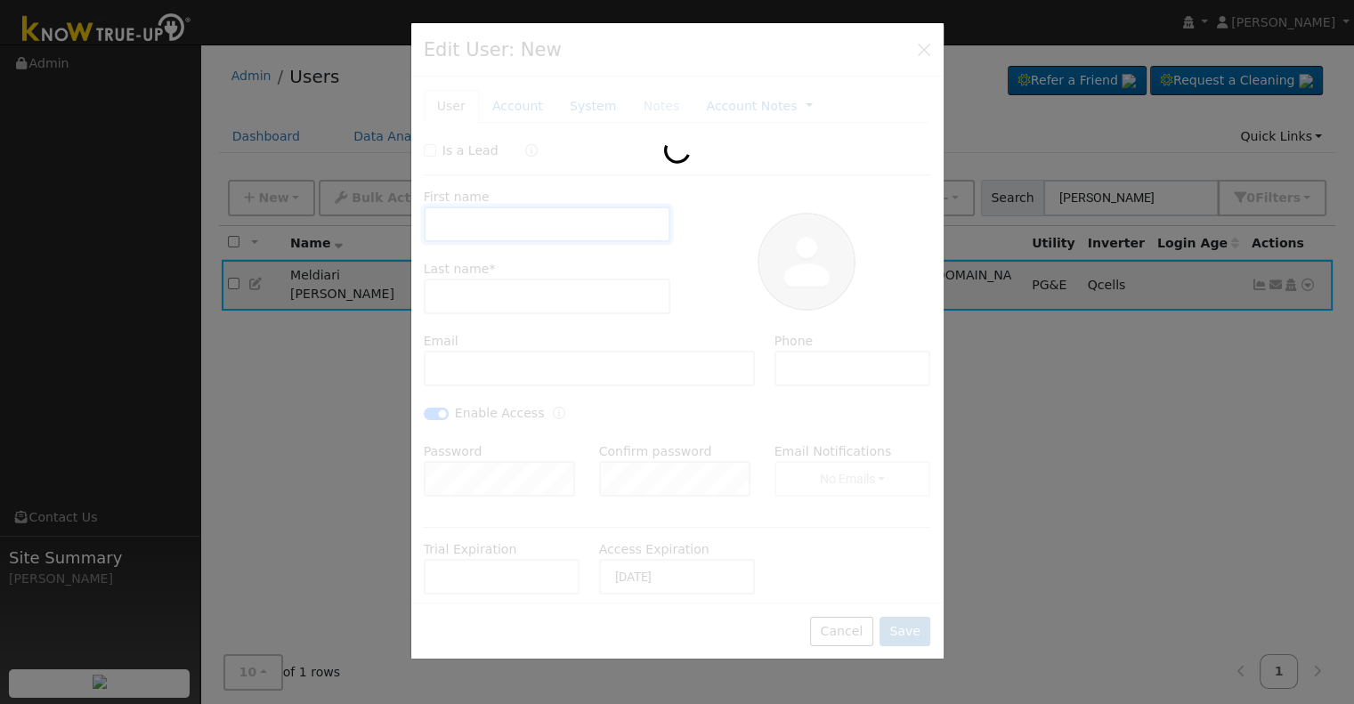
checkbox input "true"
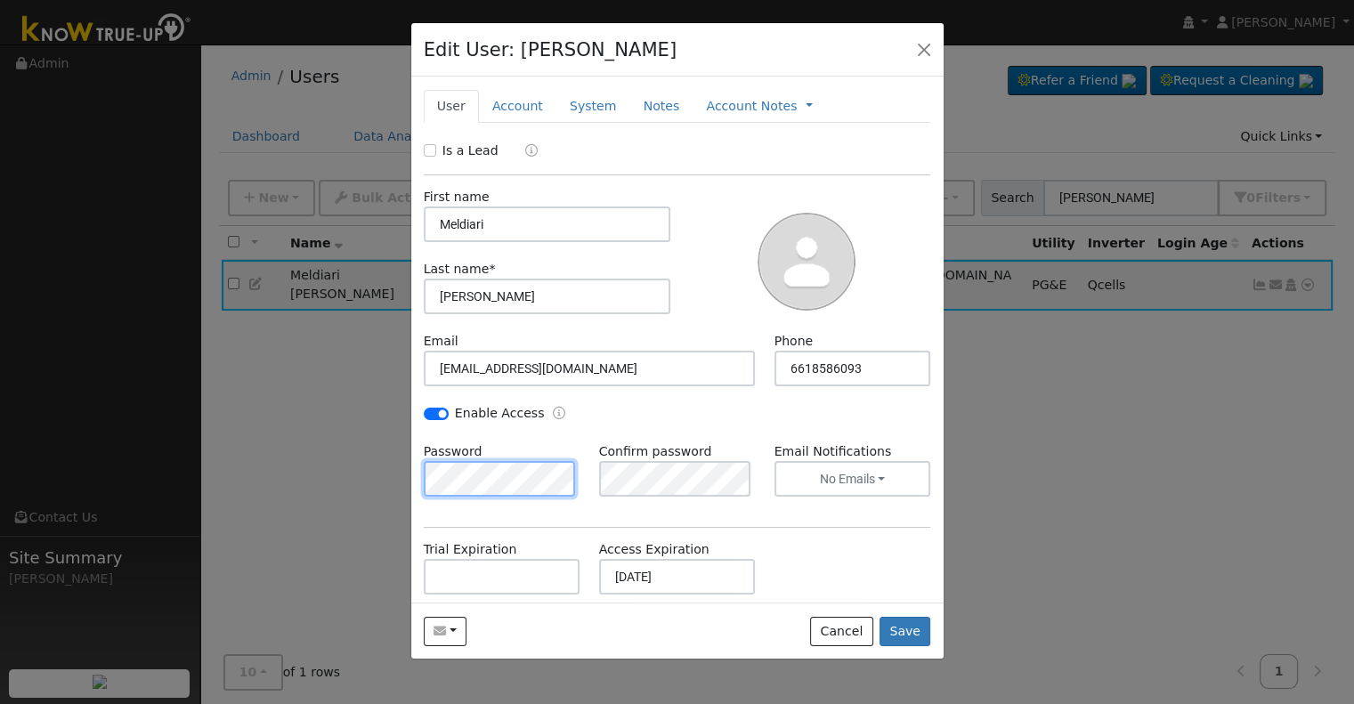
click at [401, 474] on div "Edit User: Meldiari Pamintuan Default Account Default Account 823 White Alder D…" at bounding box center [677, 352] width 1354 height 704
click at [507, 523] on div "Is a Lead First name Meldiari Last name * Pamintuan Email mgpamintuan1965@gmail…" at bounding box center [677, 449] width 507 height 614
click at [1143, 519] on div at bounding box center [677, 352] width 1354 height 704
click at [896, 635] on button "Save" at bounding box center [906, 632] width 52 height 30
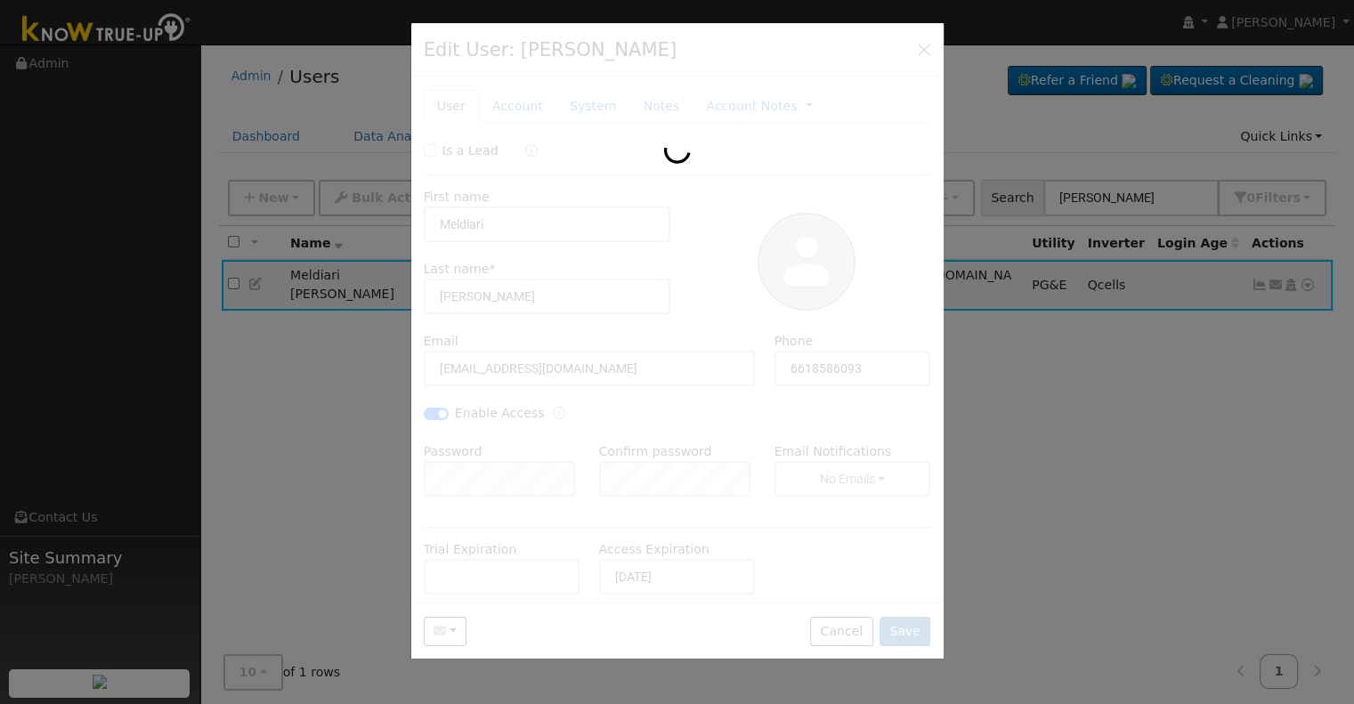
click at [929, 53] on div at bounding box center [677, 341] width 532 height 636
click at [1168, 192] on div at bounding box center [677, 352] width 1354 height 704
click at [928, 50] on div at bounding box center [677, 341] width 532 height 636
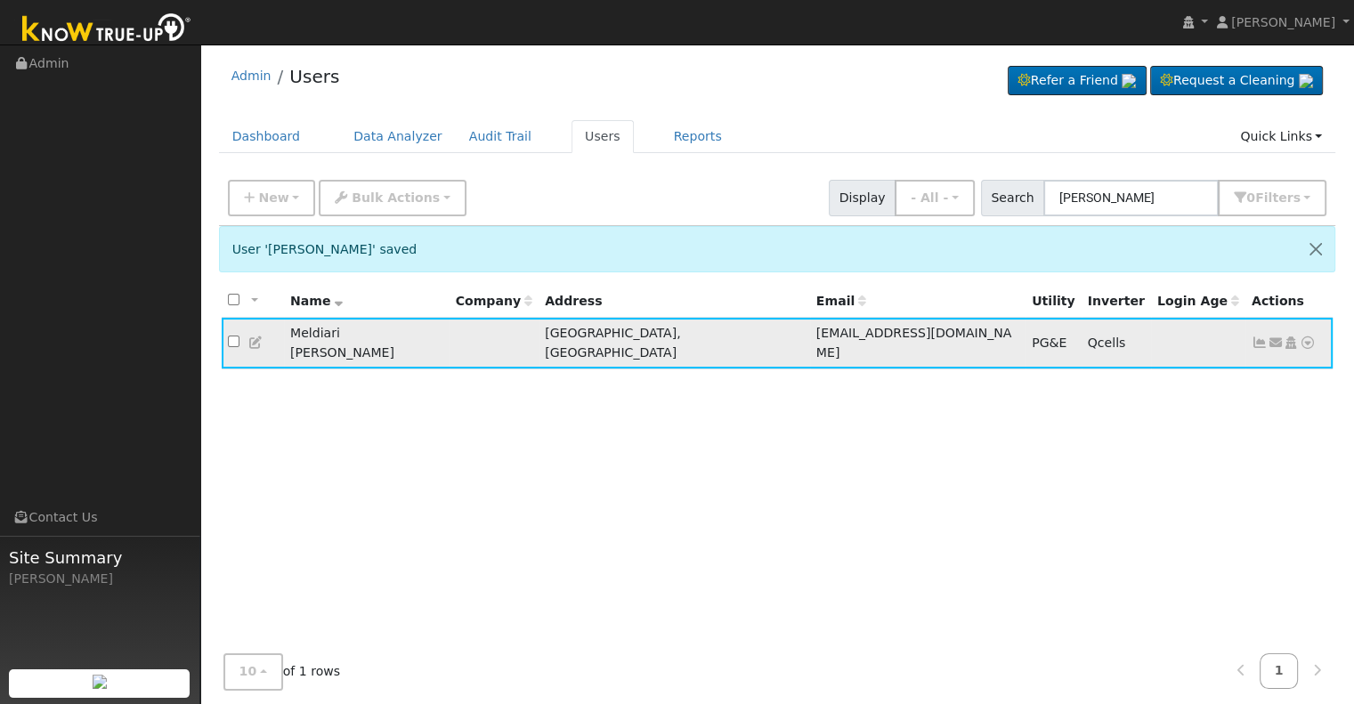
click at [1261, 336] on icon at bounding box center [1260, 342] width 16 height 12
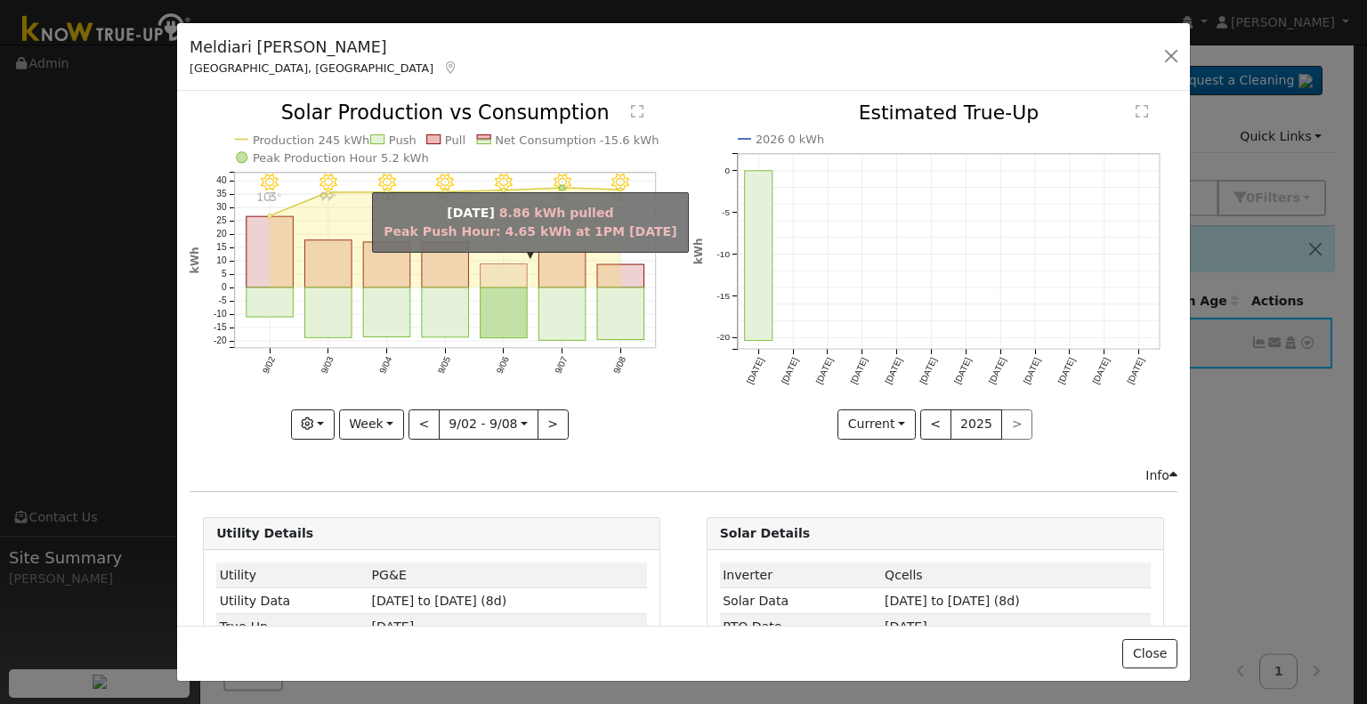
click at [500, 270] on rect "onclick=""" at bounding box center [504, 276] width 47 height 24
type input "[DATE]"
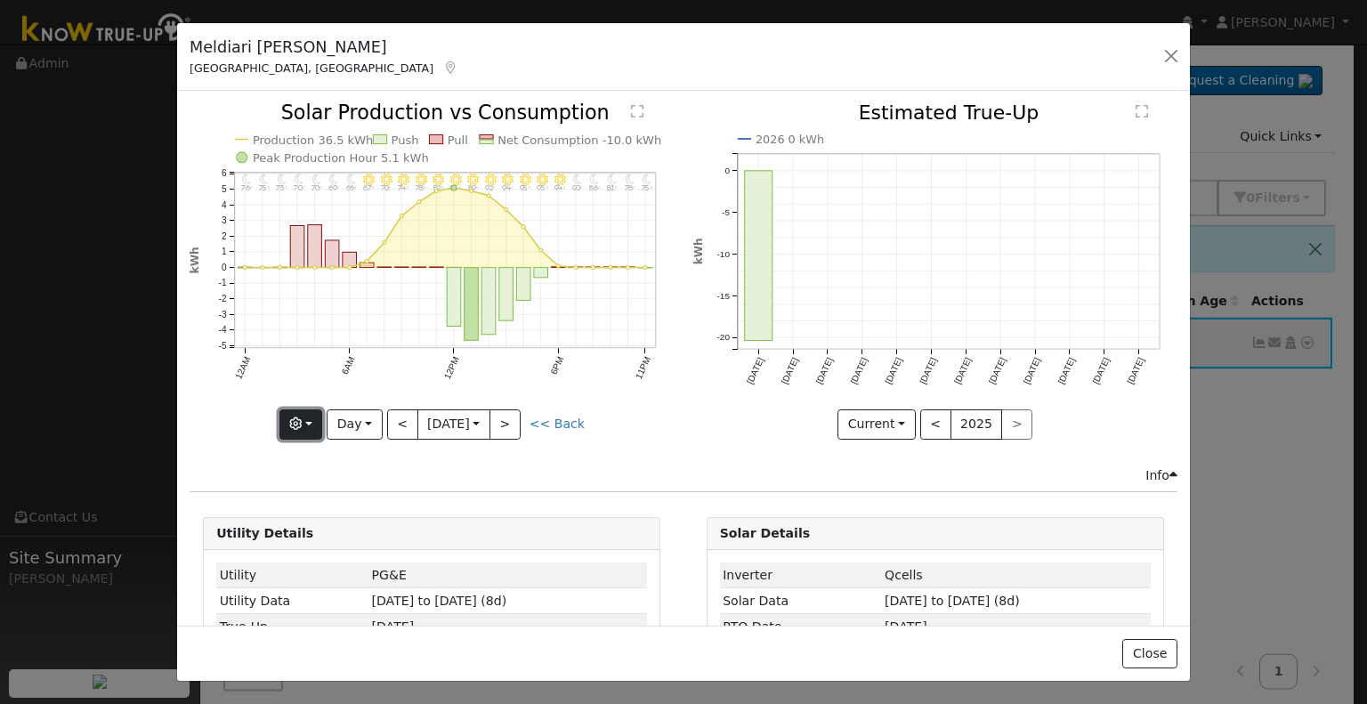
click at [302, 423] on icon "button" at bounding box center [295, 423] width 12 height 12
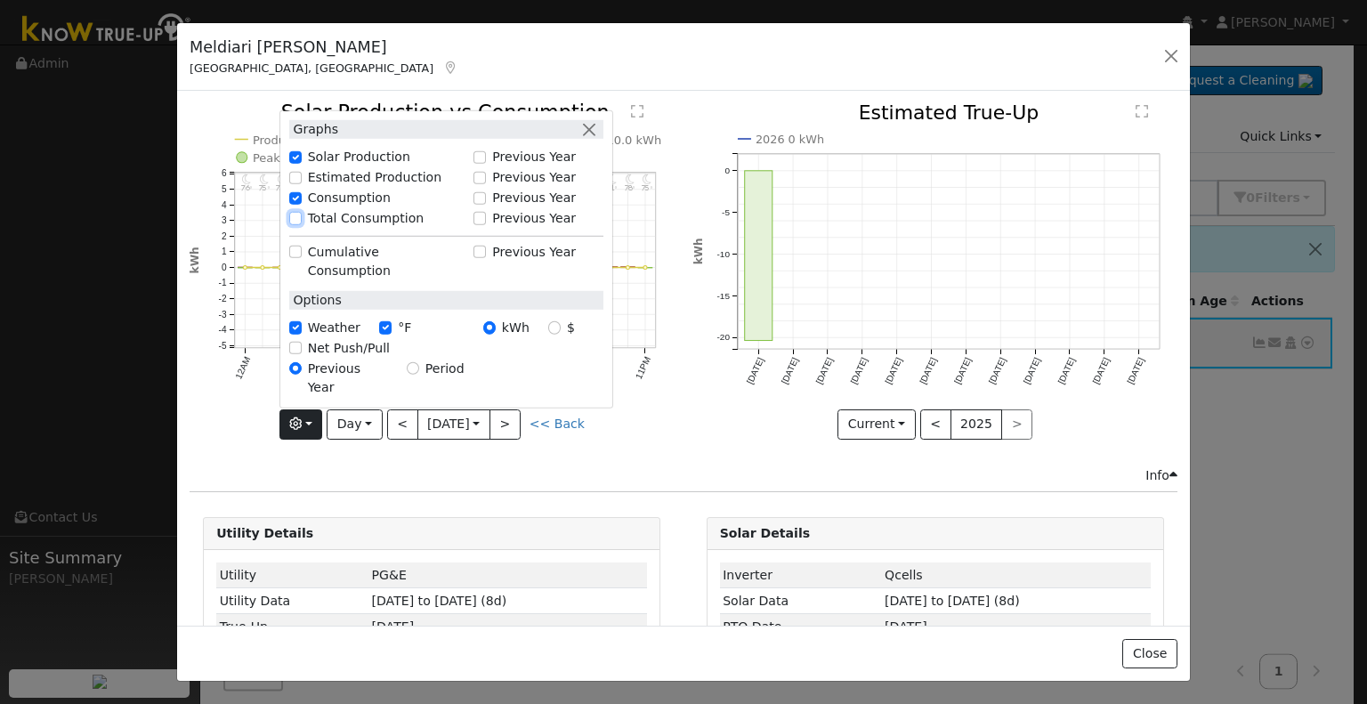
click at [298, 228] on div "Total Consumption" at bounding box center [376, 218] width 175 height 19
click at [299, 224] on input "Total Consumption" at bounding box center [295, 218] width 12 height 12
checkbox input "true"
click at [226, 434] on div at bounding box center [432, 271] width 484 height 336
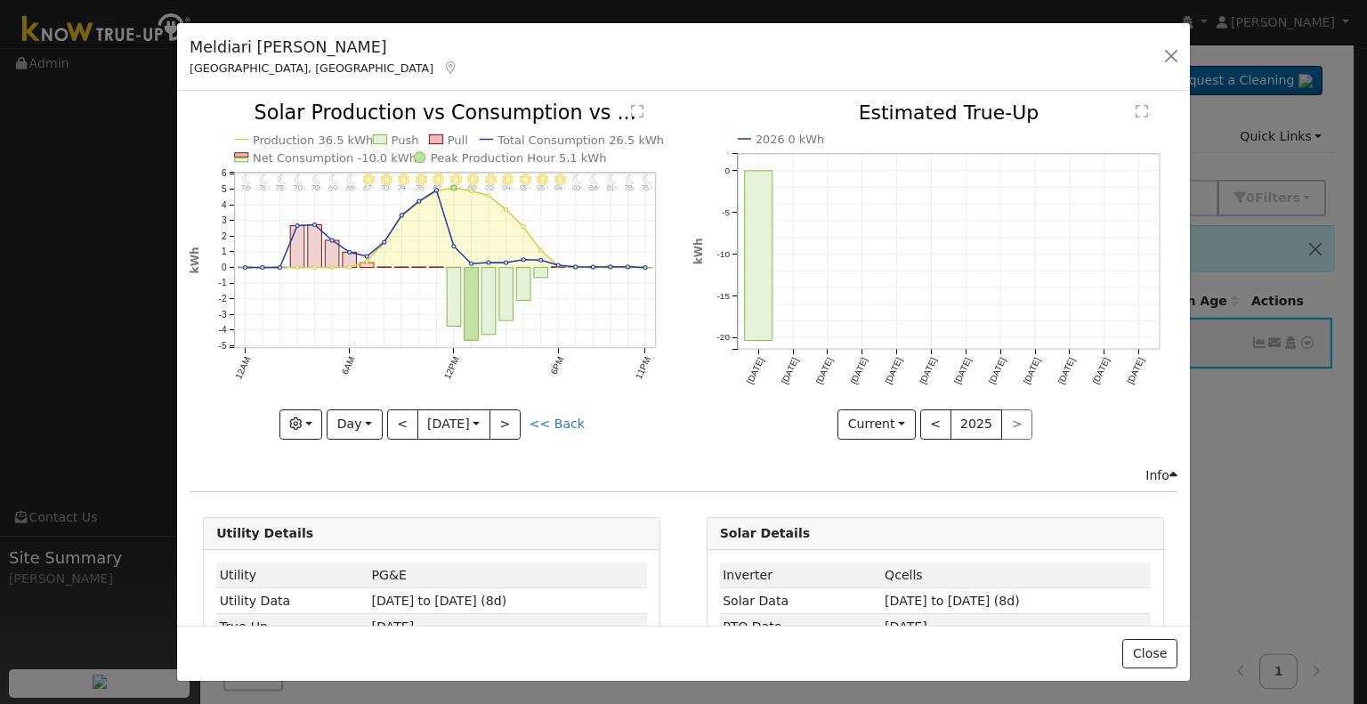
click at [442, 69] on icon at bounding box center [450, 67] width 16 height 12
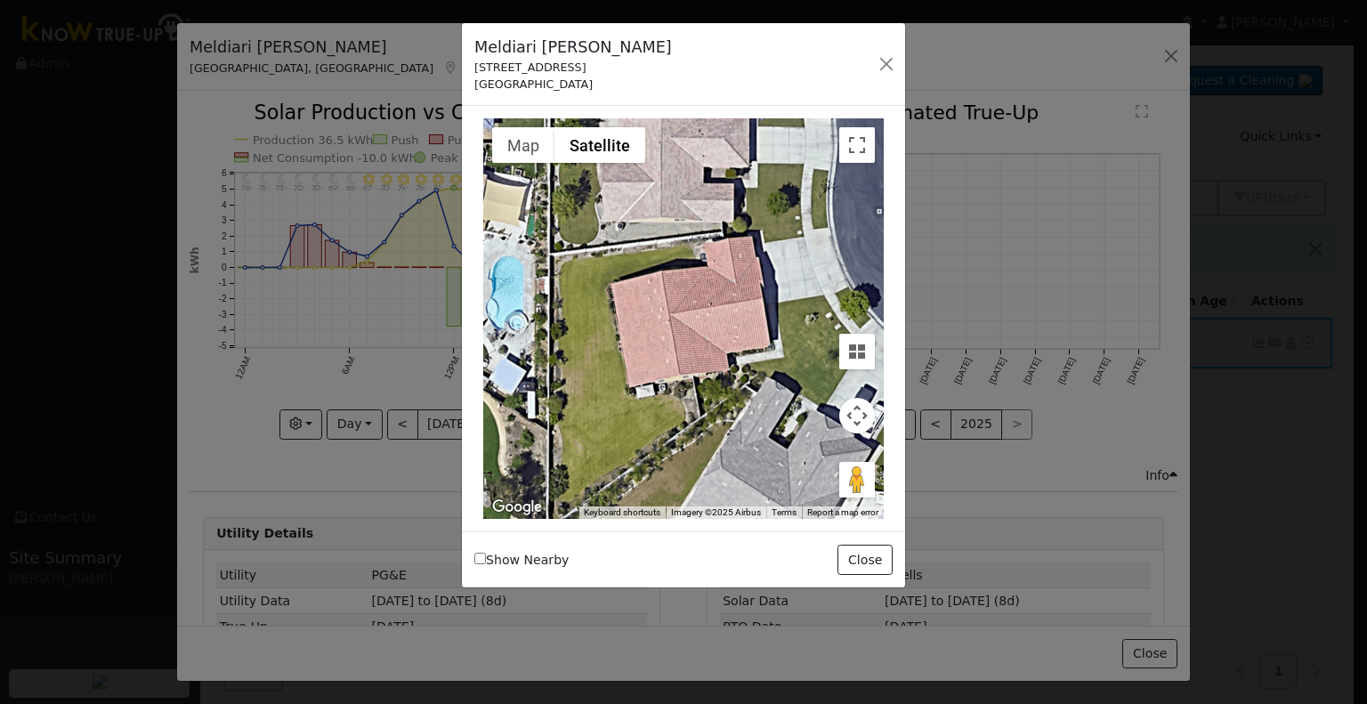
click at [382, 61] on div at bounding box center [683, 352] width 1367 height 704
click at [887, 63] on button "button" at bounding box center [886, 64] width 25 height 25
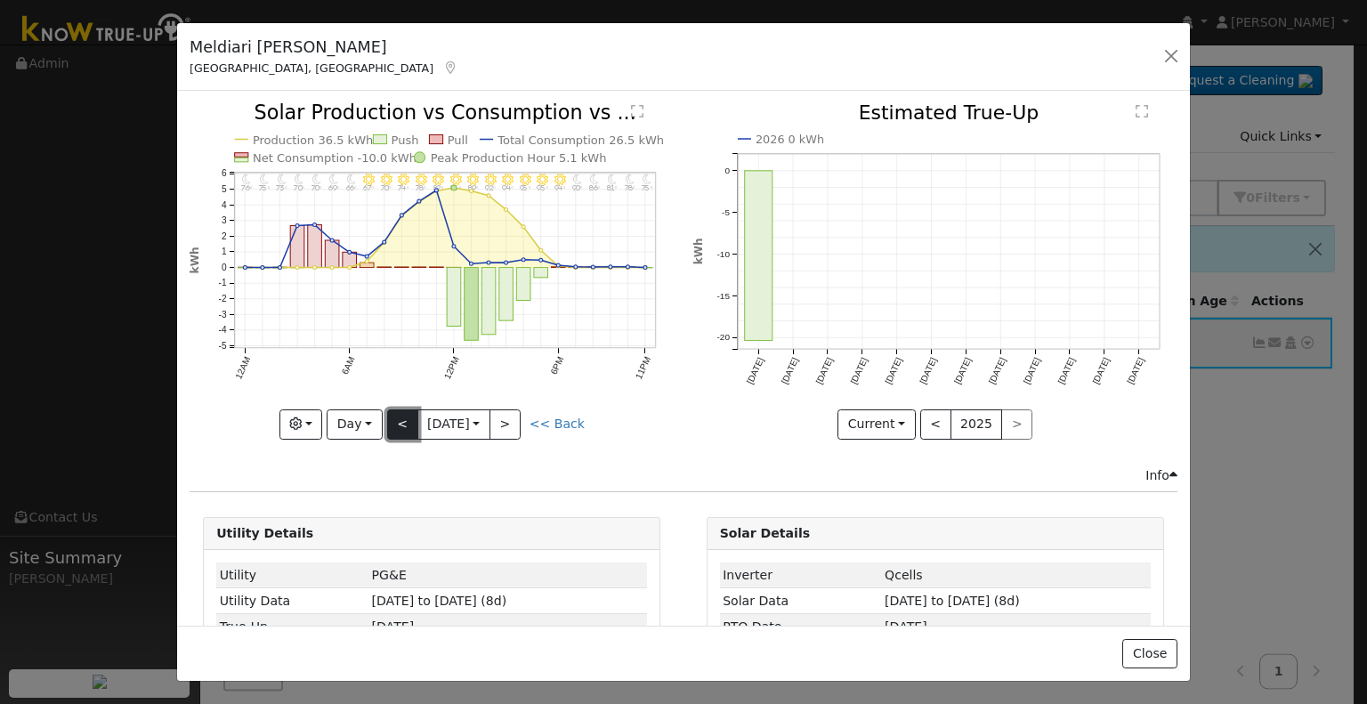
click at [391, 420] on button "<" at bounding box center [402, 424] width 31 height 30
type input "[DATE]"
